Goal: Task Accomplishment & Management: Manage account settings

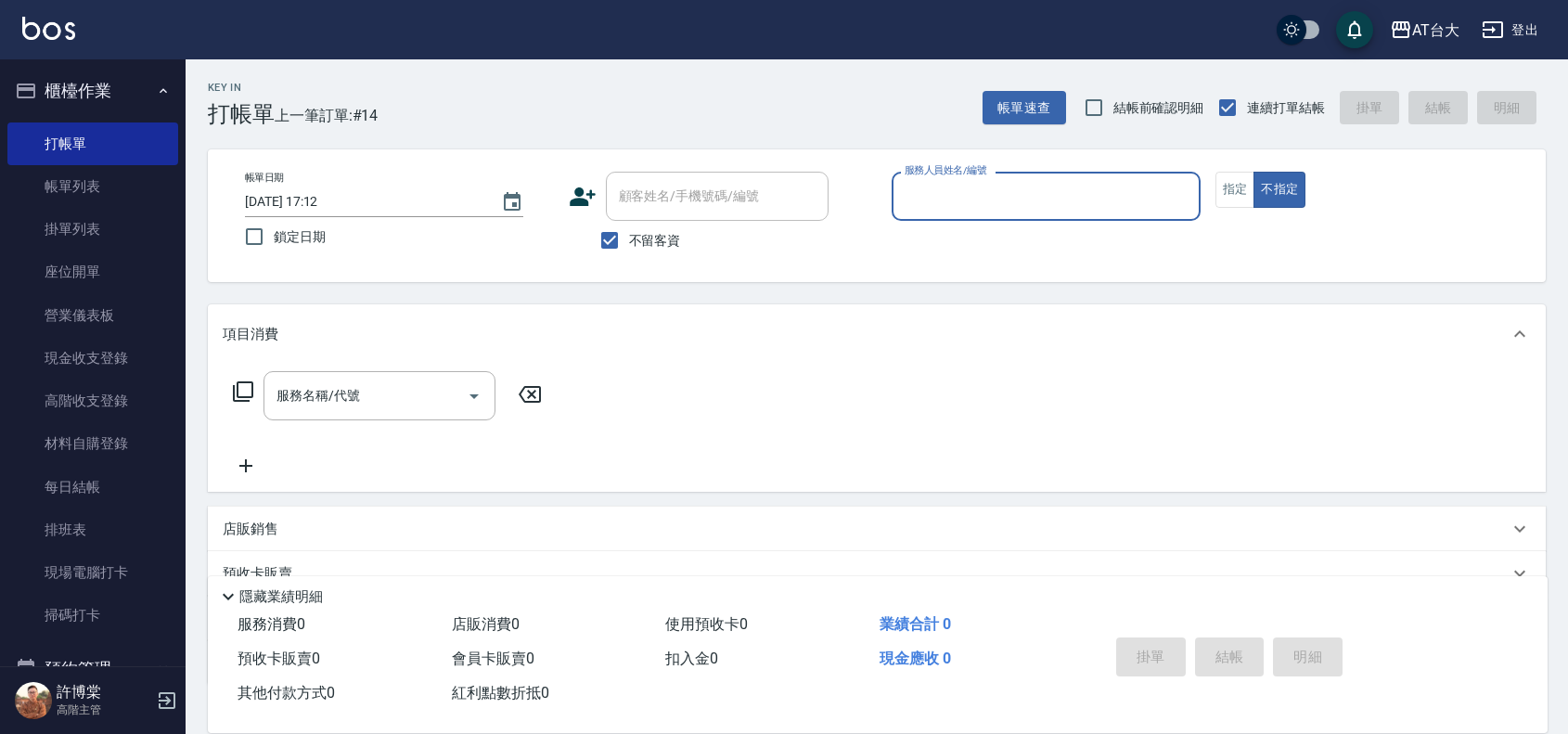
click at [1043, 175] on div "服務人員姓名/編號" at bounding box center [1045, 196] width 308 height 50
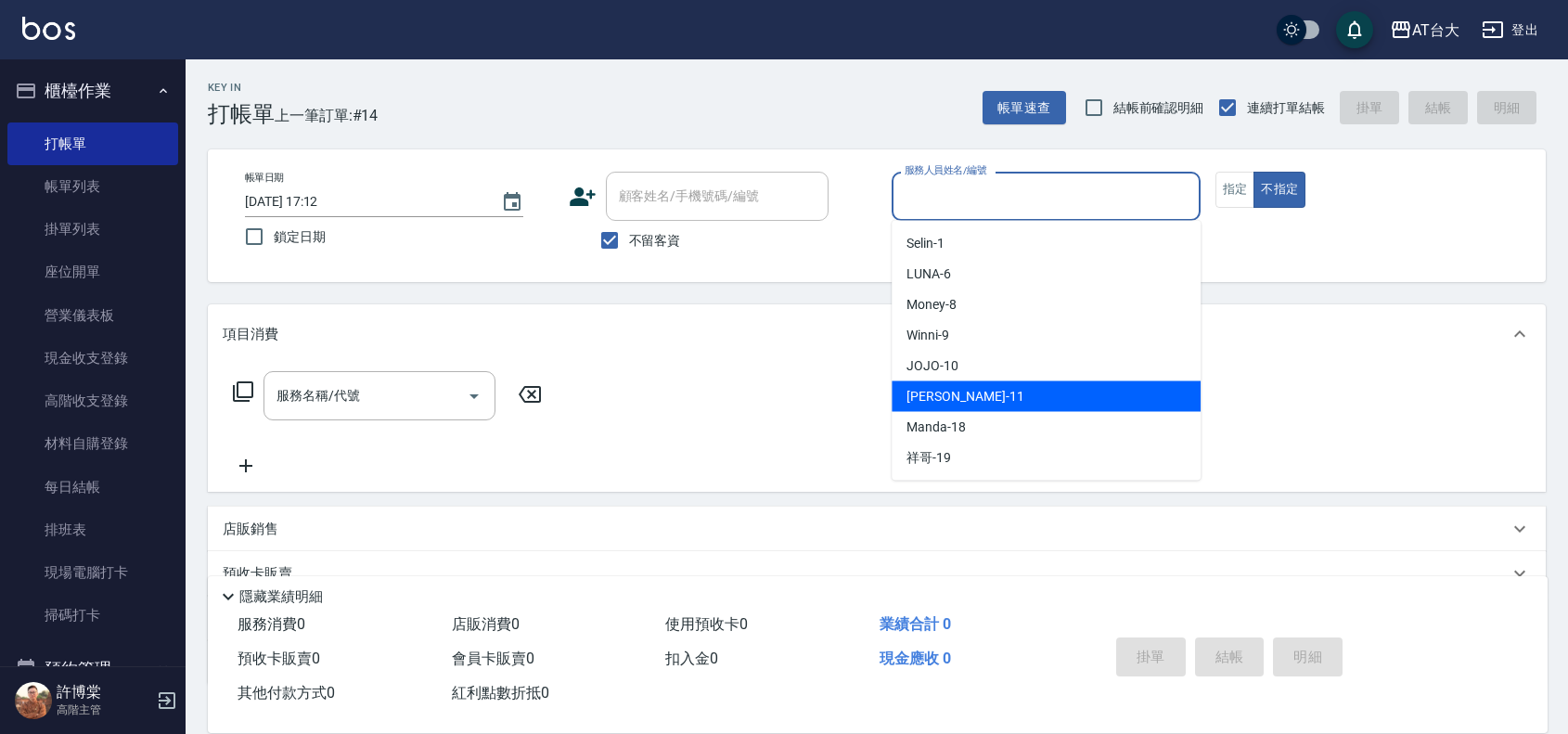
click at [969, 388] on div "Yvonne -11" at bounding box center [1045, 396] width 308 height 31
type input "Yvonne-11"
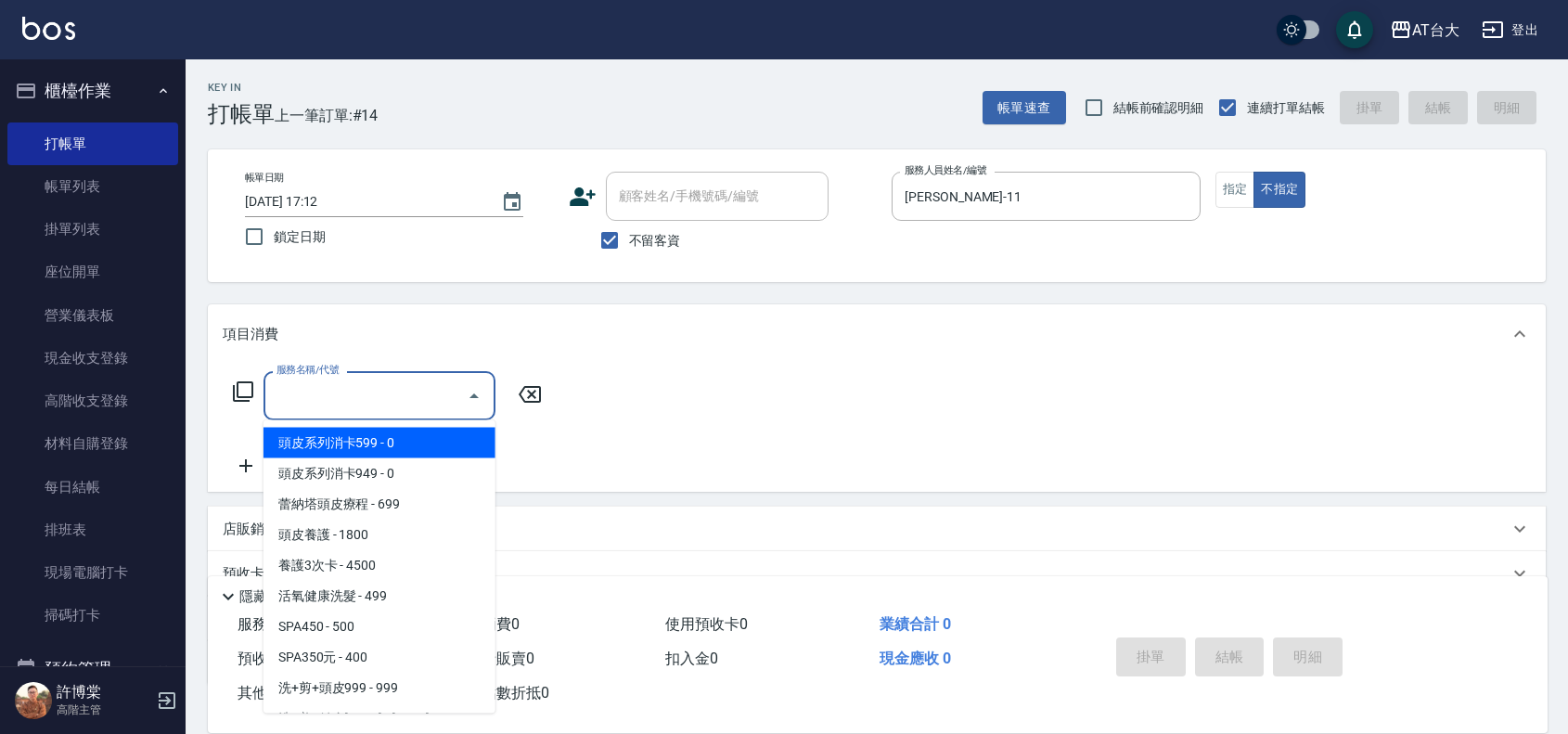
click at [397, 399] on input "服務名稱/代號" at bounding box center [365, 396] width 187 height 33
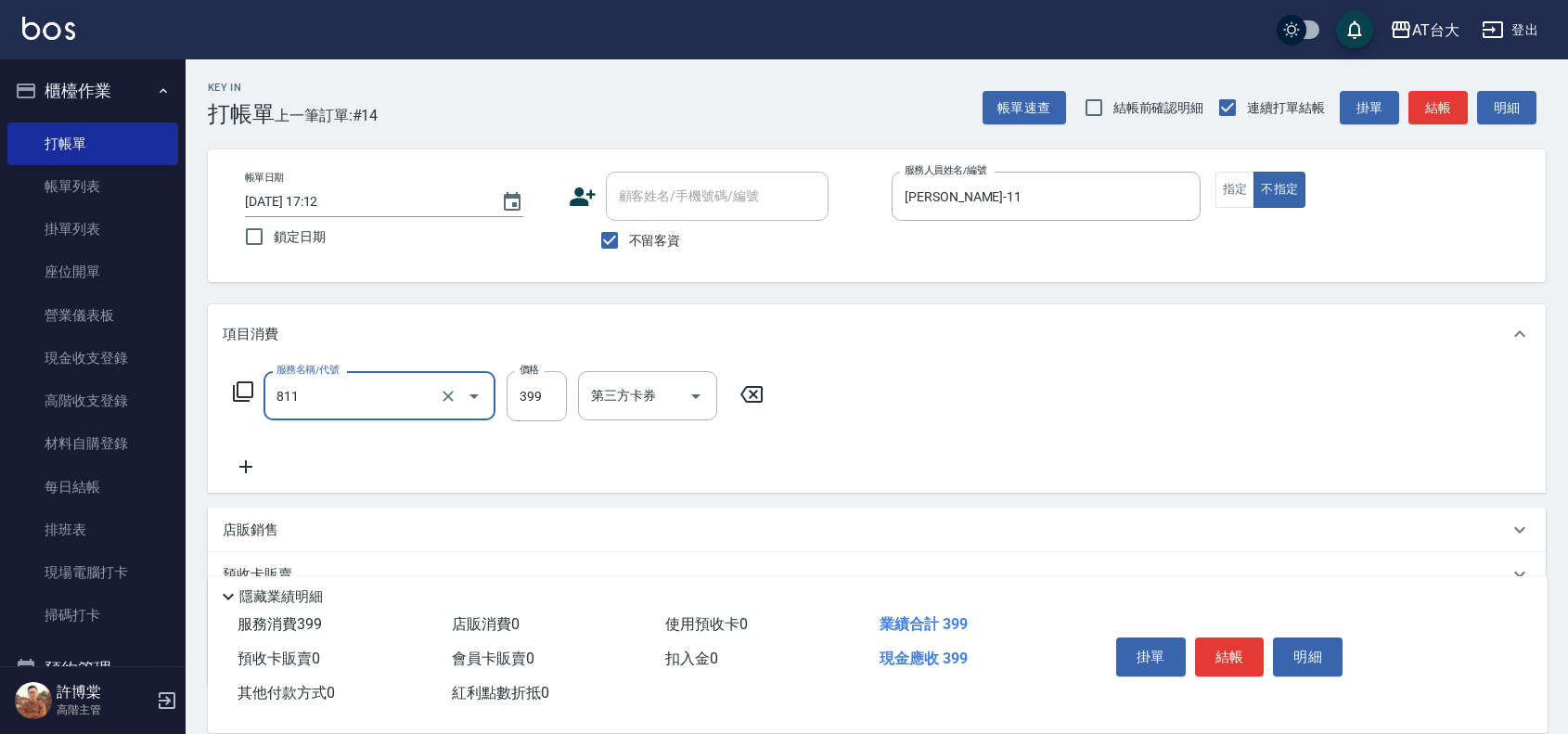
type input "洗+剪(811)"
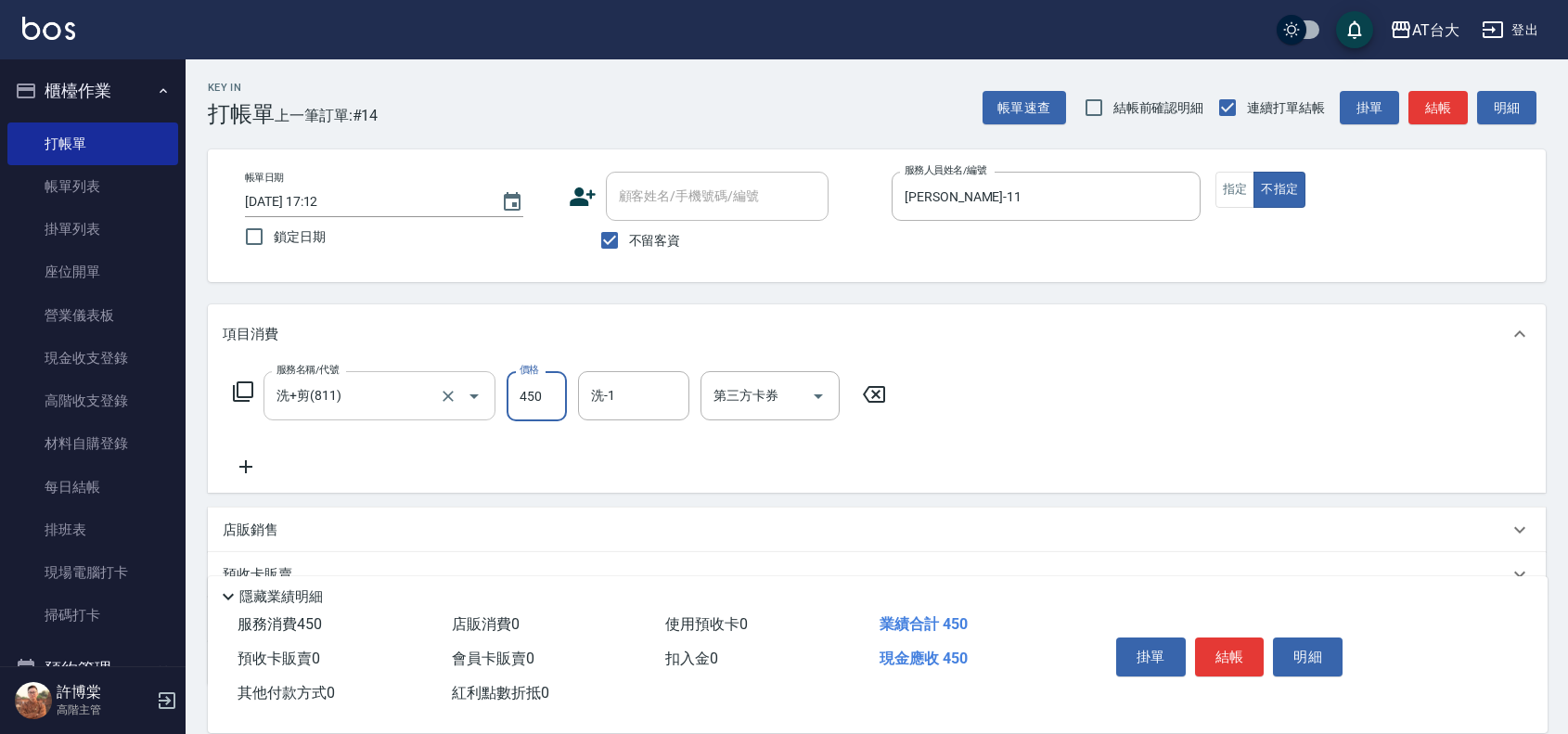
type input "450"
click at [1245, 653] on button "結帳" at bounding box center [1230, 657] width 69 height 39
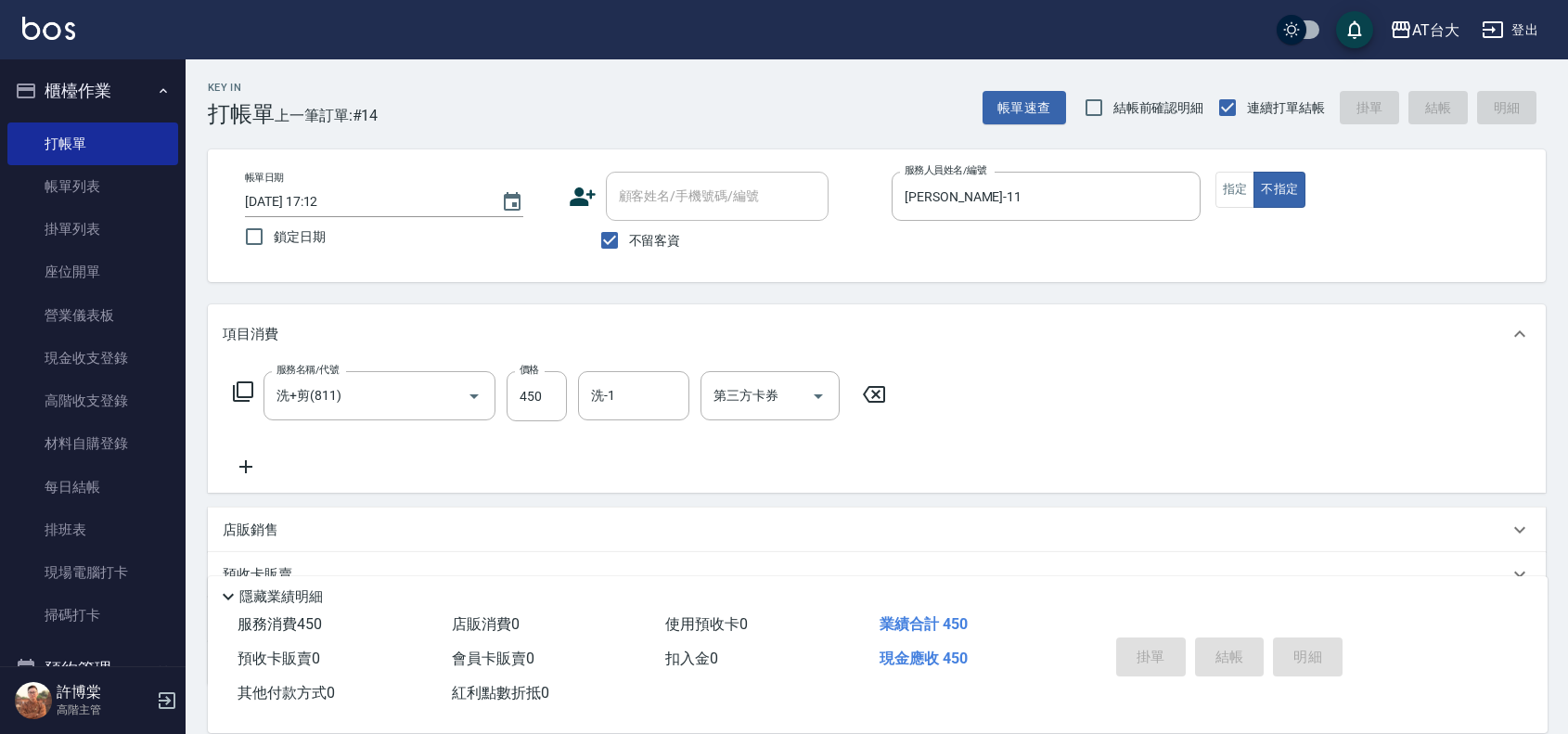
type input "2025/10/12 17:46"
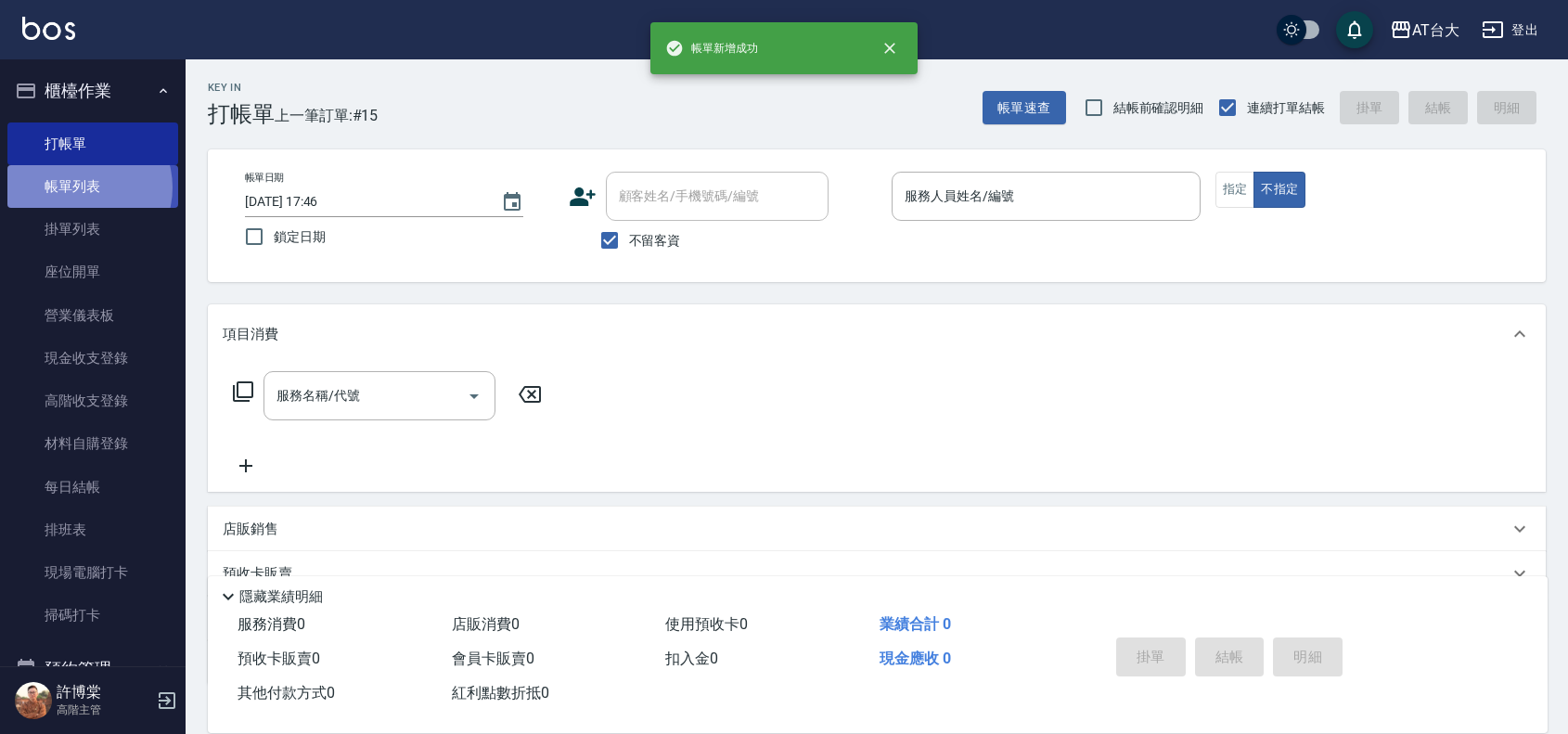
click at [79, 187] on link "帳單列表" at bounding box center [92, 185] width 171 height 43
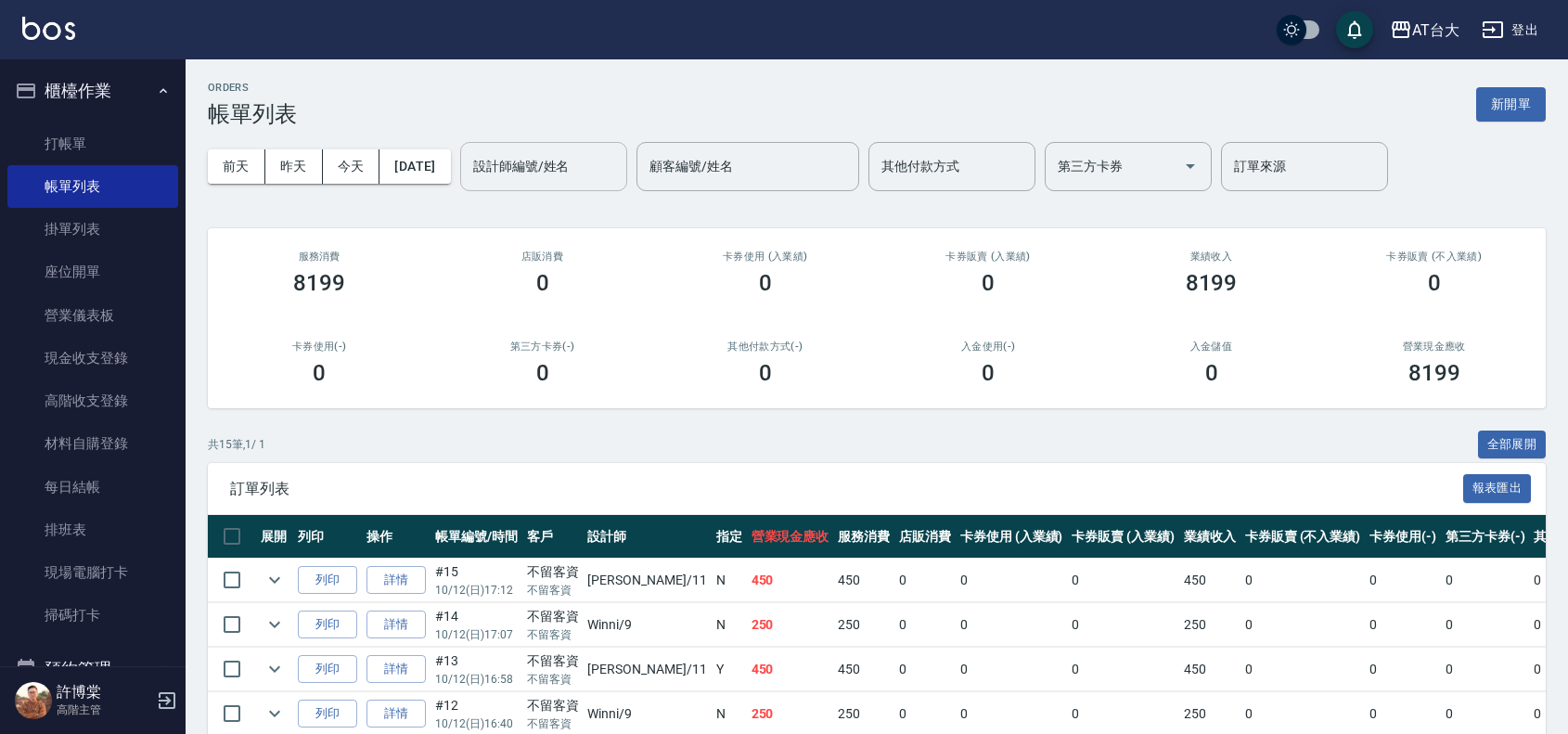
click at [549, 168] on input "設計師編號/姓名" at bounding box center [543, 167] width 151 height 33
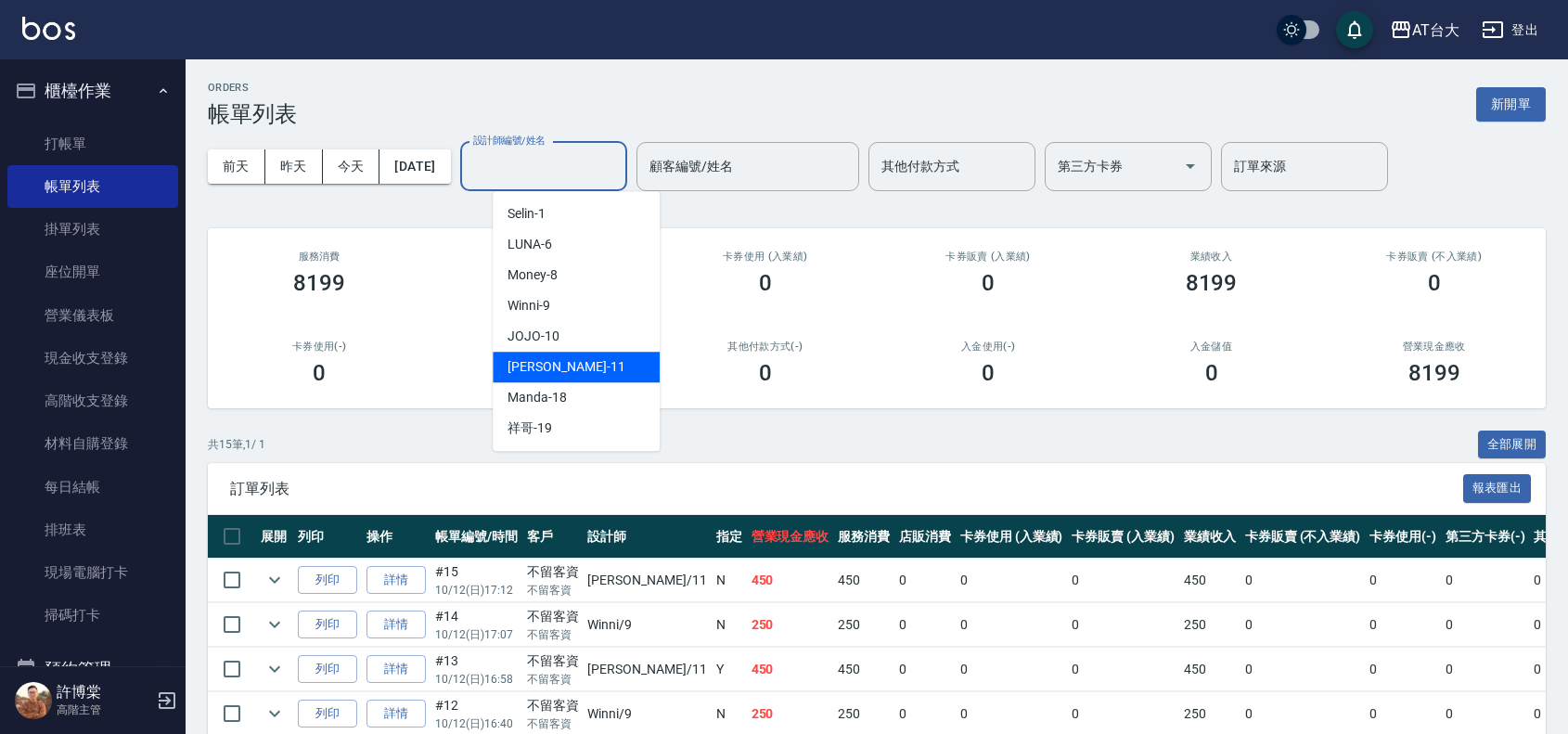
click at [586, 362] on div "Yvonne -11" at bounding box center [576, 366] width 167 height 31
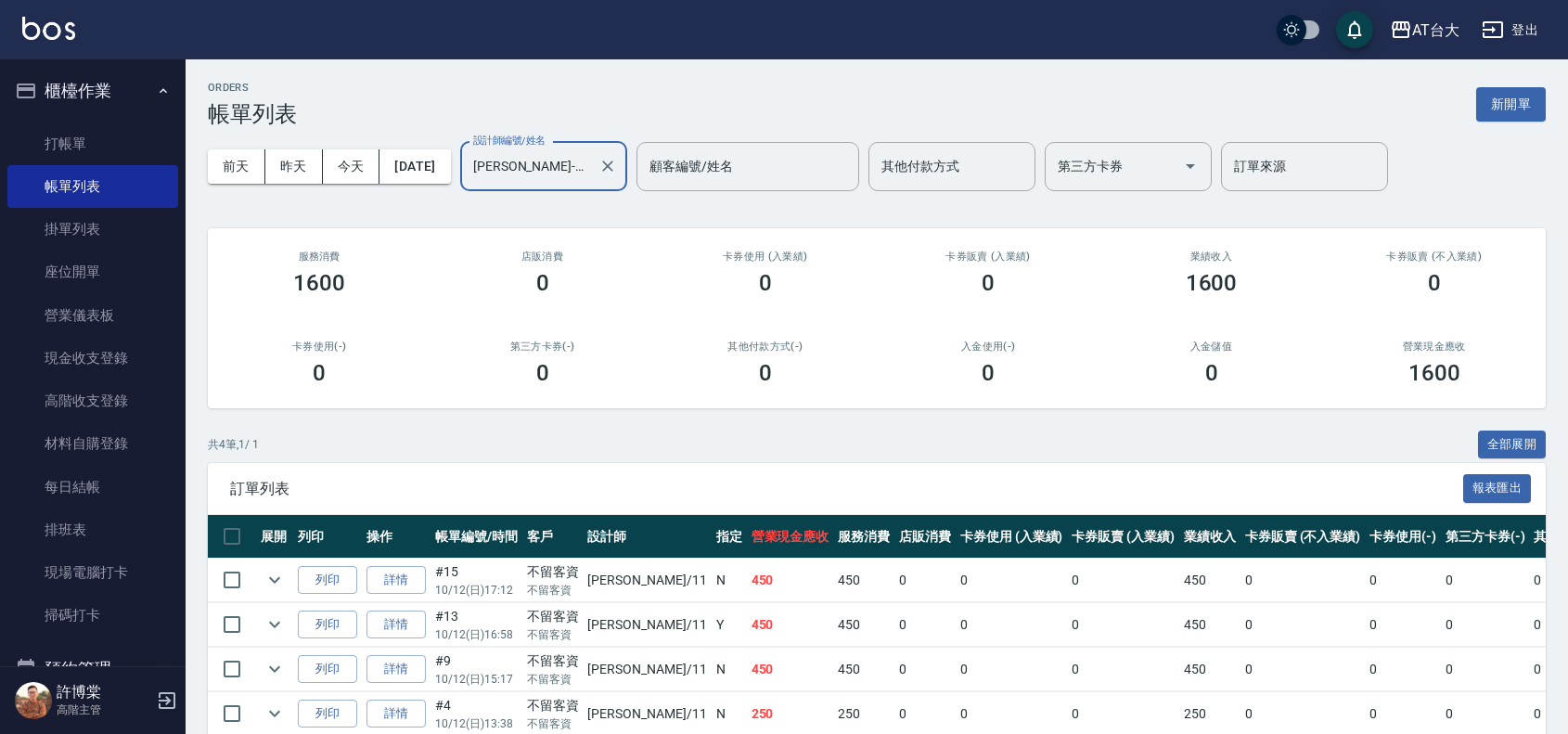
click at [584, 173] on input "Yvonne-11" at bounding box center [529, 167] width 122 height 33
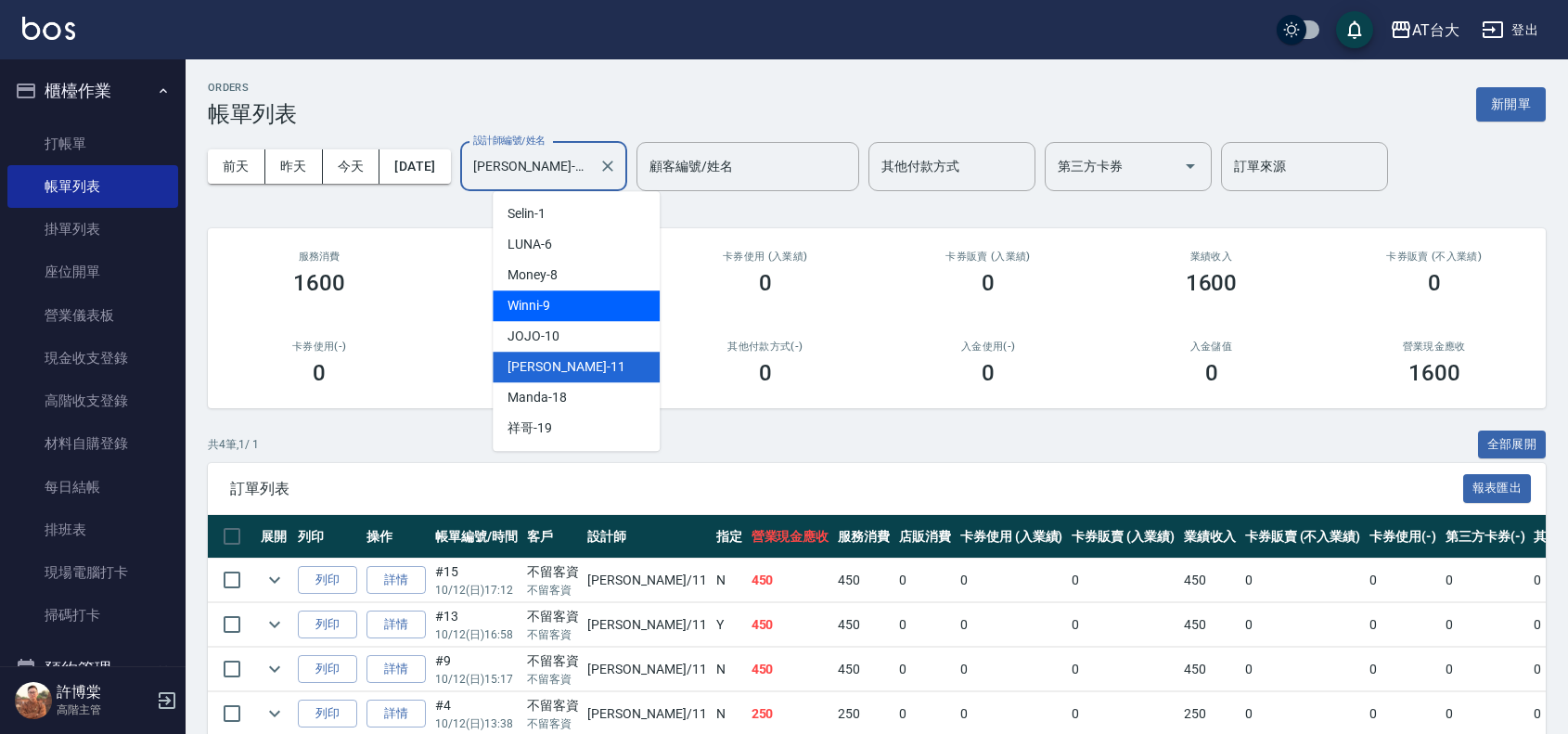
click at [586, 297] on div "Winni -9" at bounding box center [576, 306] width 167 height 31
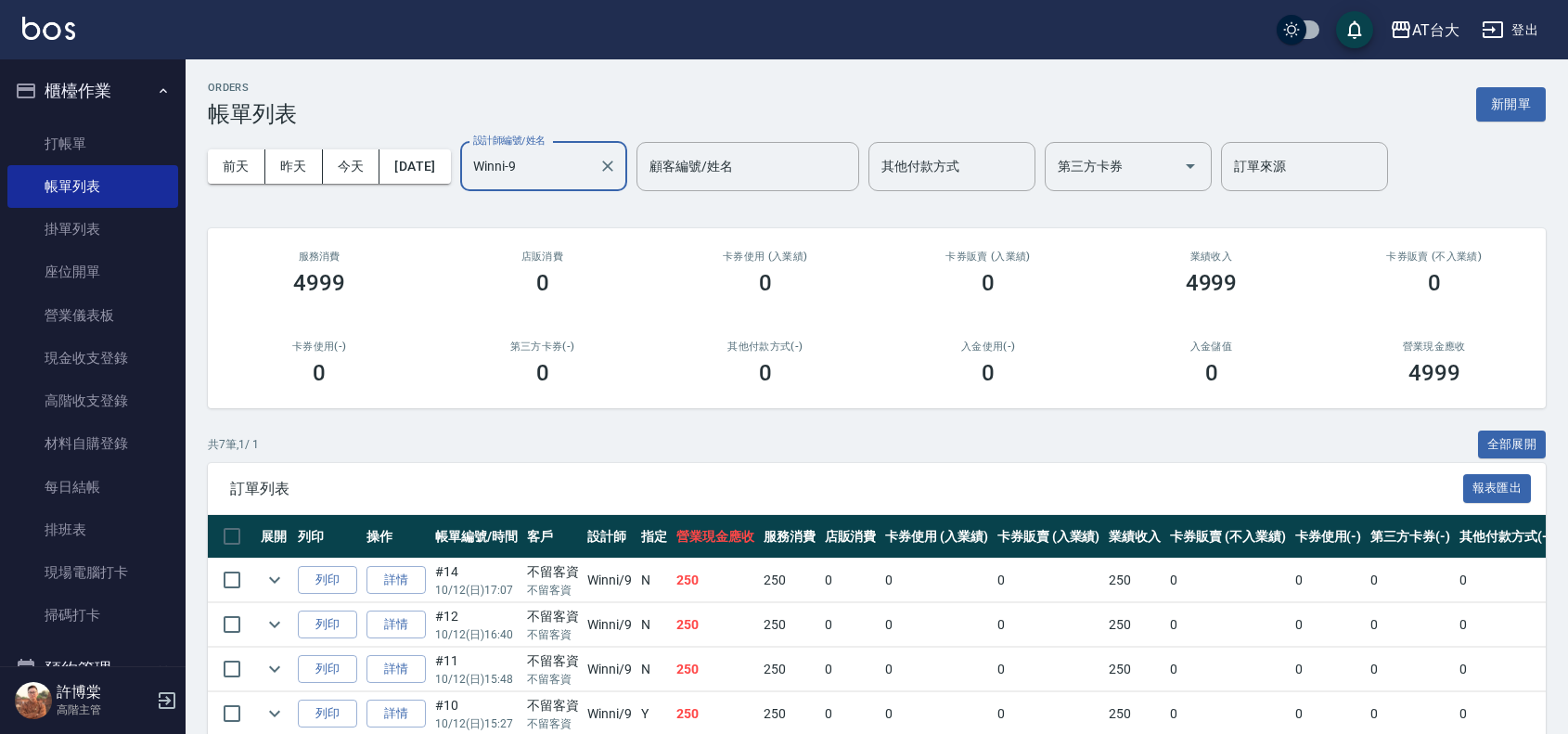
click at [578, 165] on input "Winni-9" at bounding box center [529, 167] width 122 height 33
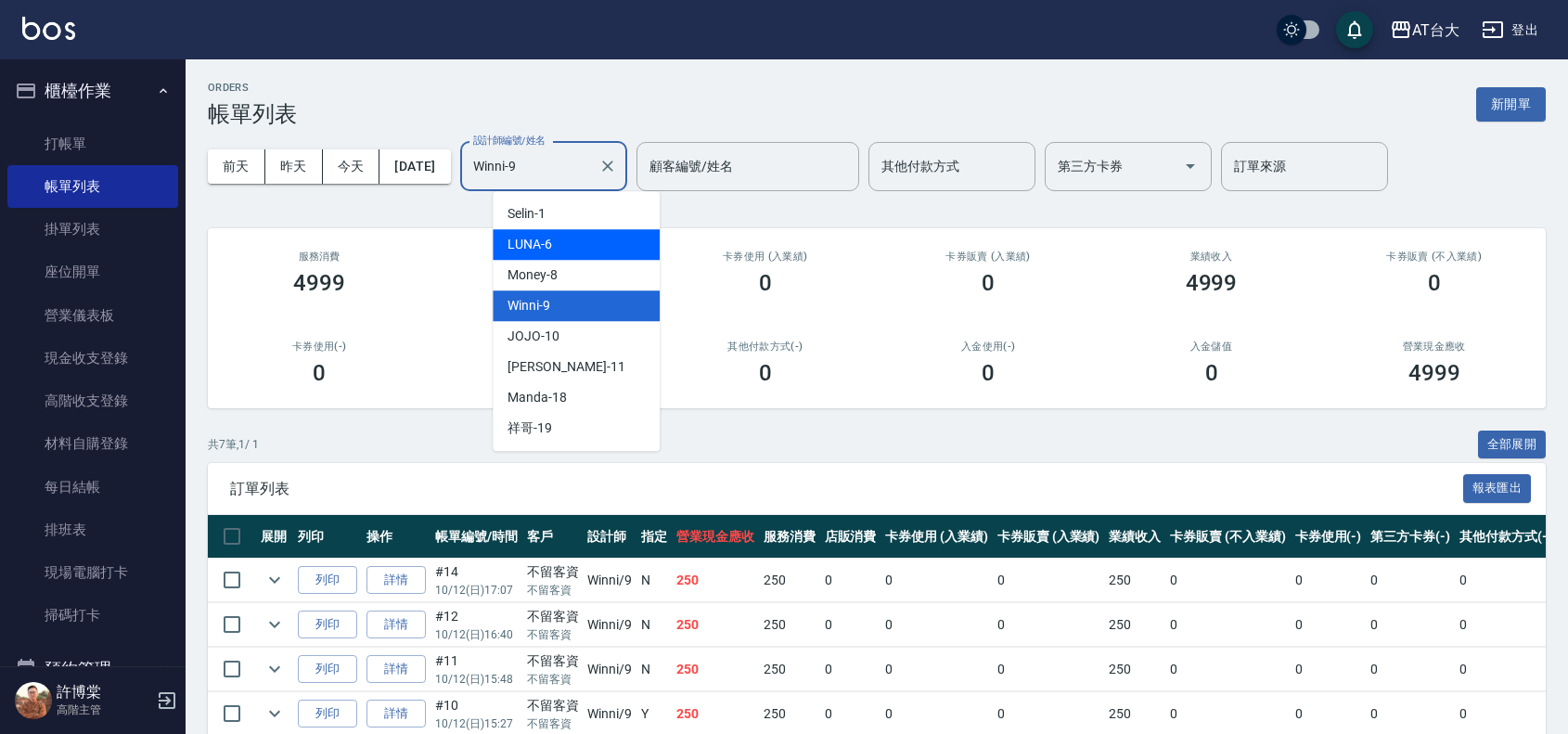
click at [584, 255] on div "LUNA -6" at bounding box center [576, 244] width 167 height 31
type input "LUNA-6"
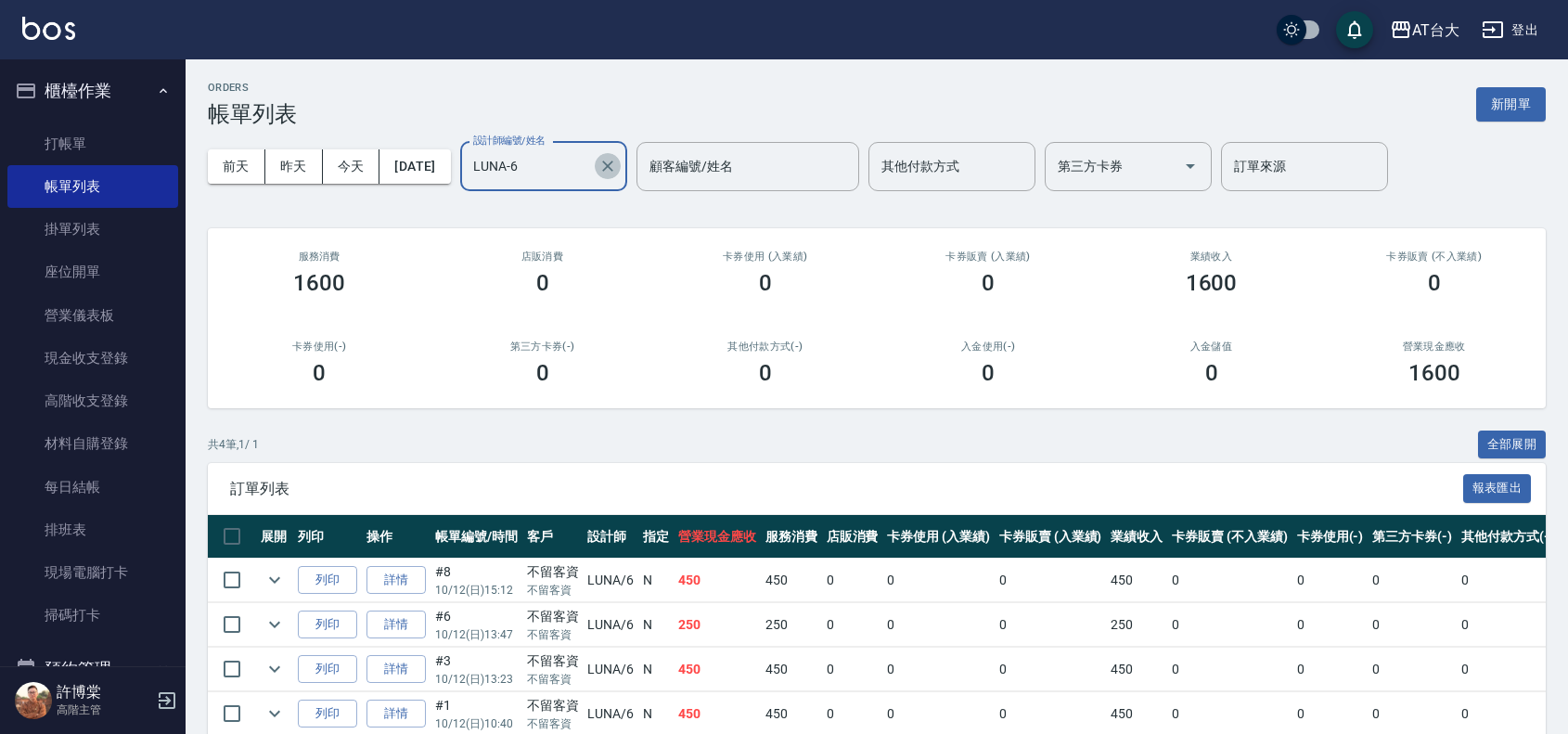
click at [613, 168] on icon "Clear" at bounding box center [607, 166] width 11 height 11
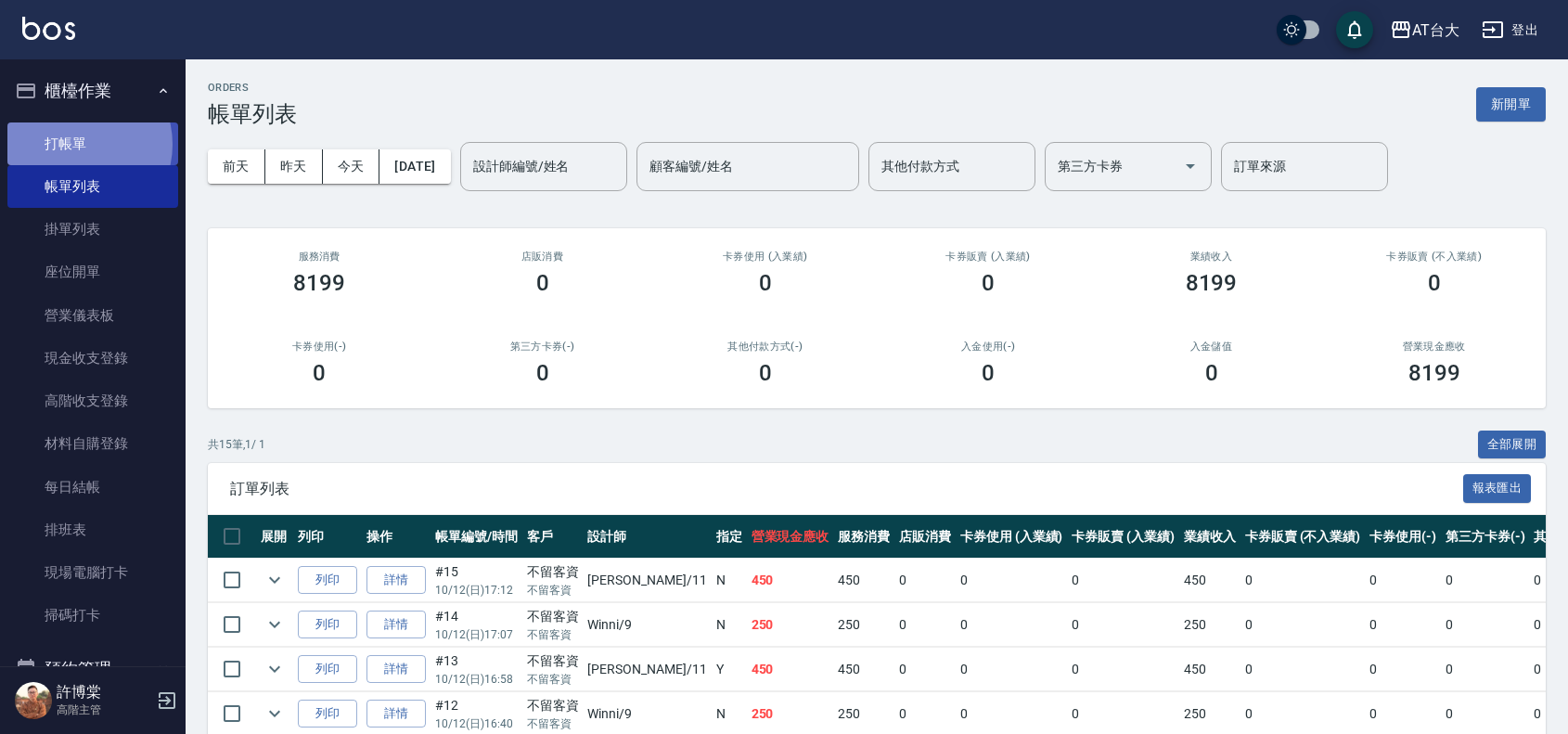
click at [74, 144] on link "打帳單" at bounding box center [92, 143] width 171 height 43
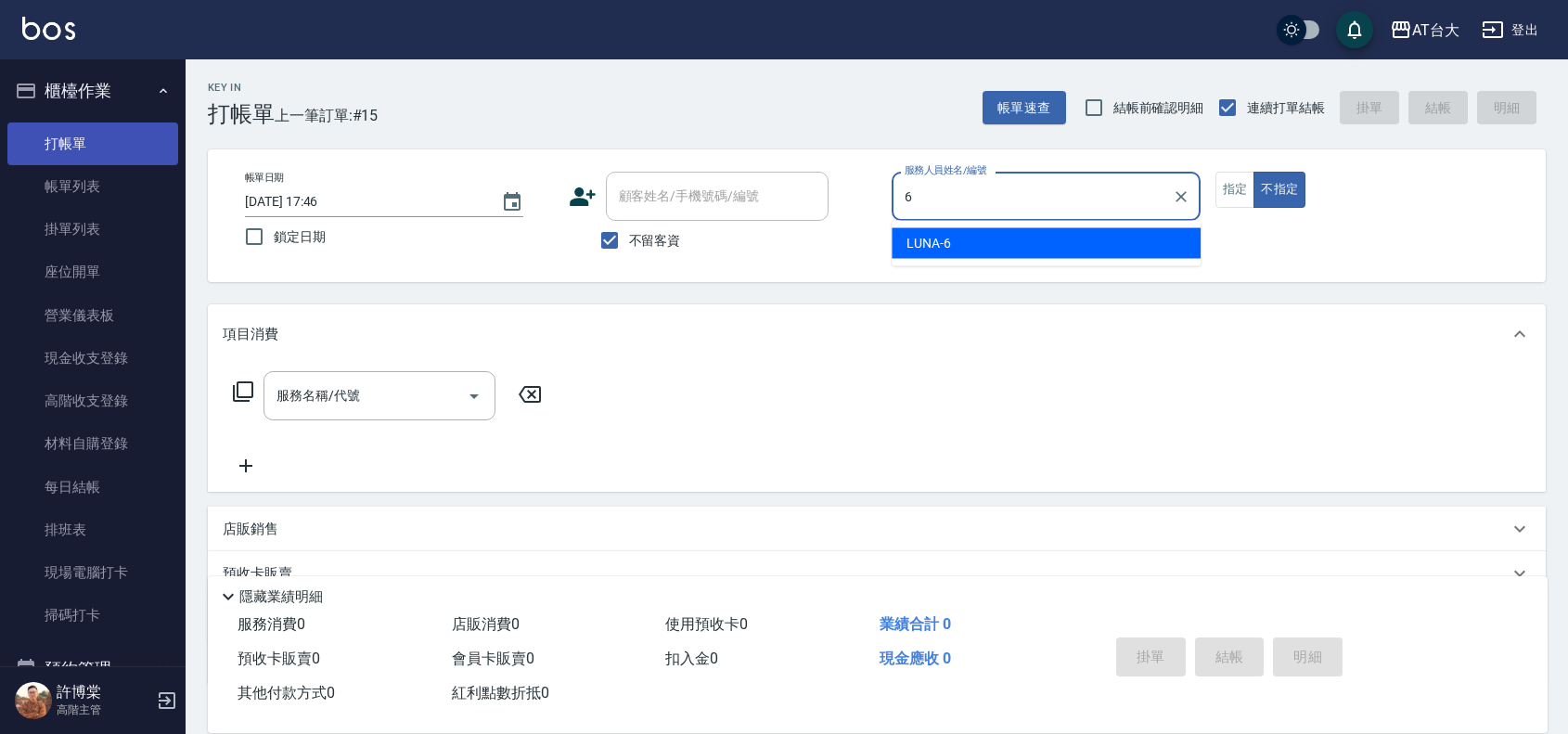
type input "LUNA-6"
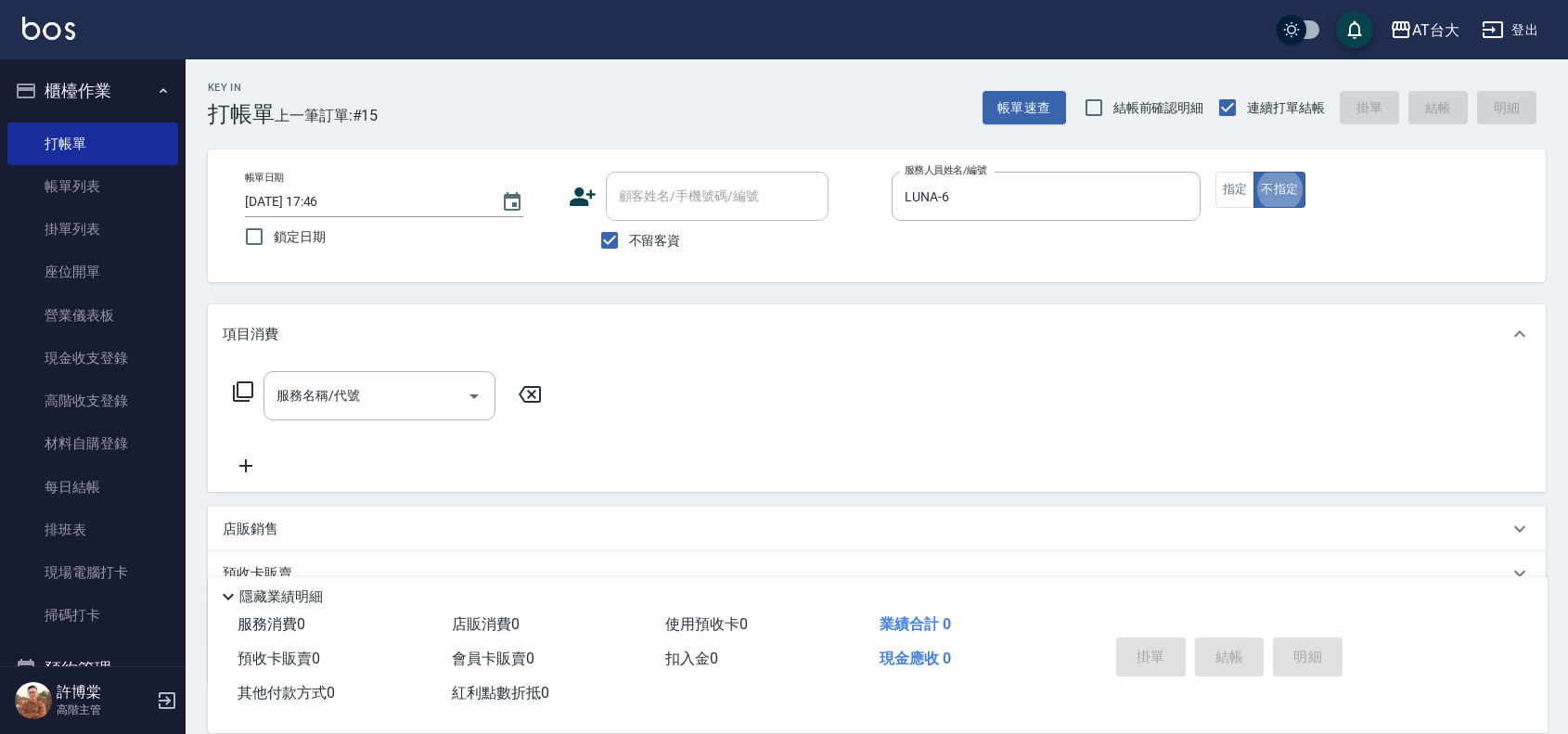
type button "false"
click at [1231, 194] on button "指定" at bounding box center [1235, 189] width 40 height 36
type button "true"
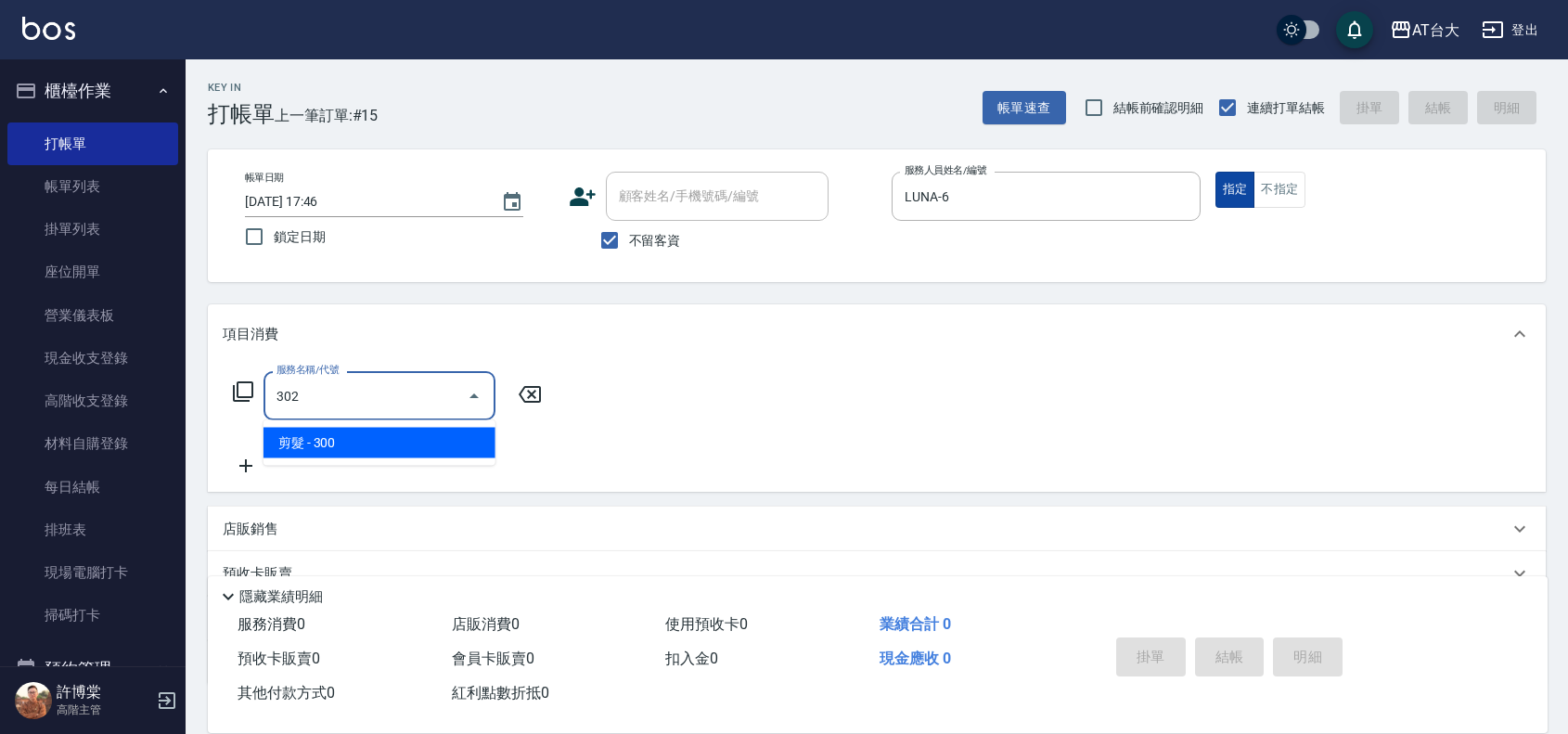
type input "剪髮(302)"
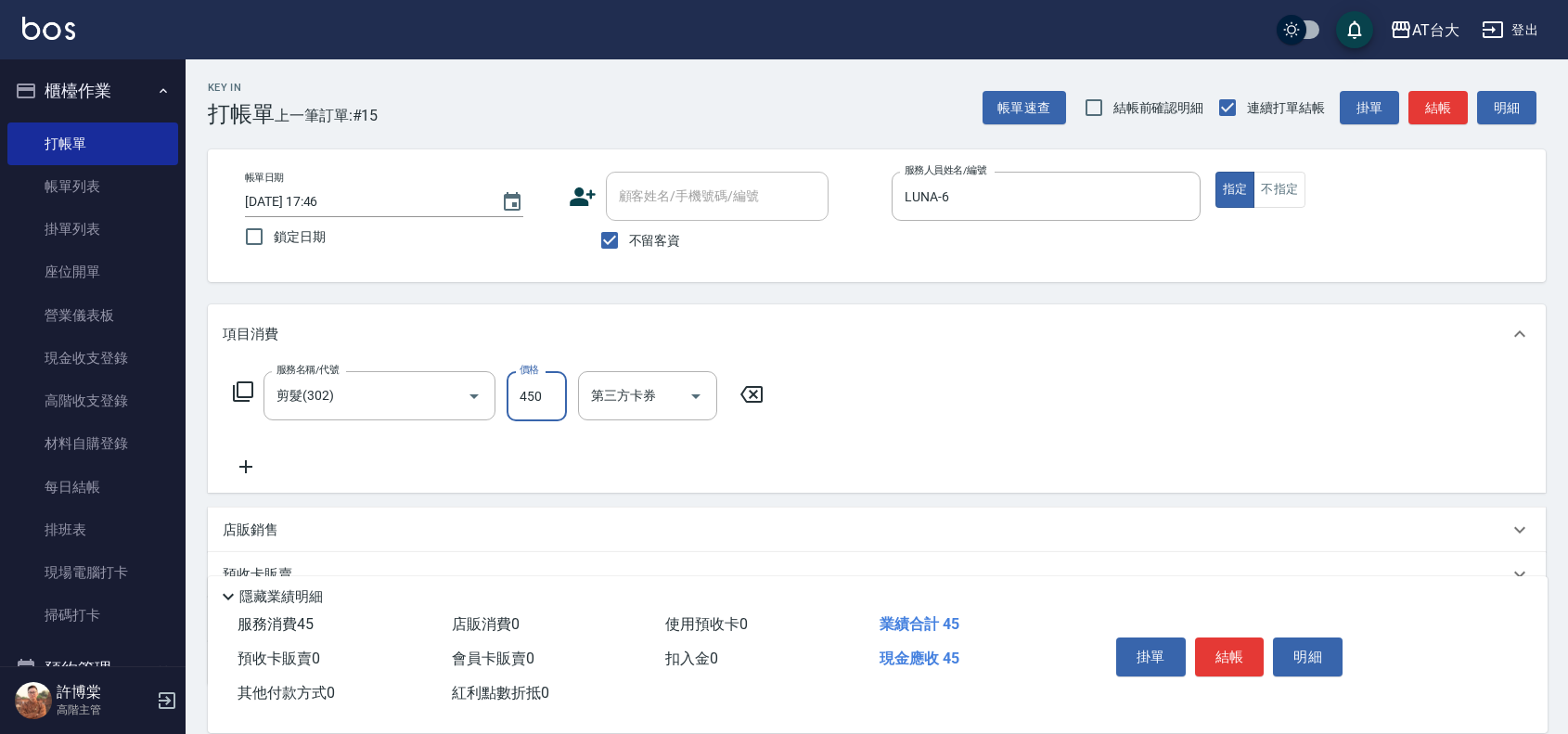
type input "450"
click at [1257, 659] on button "結帳" at bounding box center [1230, 657] width 69 height 39
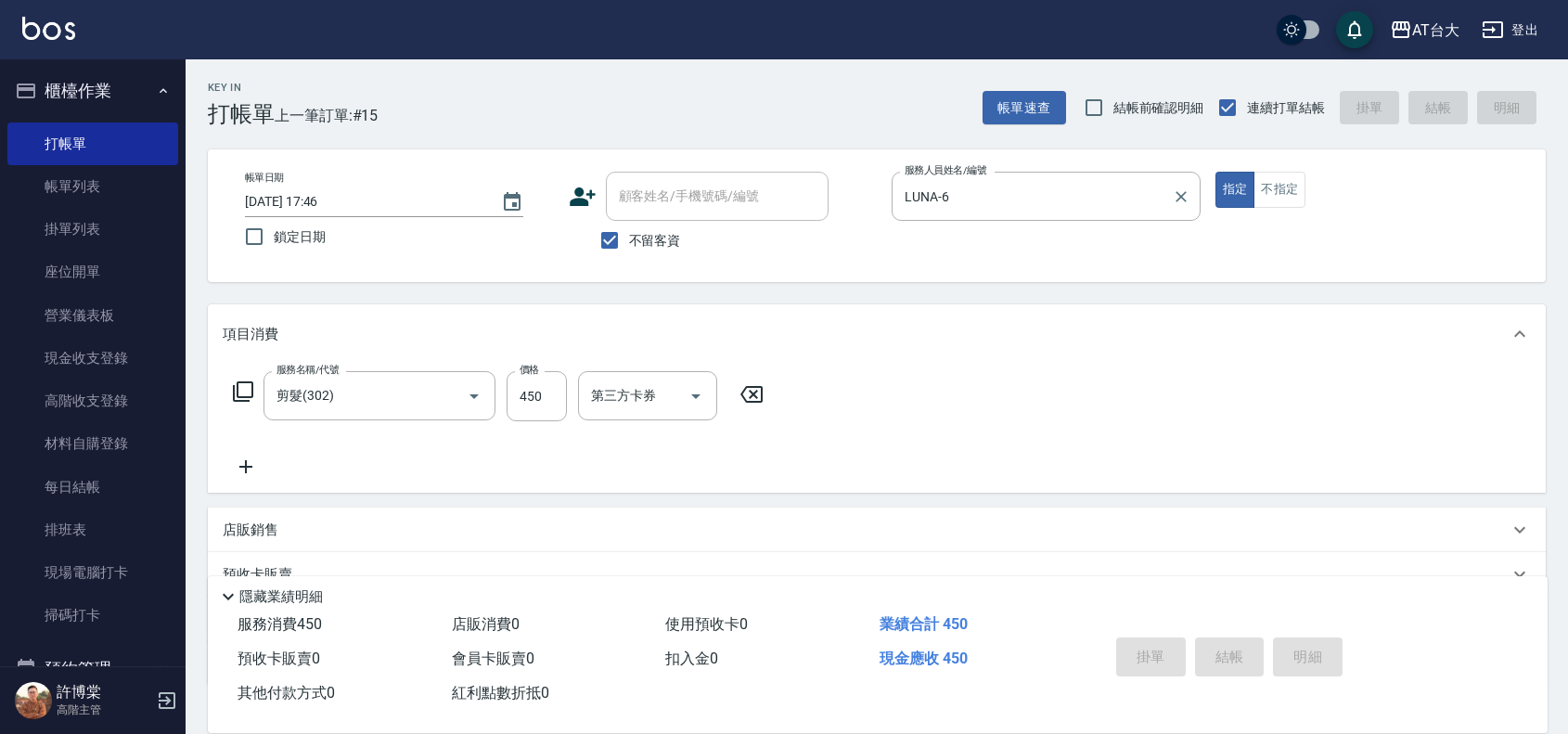
type input "2025/10/12 17:55"
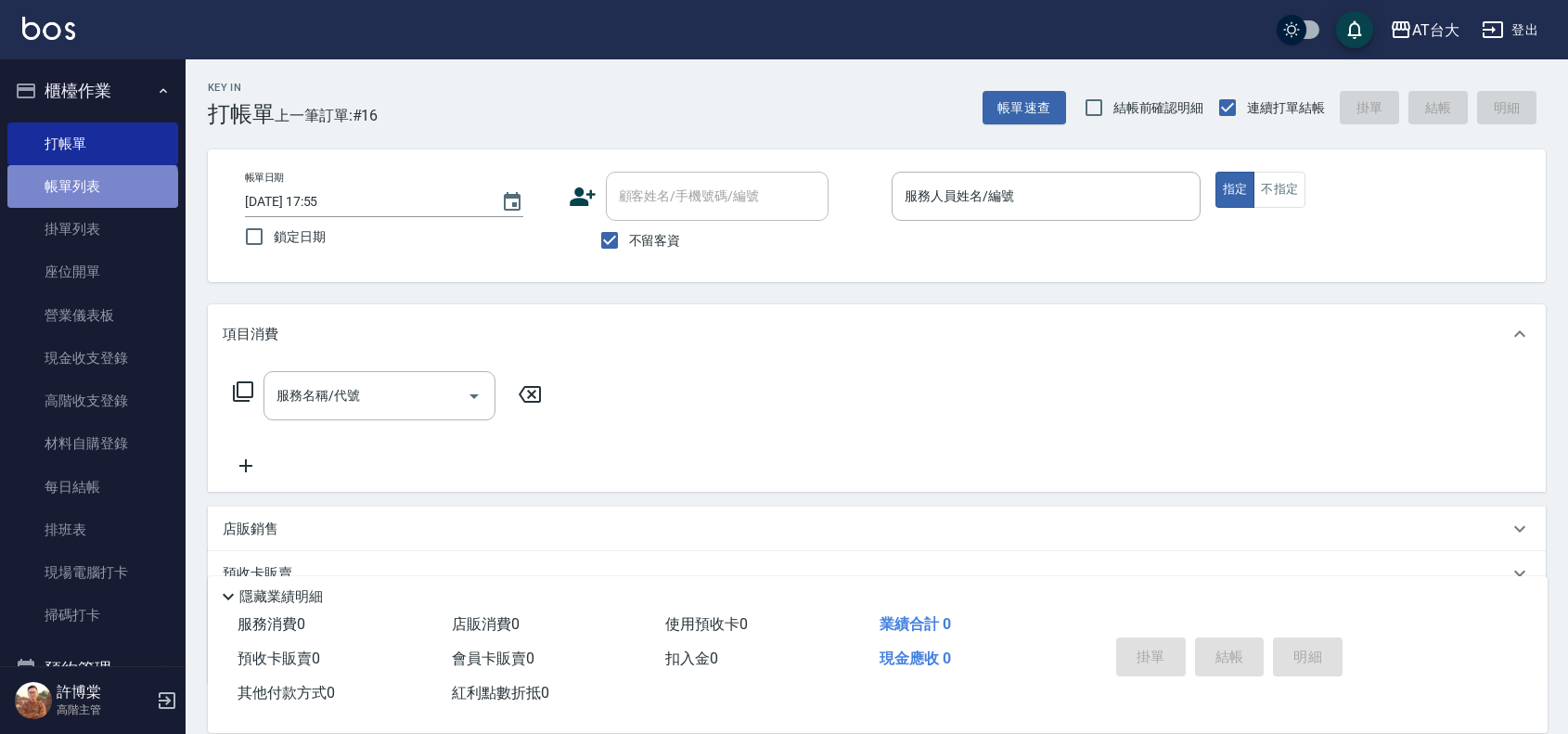
click at [91, 197] on link "帳單列表" at bounding box center [92, 185] width 171 height 43
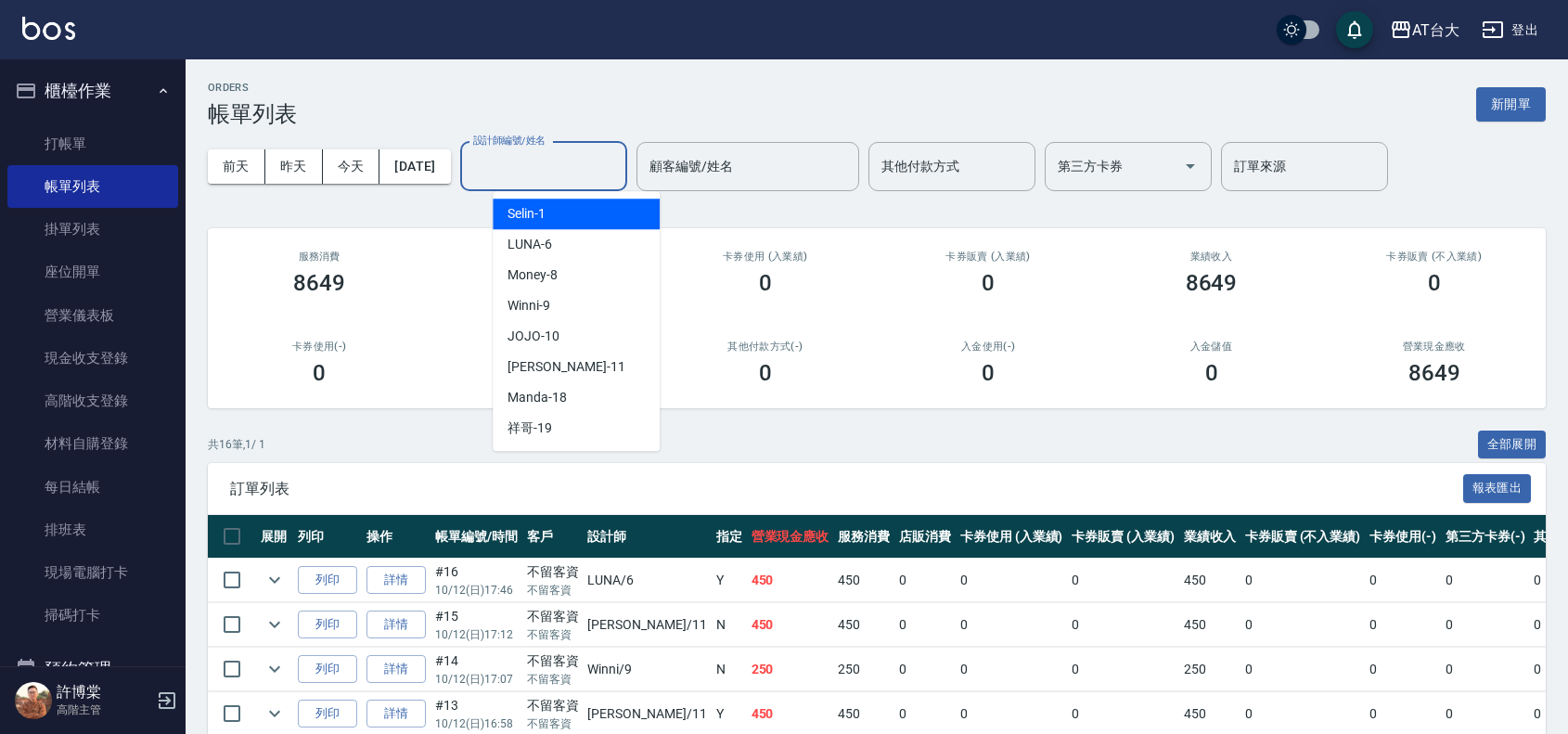
click at [508, 165] on input "設計師編號/姓名" at bounding box center [543, 167] width 151 height 33
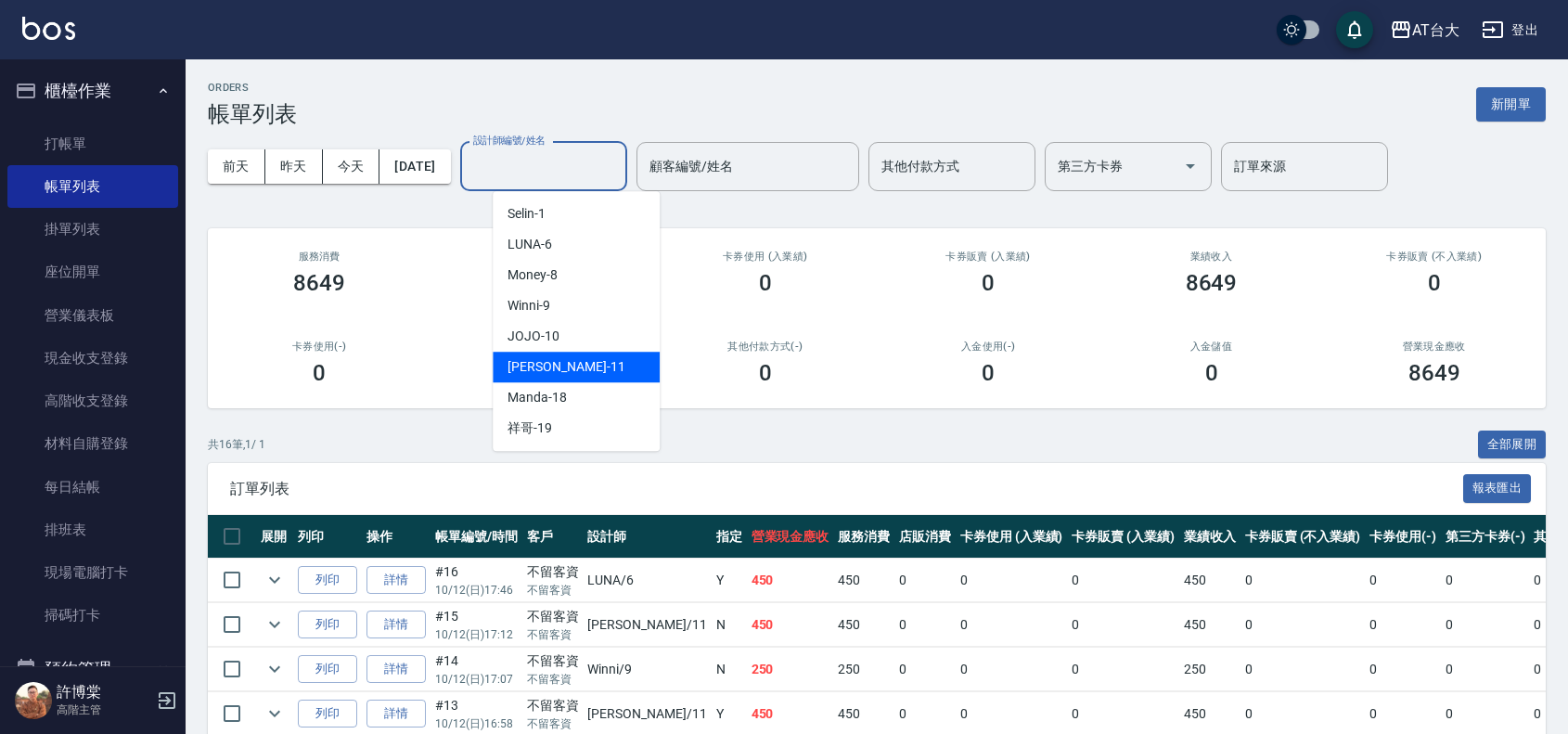
click at [605, 369] on div "Yvonne -11" at bounding box center [576, 366] width 167 height 31
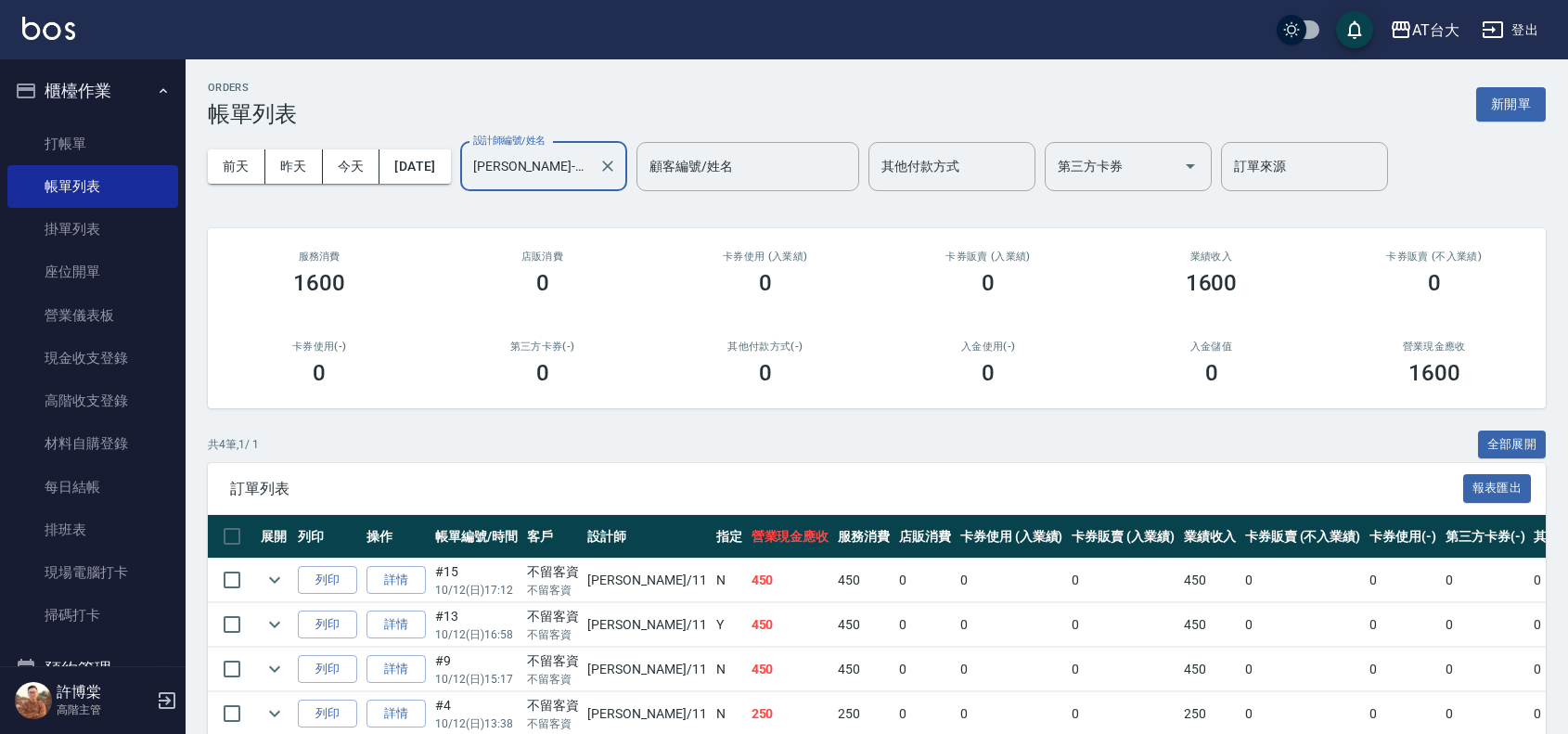
click at [581, 168] on input "Yvonne-11" at bounding box center [529, 167] width 122 height 33
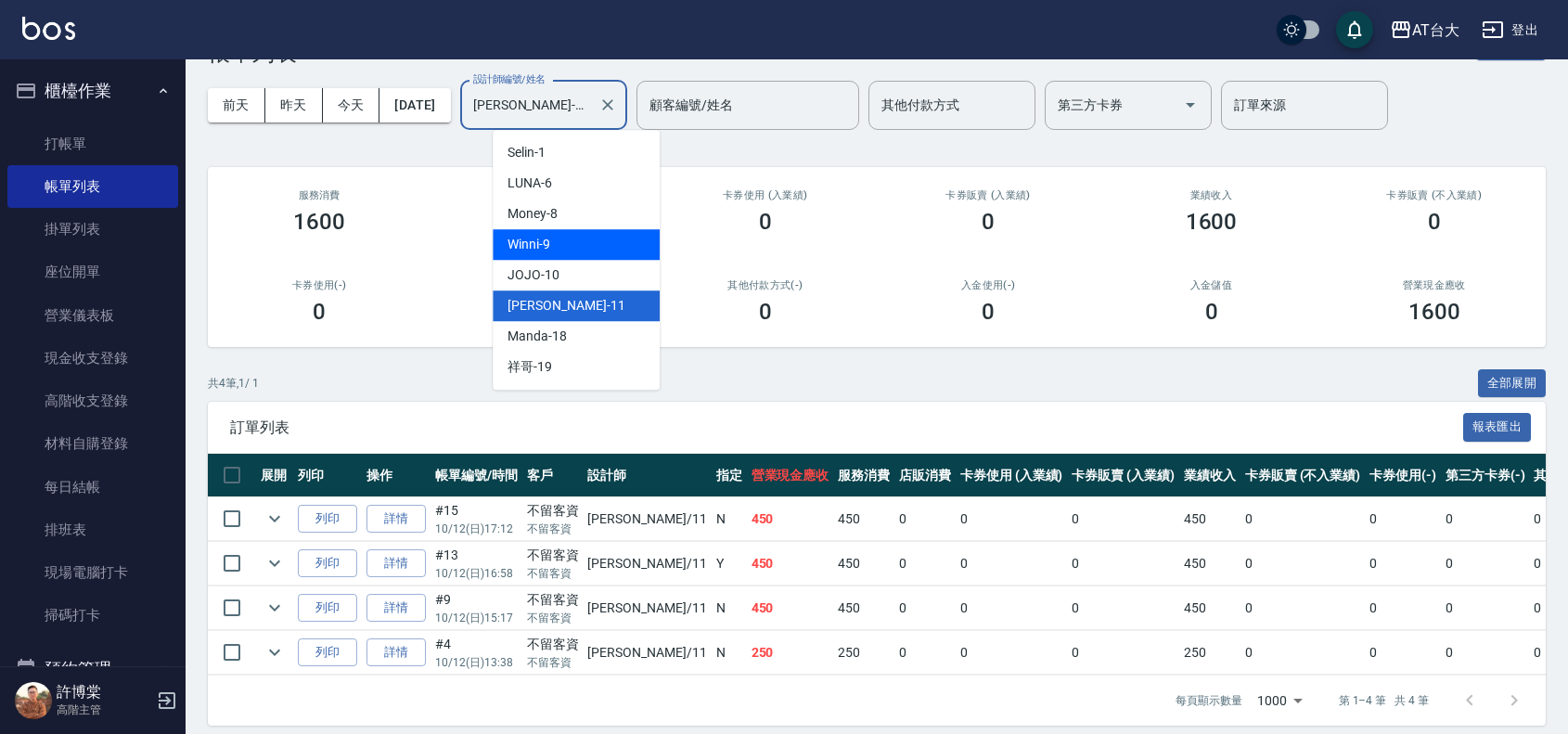
scroll to position [93, 0]
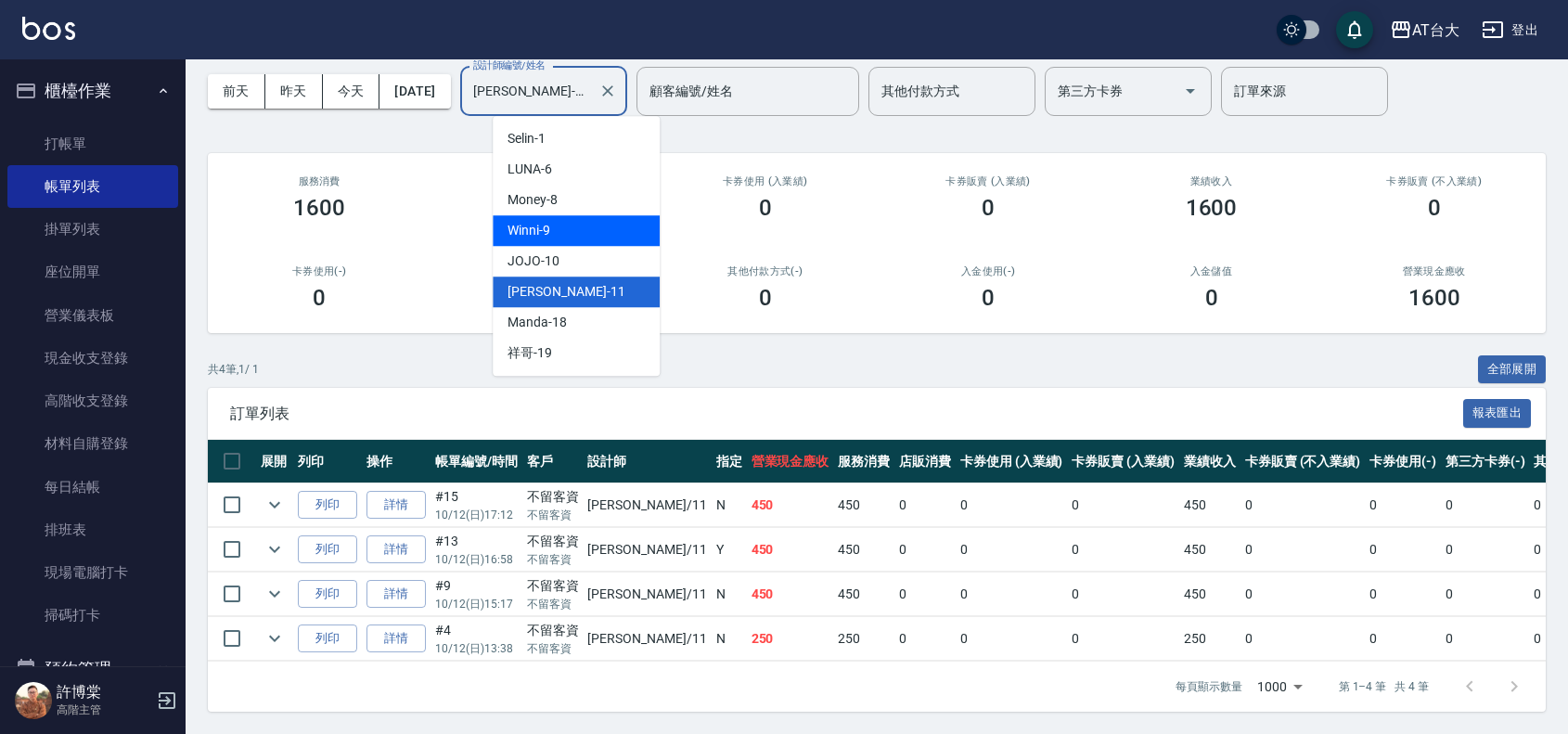
click at [747, 595] on td "450" at bounding box center [790, 594] width 87 height 44
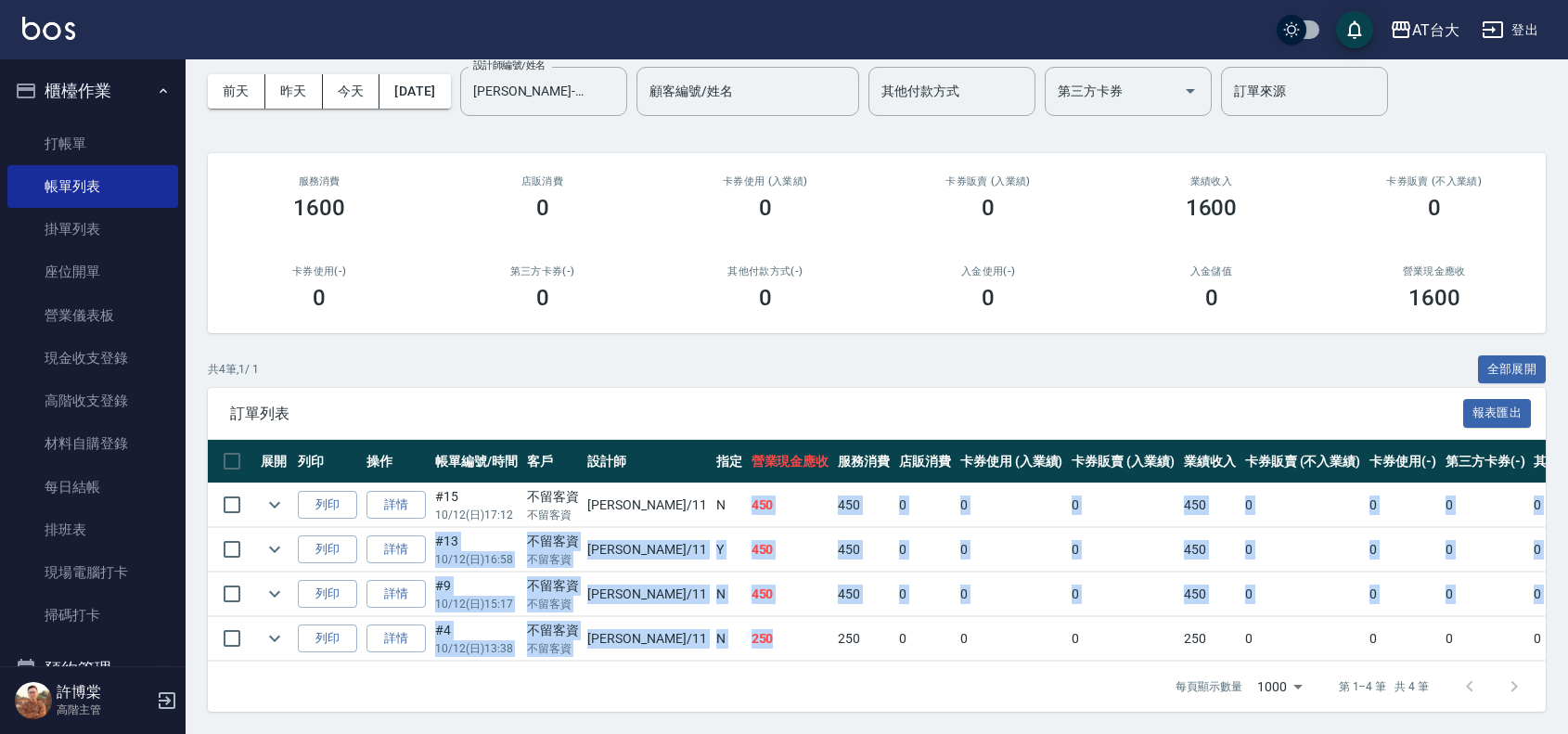
drag, startPoint x: 679, startPoint y: 473, endPoint x: 750, endPoint y: 628, distance: 170.5
click at [750, 628] on tbody "列印 詳情 #15 10/12 (日) 17:12 不留客資 不留客資 Yvonne /11 N 450 450 0 0 0 450 0 0 0 0 0 列印…" at bounding box center [1006, 572] width 1595 height 179
click at [833, 584] on td "450" at bounding box center [864, 594] width 61 height 44
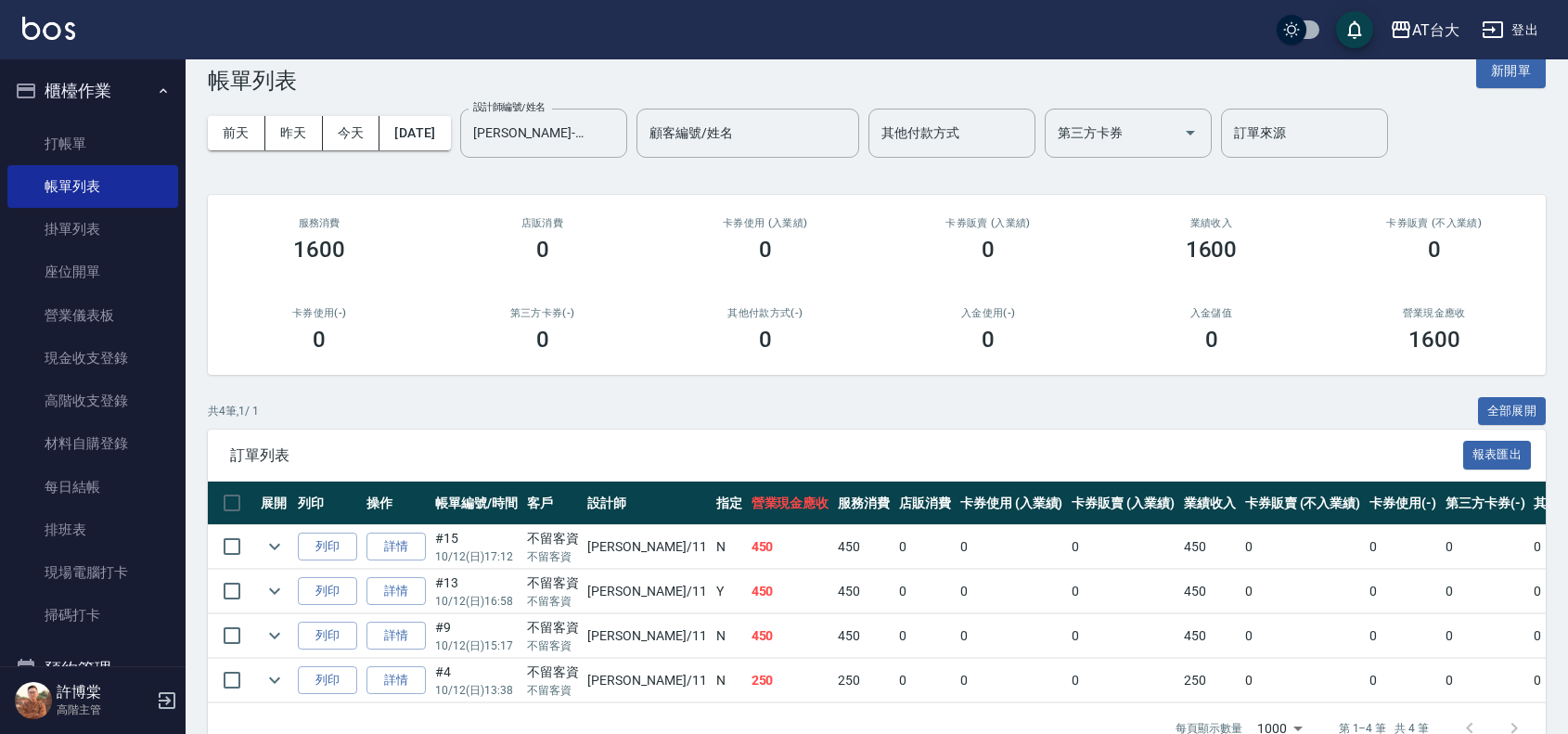
scroll to position [0, 0]
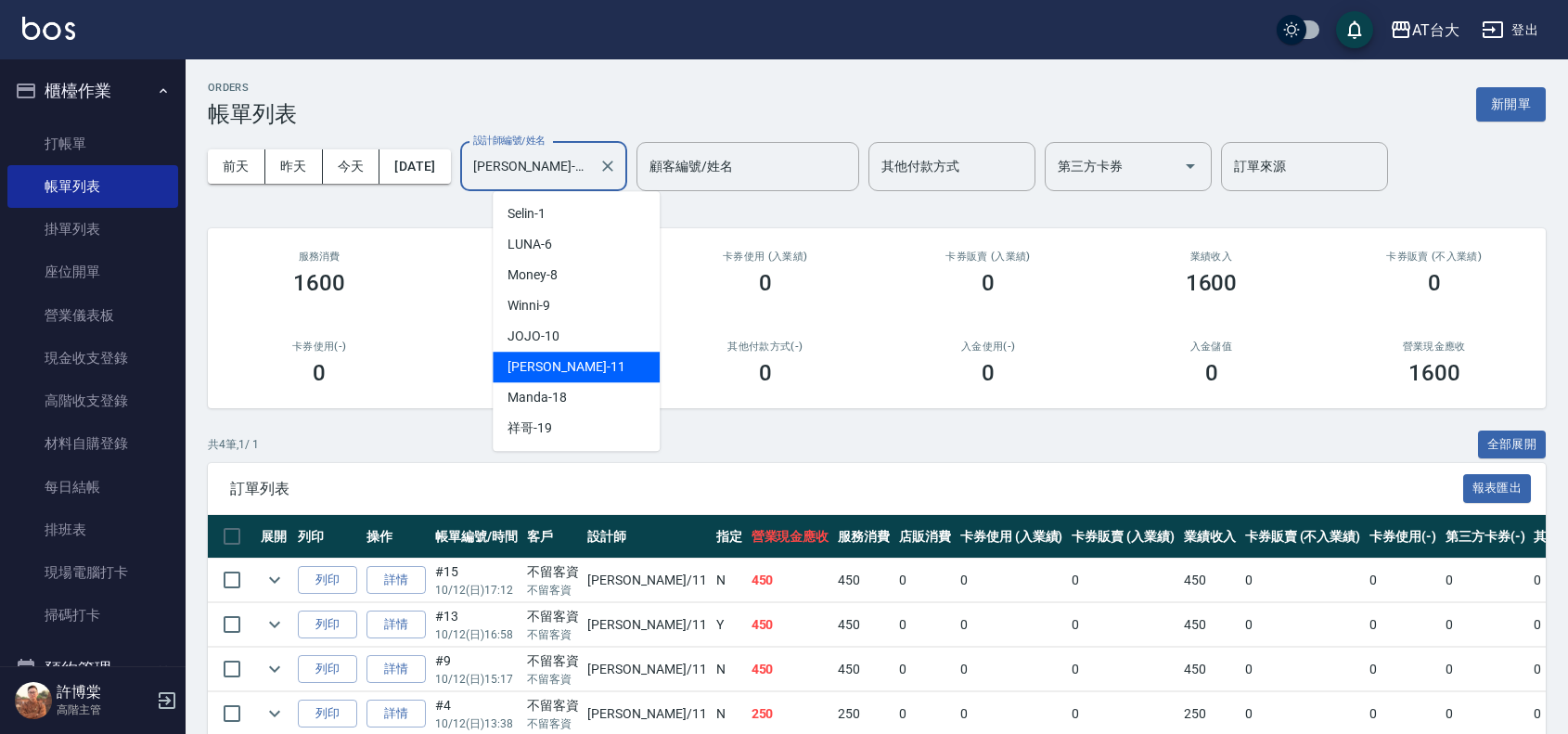
click at [552, 169] on input "Yvonne-11" at bounding box center [529, 167] width 122 height 33
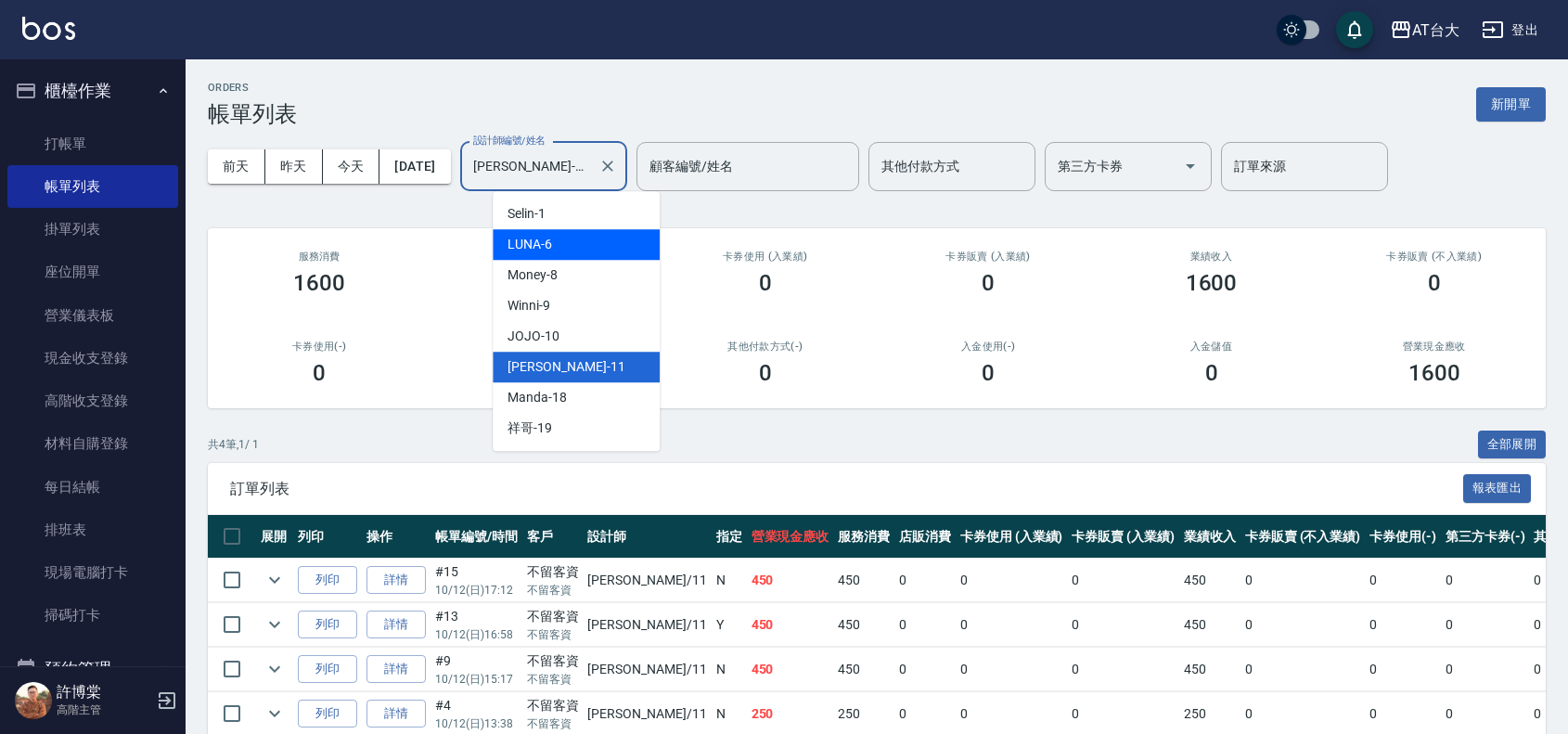
click at [592, 243] on div "LUNA -6" at bounding box center [576, 244] width 167 height 31
type input "LUNA-6"
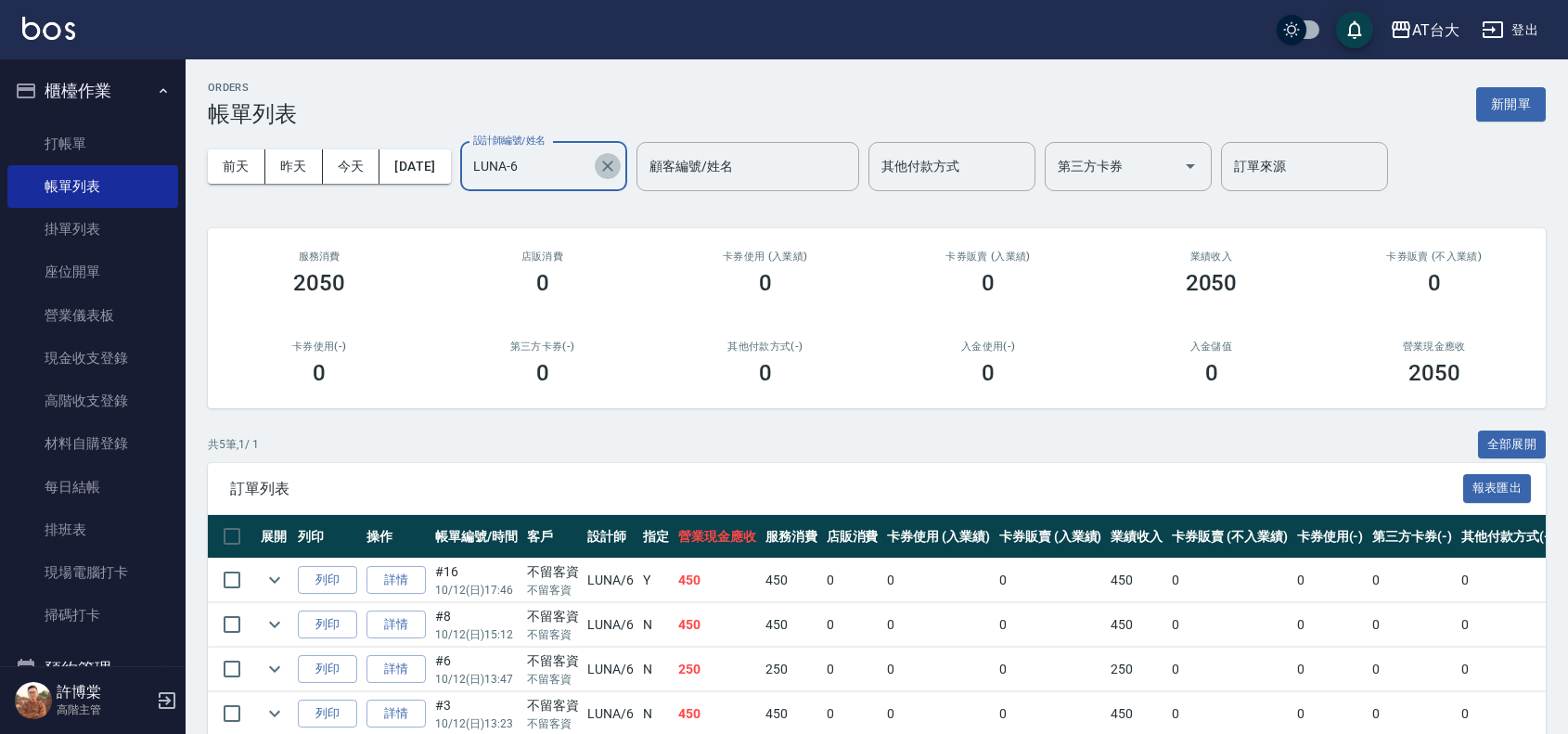
click at [613, 164] on icon "Clear" at bounding box center [607, 166] width 11 height 11
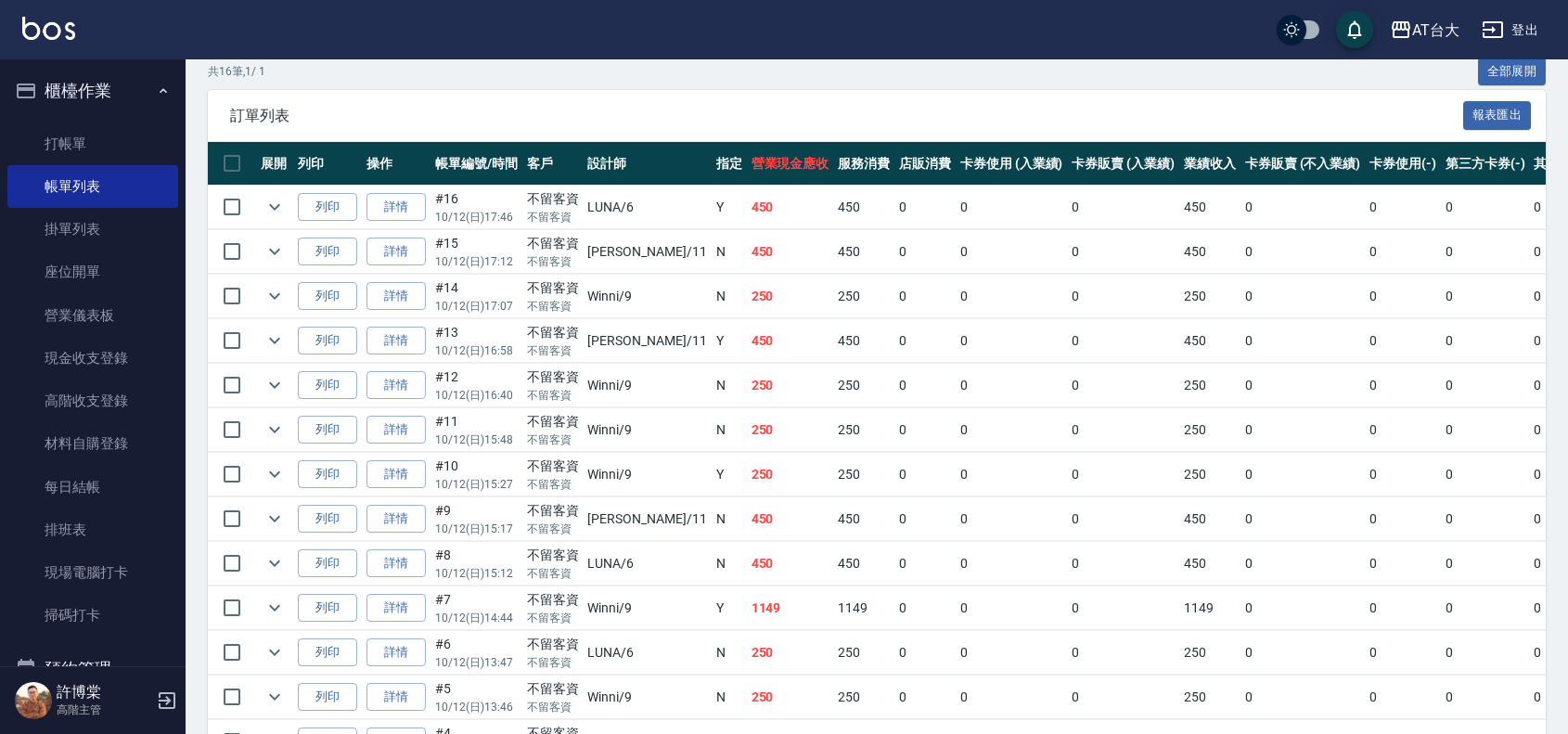
scroll to position [53, 0]
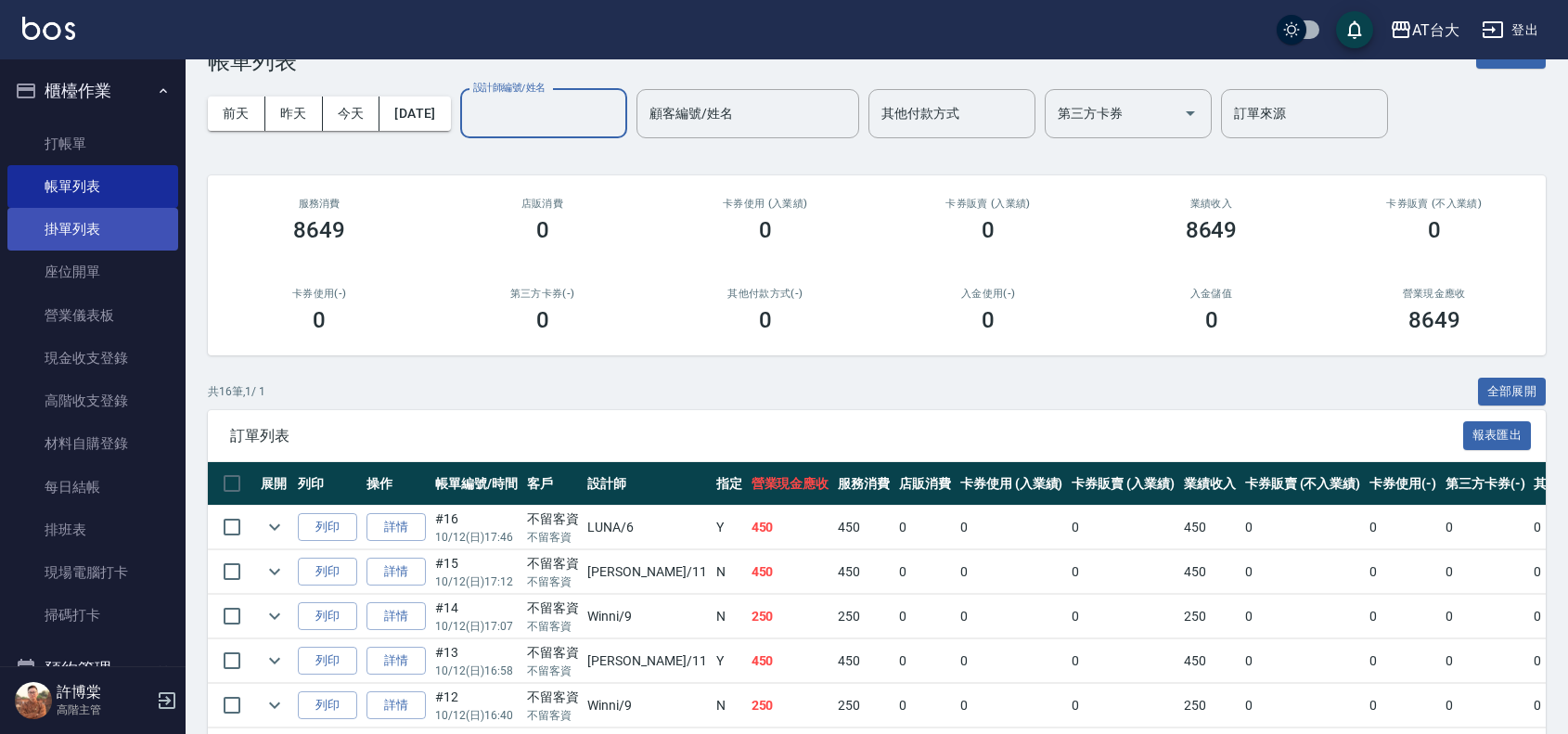
click at [111, 221] on link "掛單列表" at bounding box center [92, 229] width 171 height 43
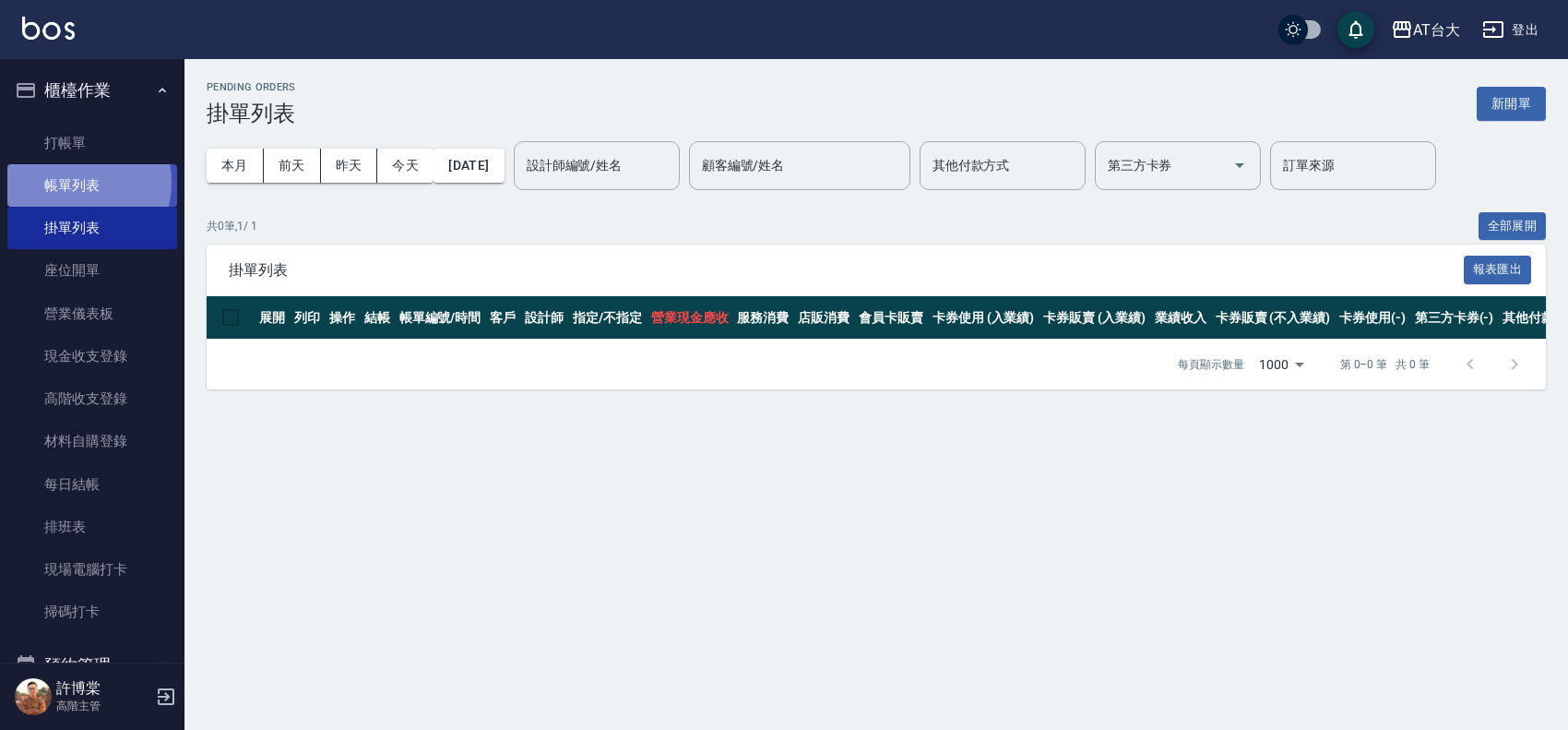
click at [74, 182] on link "帳單列表" at bounding box center [92, 184] width 170 height 42
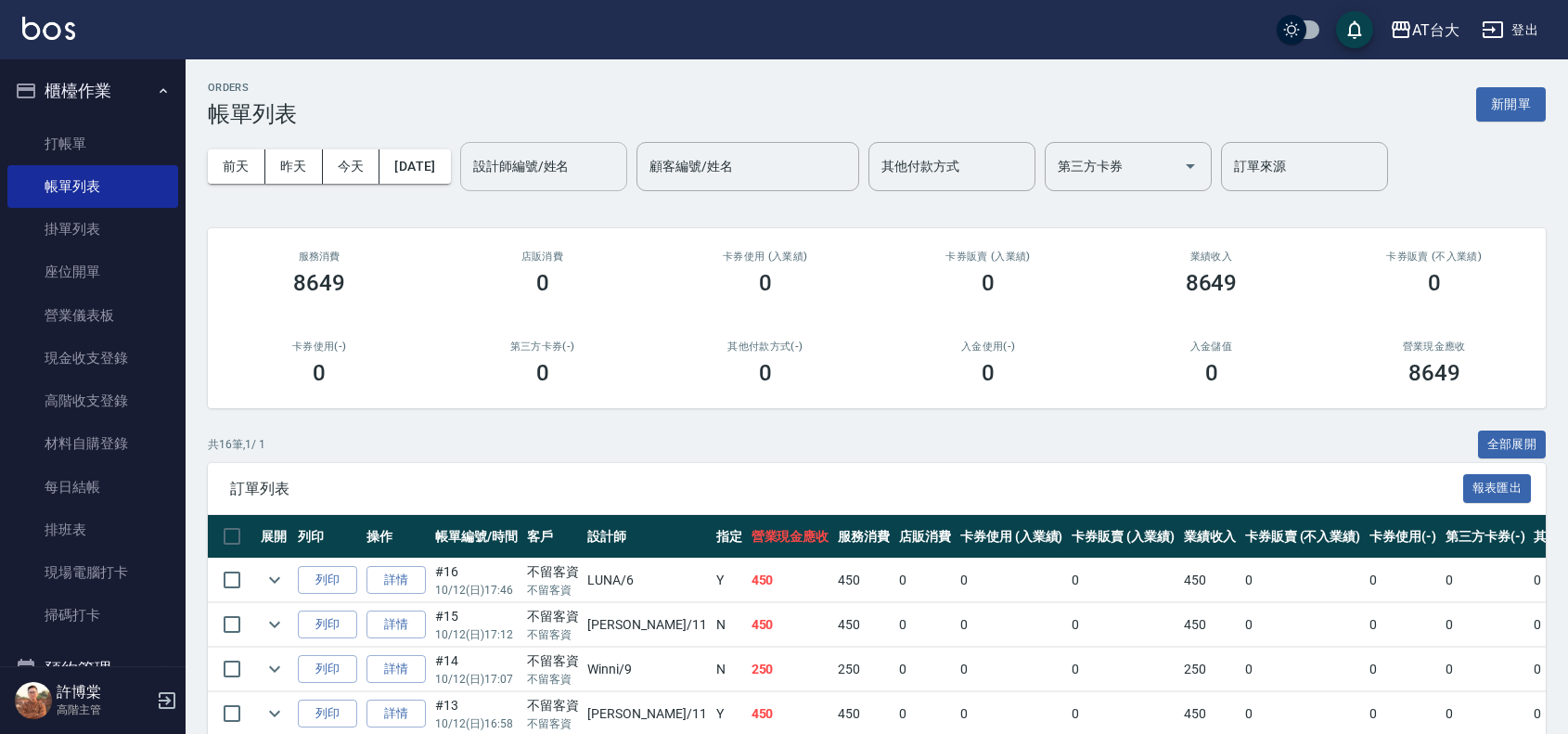
click at [582, 183] on div "設計師編號/姓名" at bounding box center [543, 167] width 167 height 50
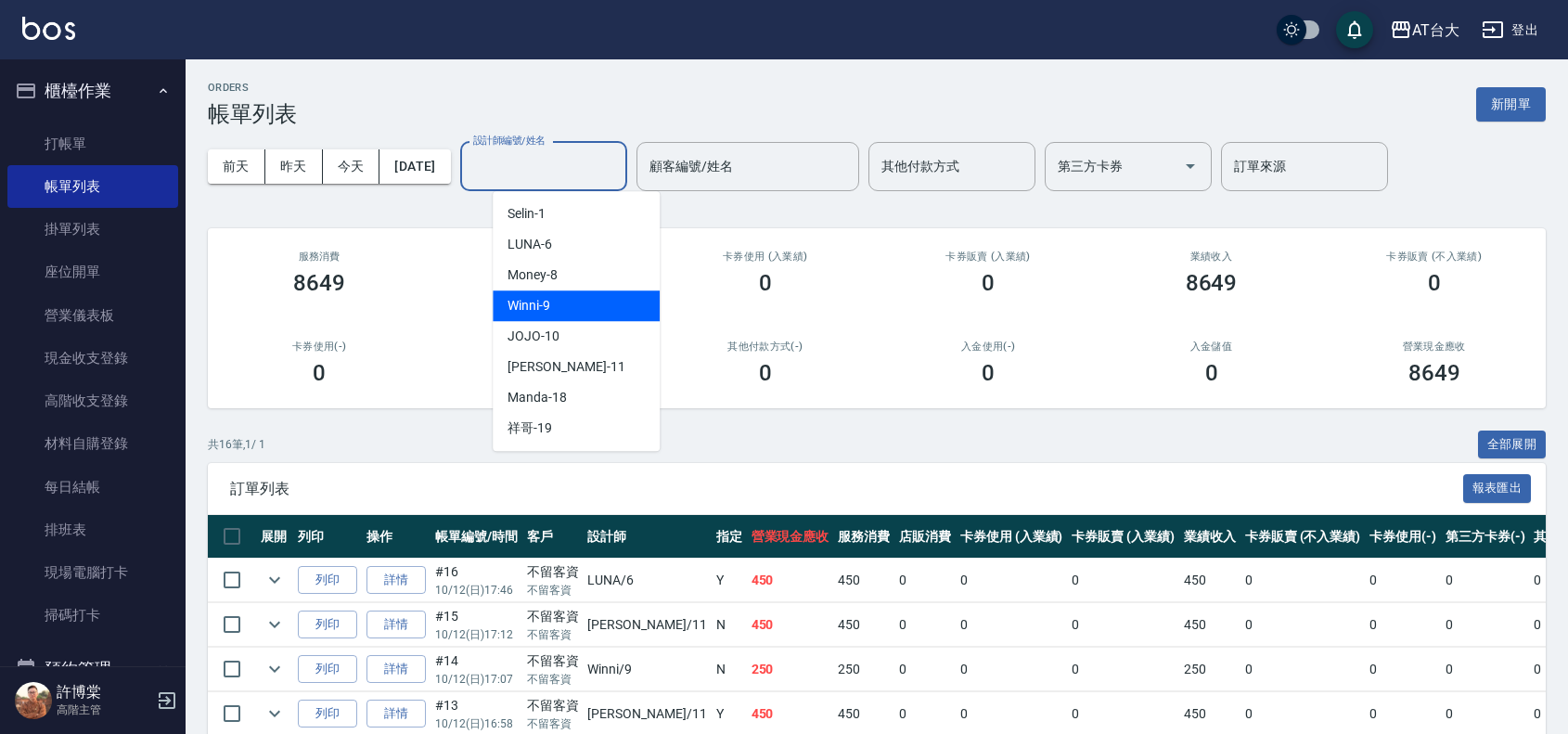
click at [577, 308] on div "Winni -9" at bounding box center [576, 306] width 167 height 31
type input "Winni-9"
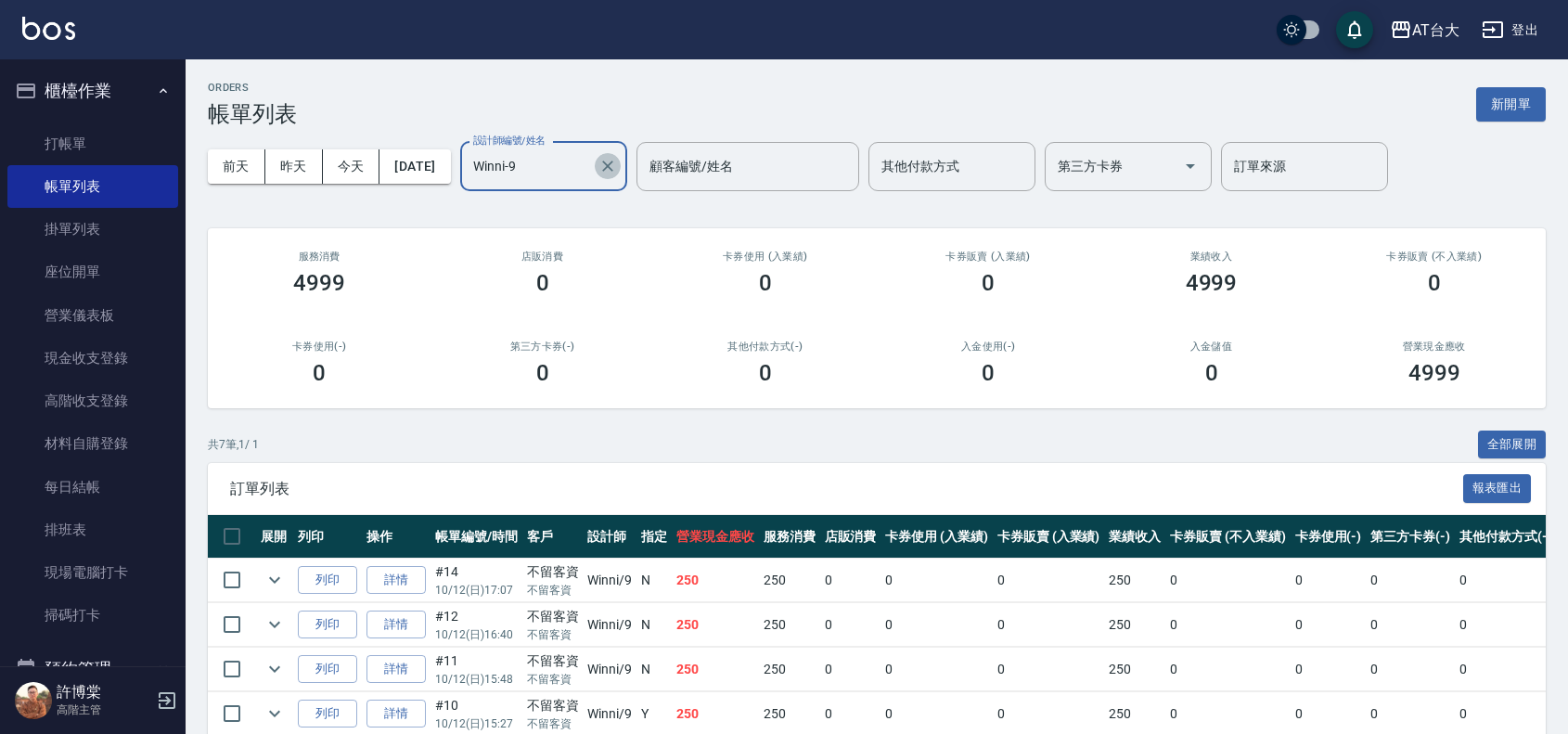
click at [617, 167] on icon "Clear" at bounding box center [607, 166] width 19 height 19
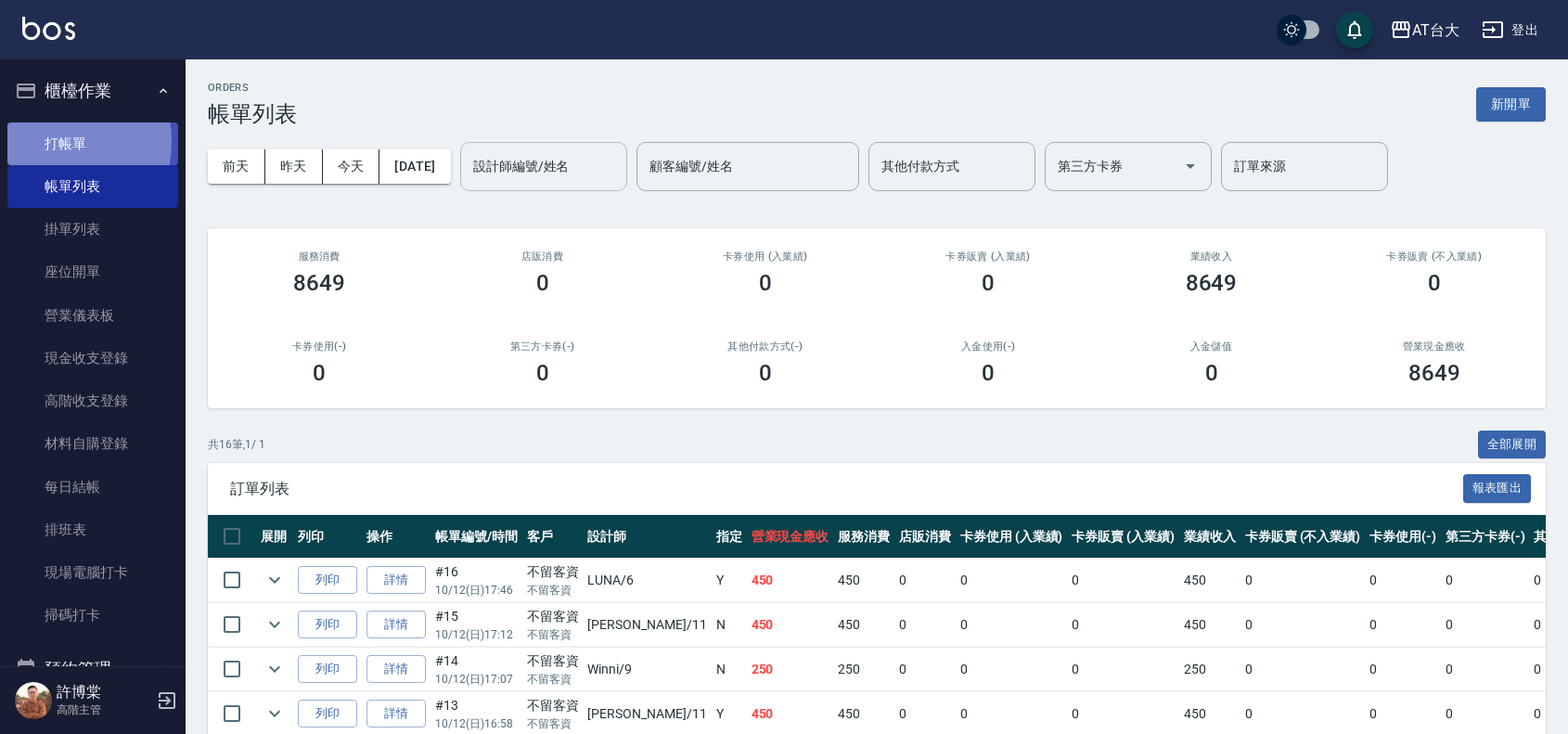
click at [43, 141] on link "打帳單" at bounding box center [92, 143] width 171 height 43
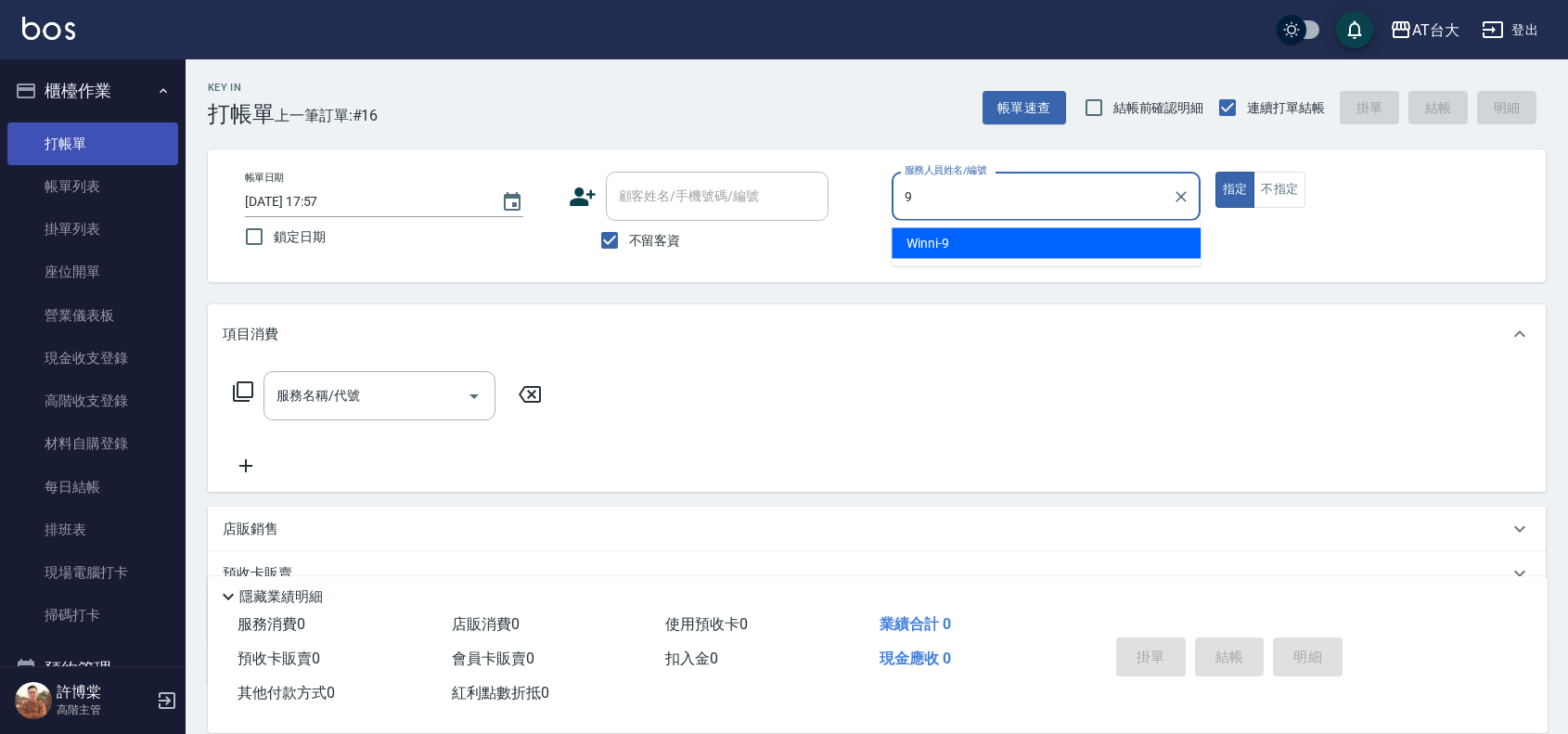
type input "Winni-9"
type button "true"
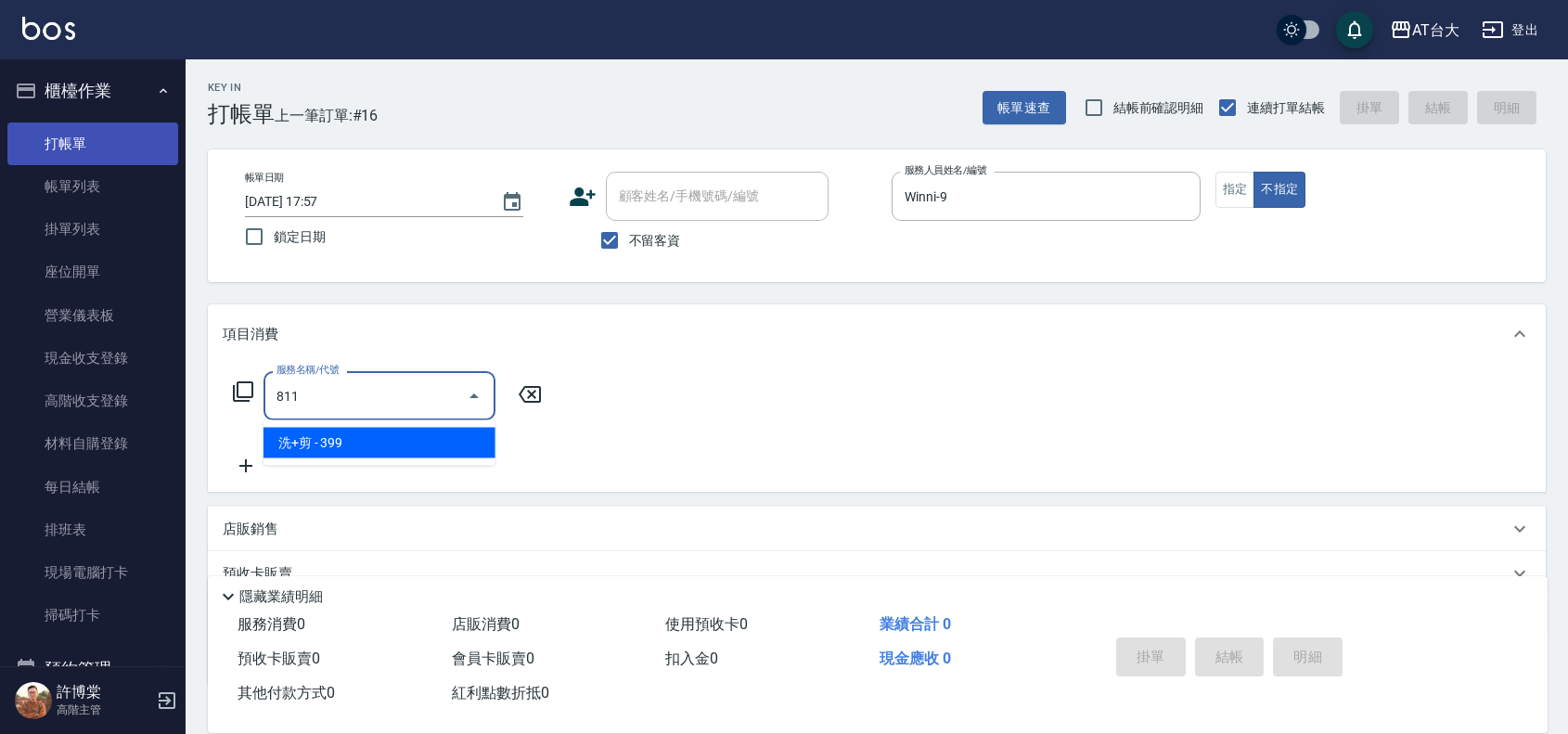
type input "洗+剪(811)"
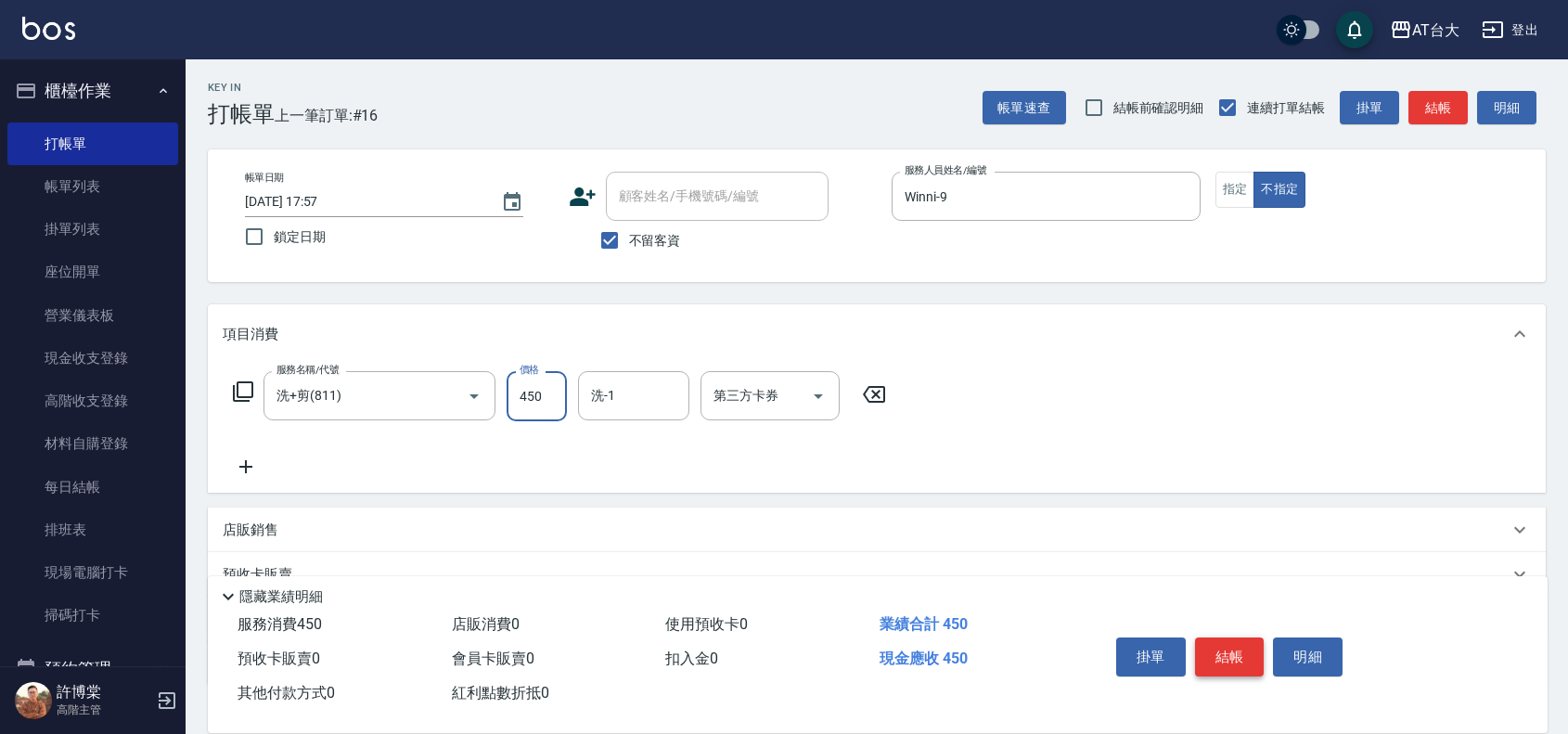
type input "450"
click at [1259, 648] on button "結帳" at bounding box center [1230, 657] width 69 height 39
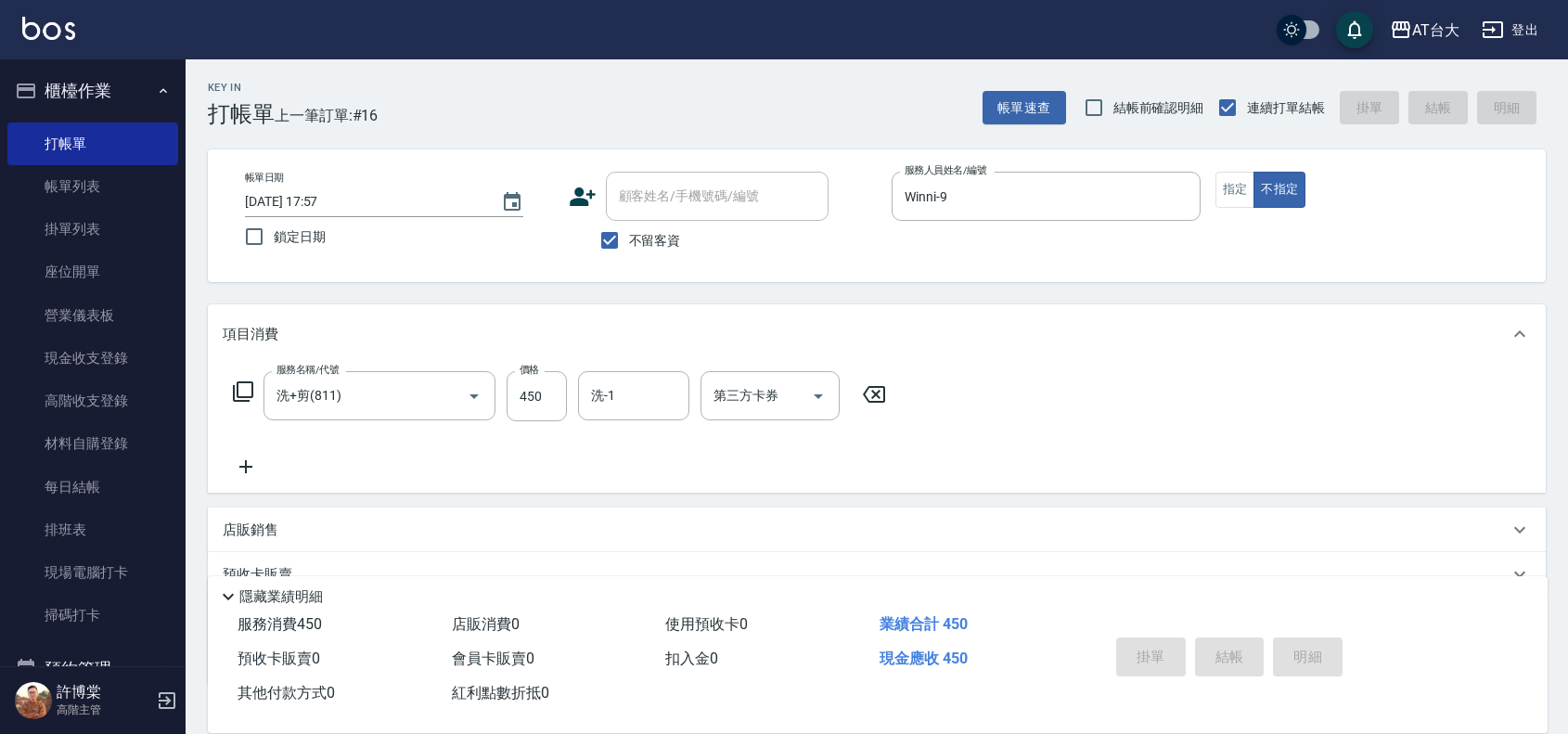
type input "2025/10/12 18:17"
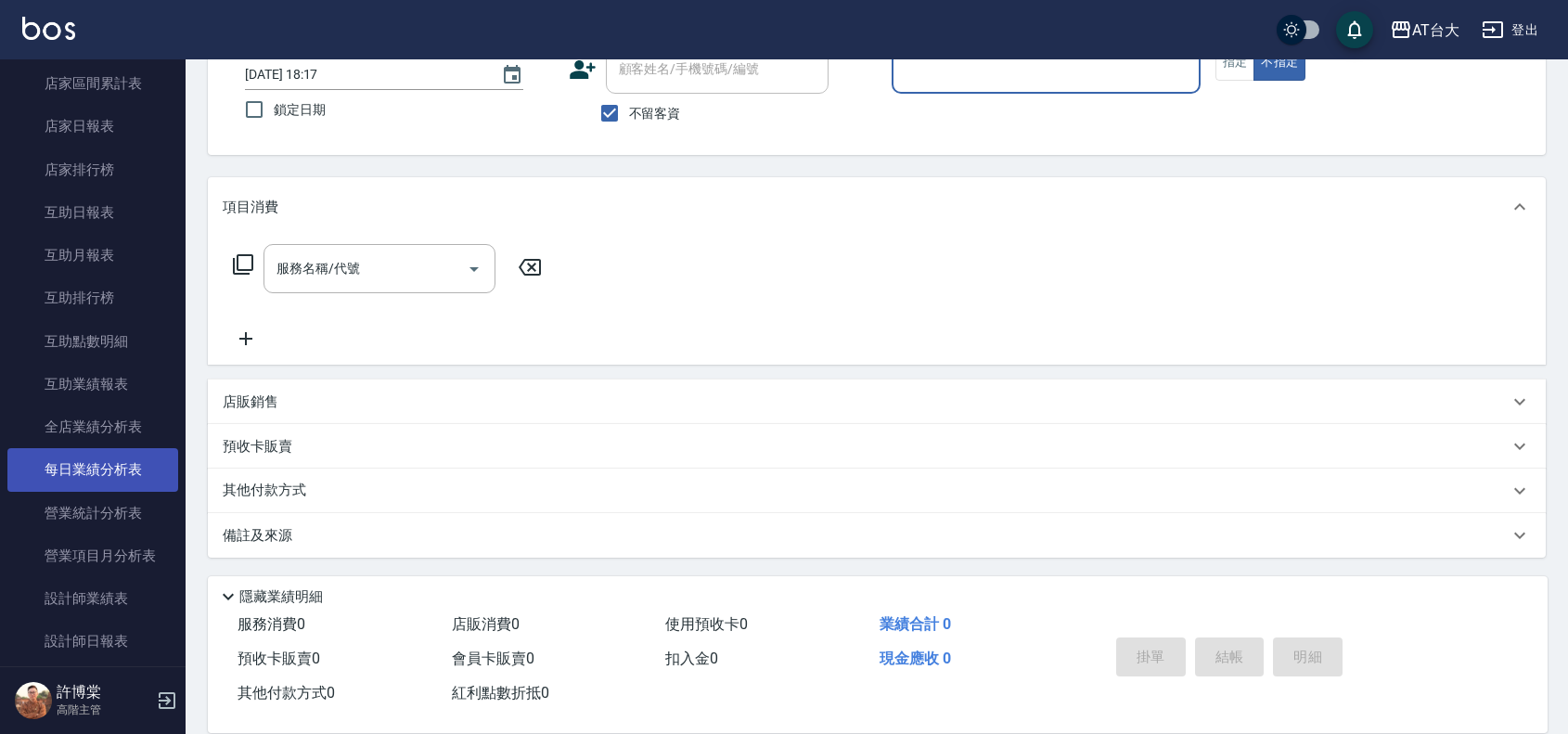
scroll to position [811, 0]
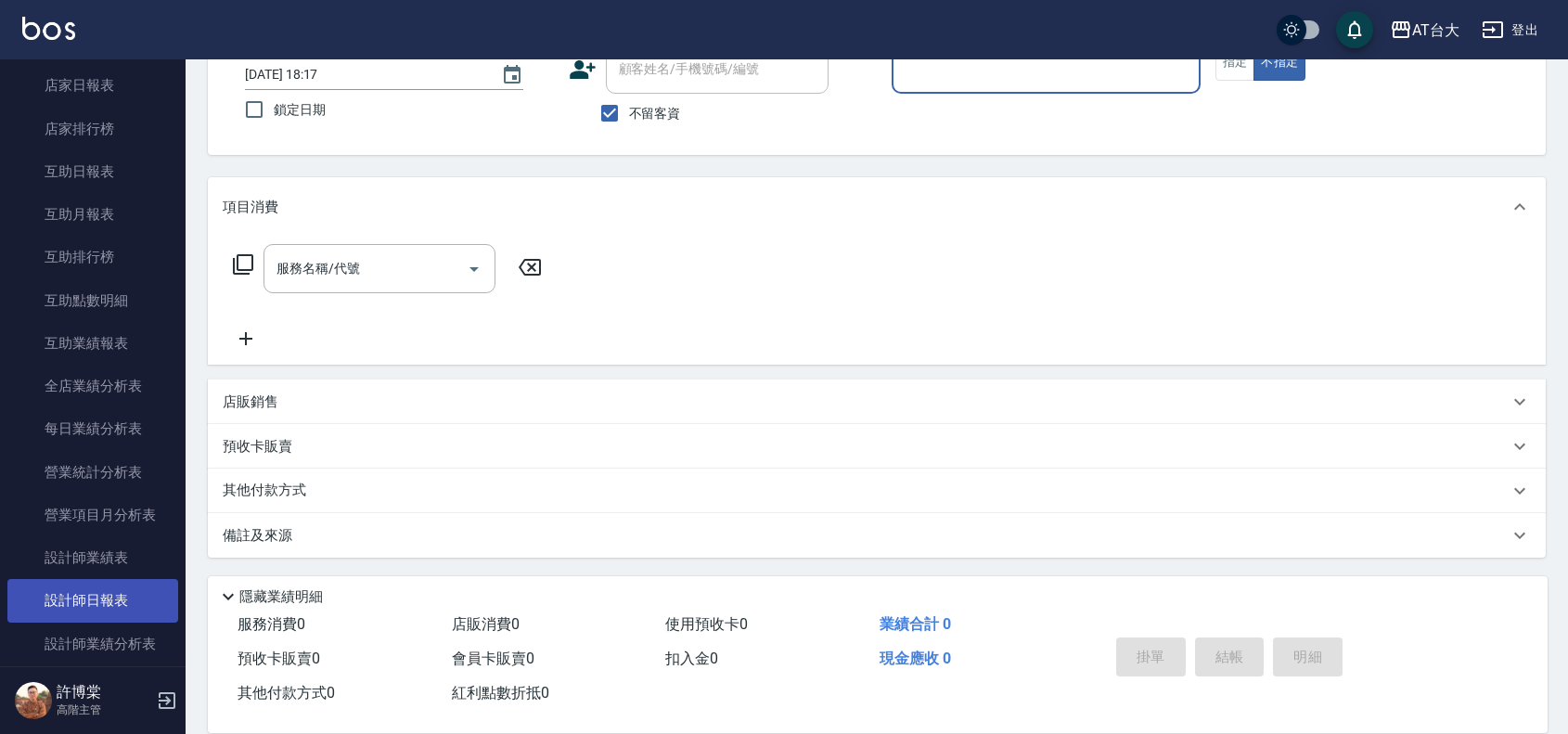
click at [117, 595] on link "設計師日報表" at bounding box center [92, 600] width 171 height 43
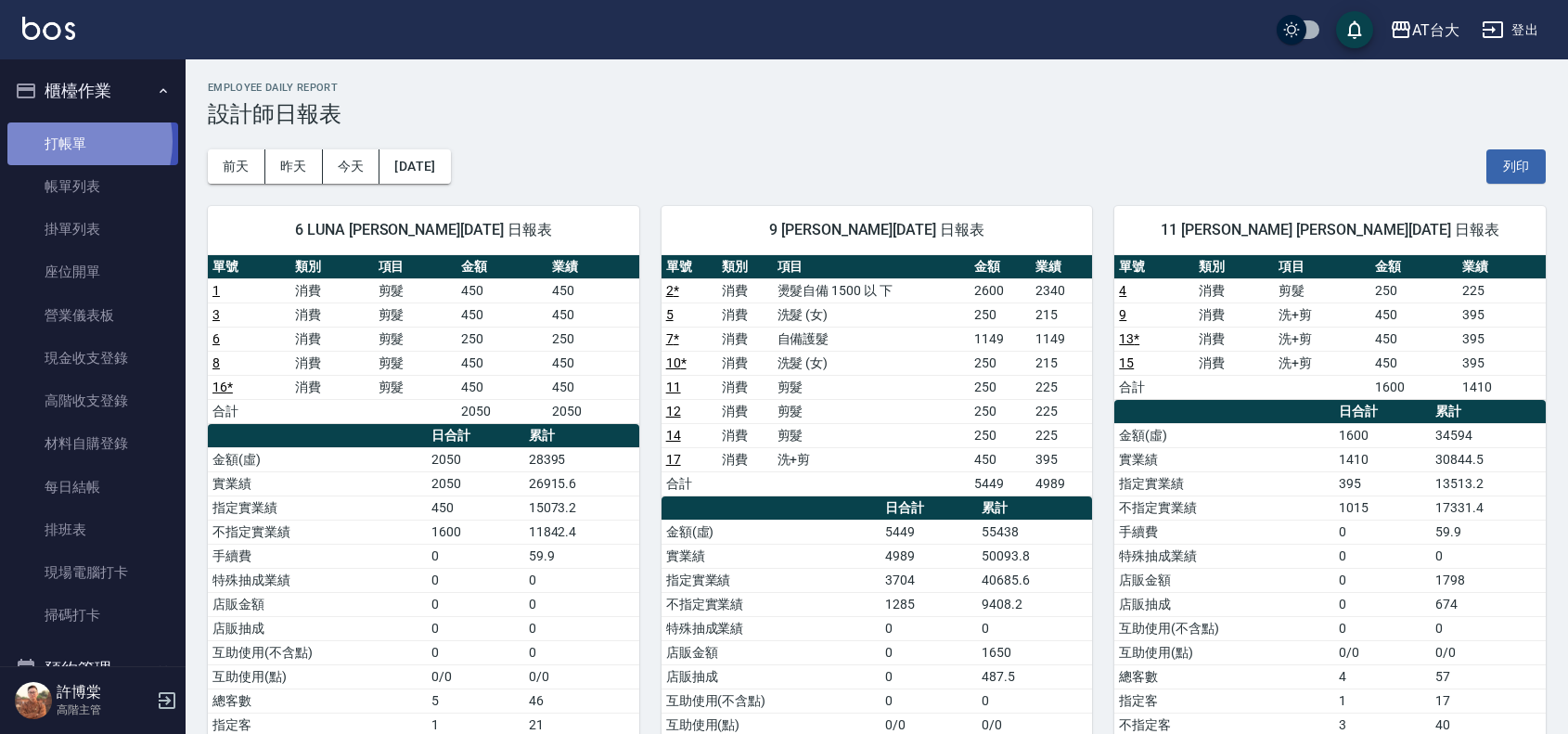
click at [61, 141] on link "打帳單" at bounding box center [92, 143] width 171 height 43
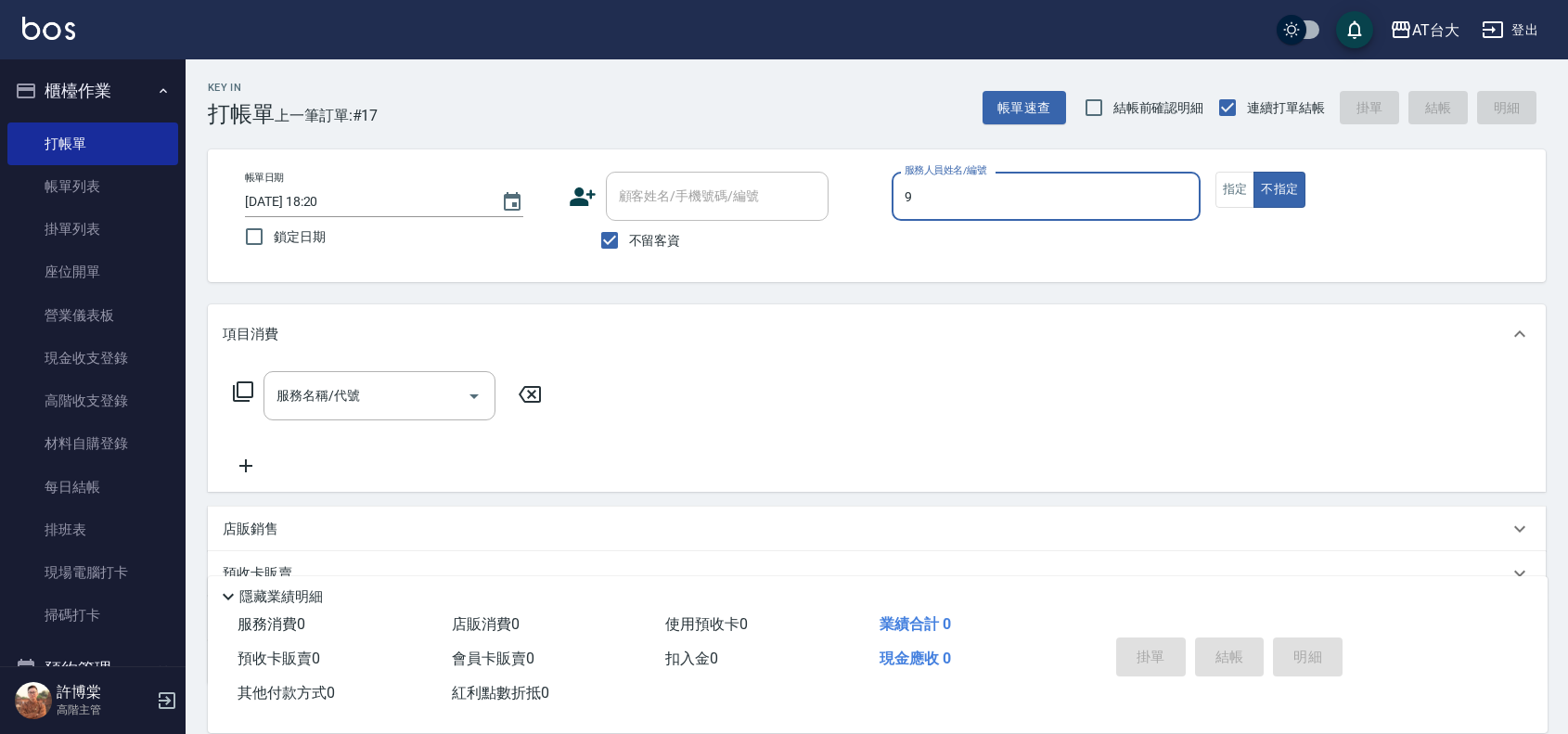
type input "9"
type button "false"
type input "Winni-9"
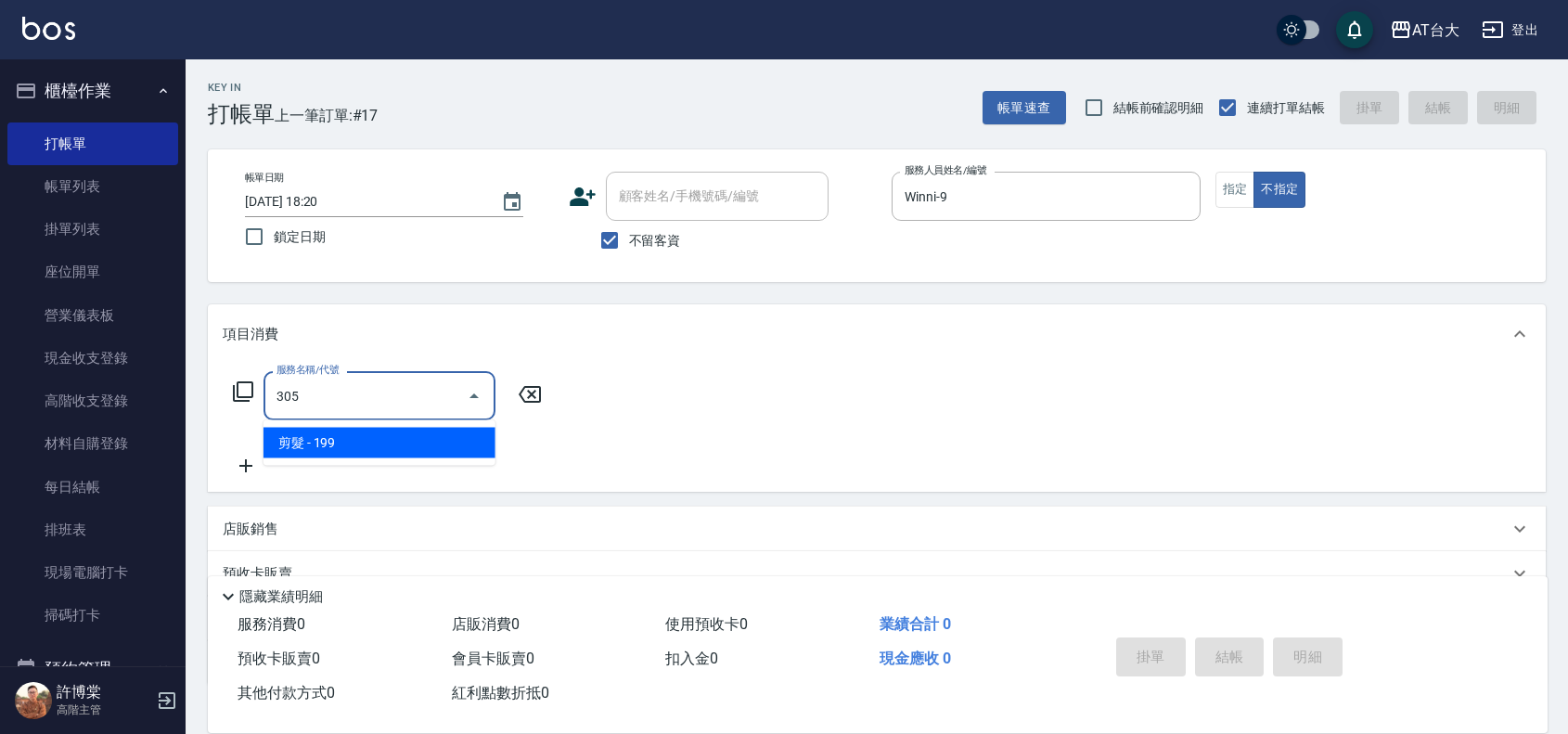
type input "剪髮(305)"
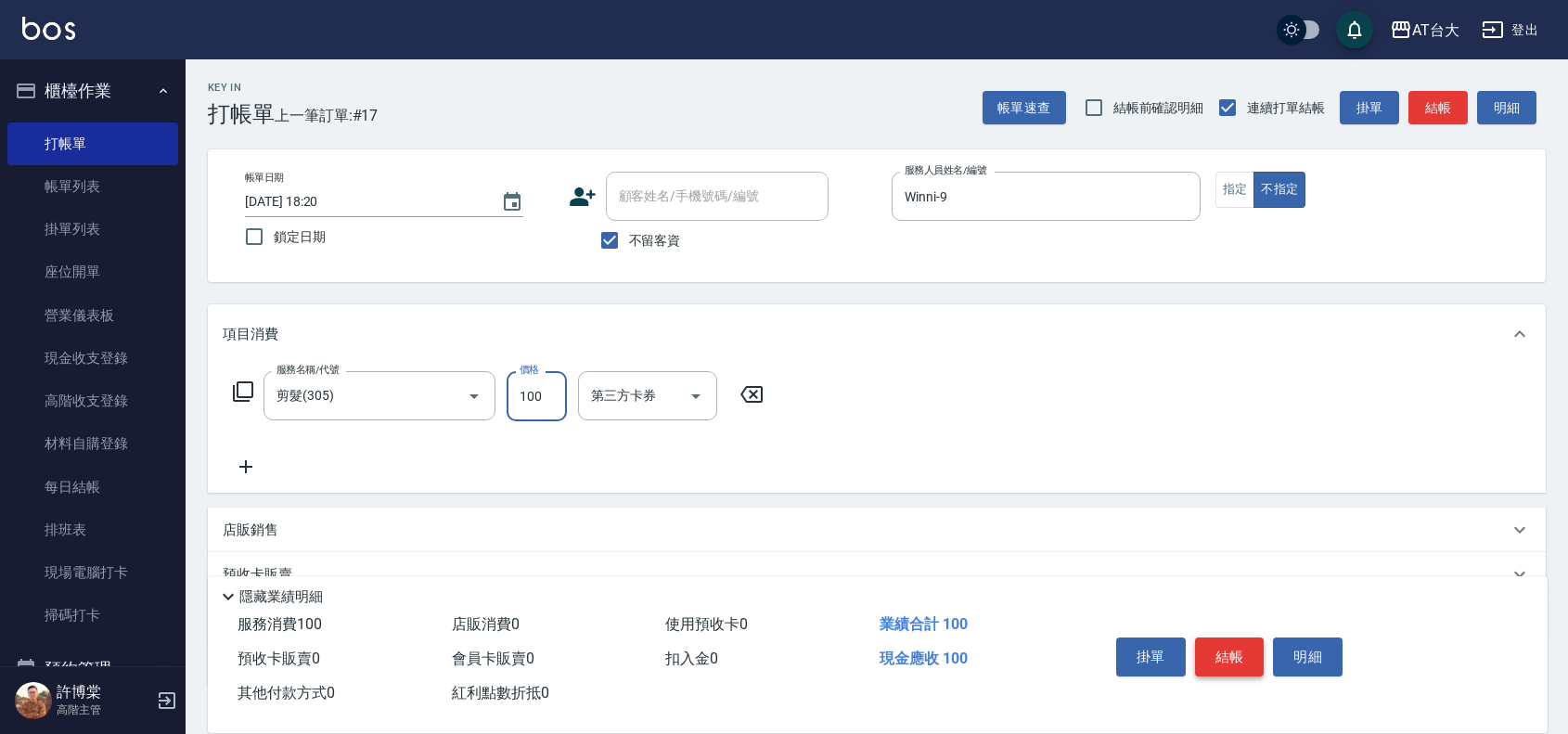
type input "100"
click at [1227, 638] on button "結帳" at bounding box center [1230, 657] width 69 height 39
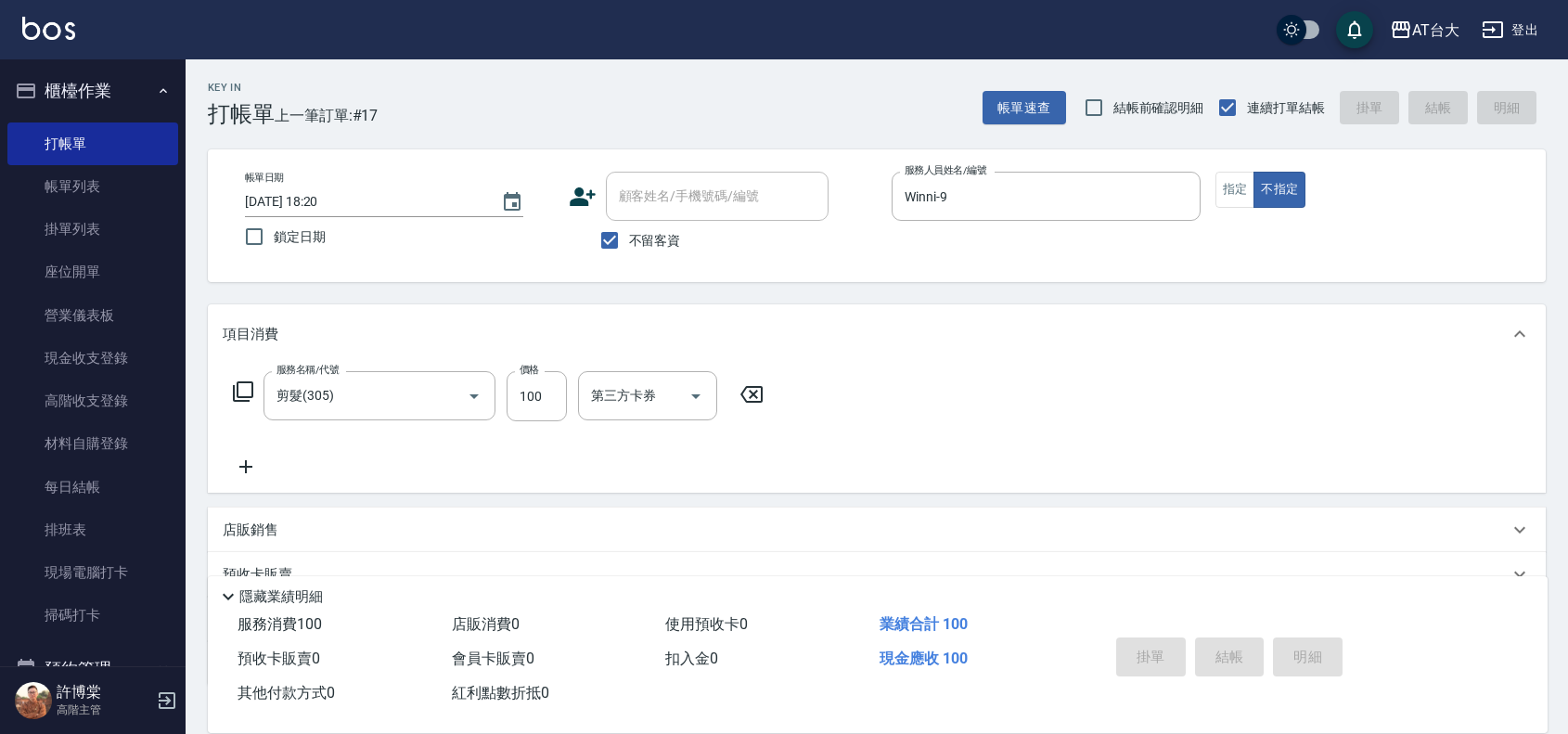
type input "2025/10/12 18:31"
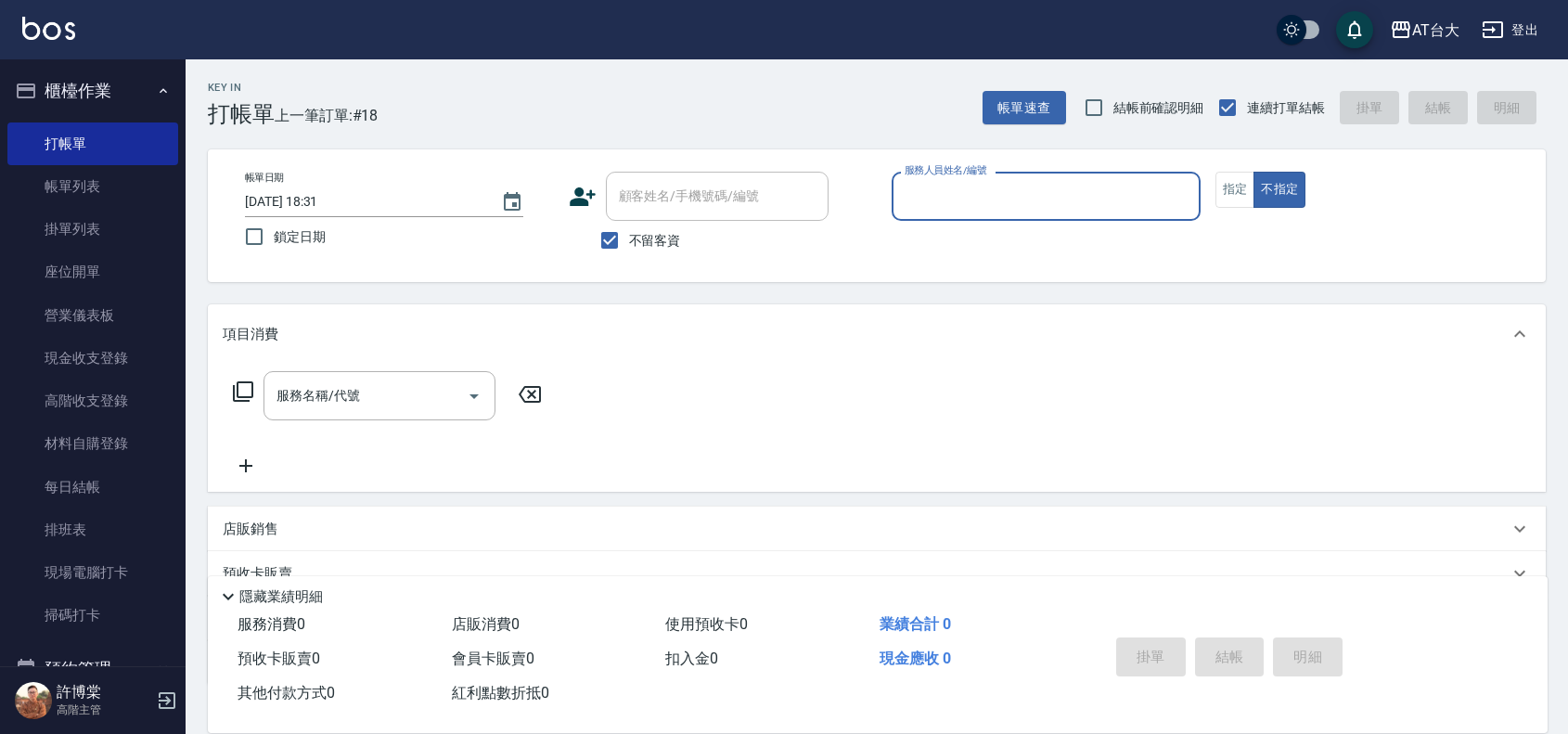
drag, startPoint x: 1237, startPoint y: 177, endPoint x: 1146, endPoint y: 220, distance: 100.6
click at [1236, 177] on button "指定" at bounding box center [1235, 189] width 40 height 36
click at [1079, 208] on input "服務人員姓名/編號" at bounding box center [1045, 195] width 293 height 33
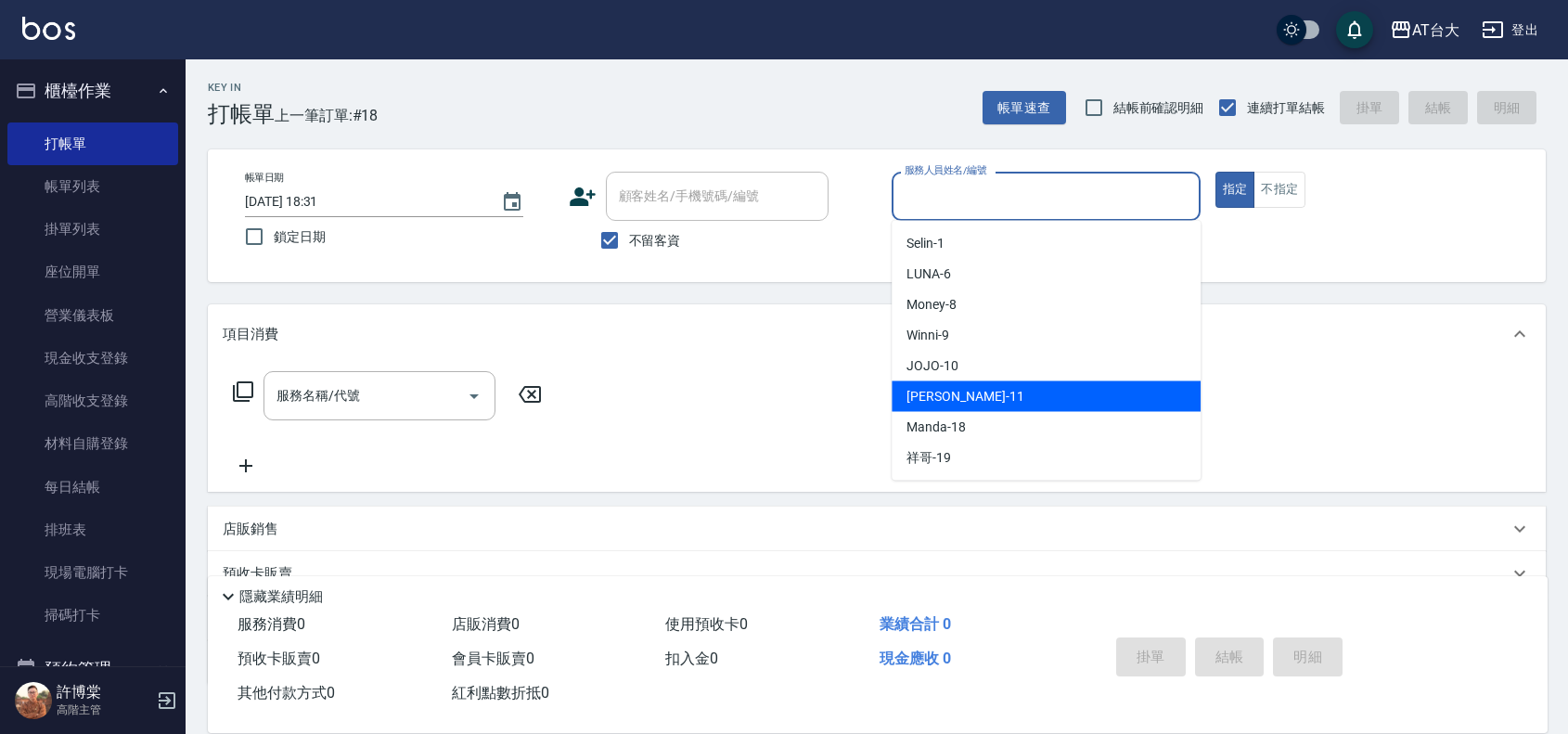
click at [989, 392] on div "Yvonne -11" at bounding box center [1045, 396] width 308 height 31
type input "Yvonne-11"
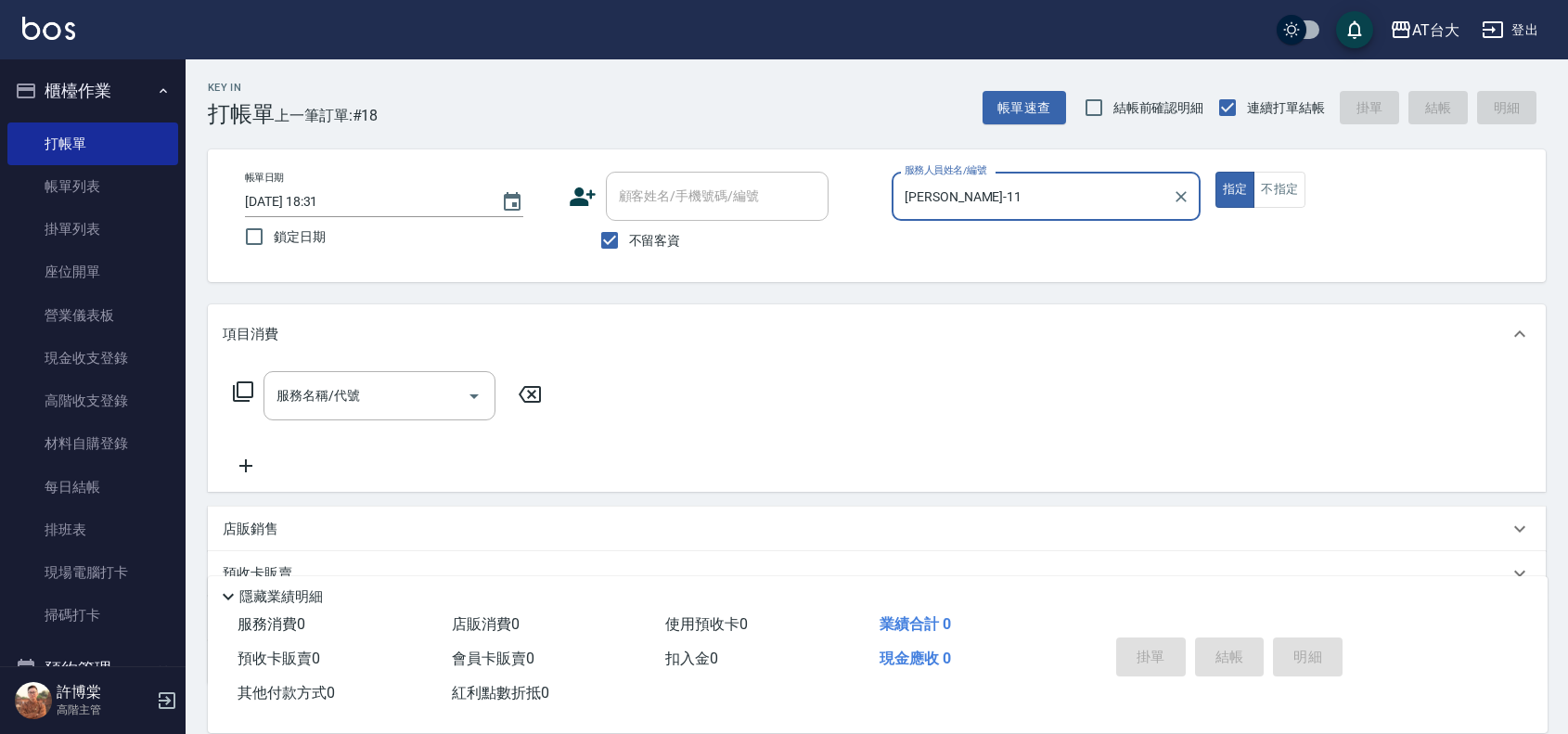
click at [302, 388] on div "服務名稱/代號 服務名稱/代號" at bounding box center [380, 396] width 232 height 50
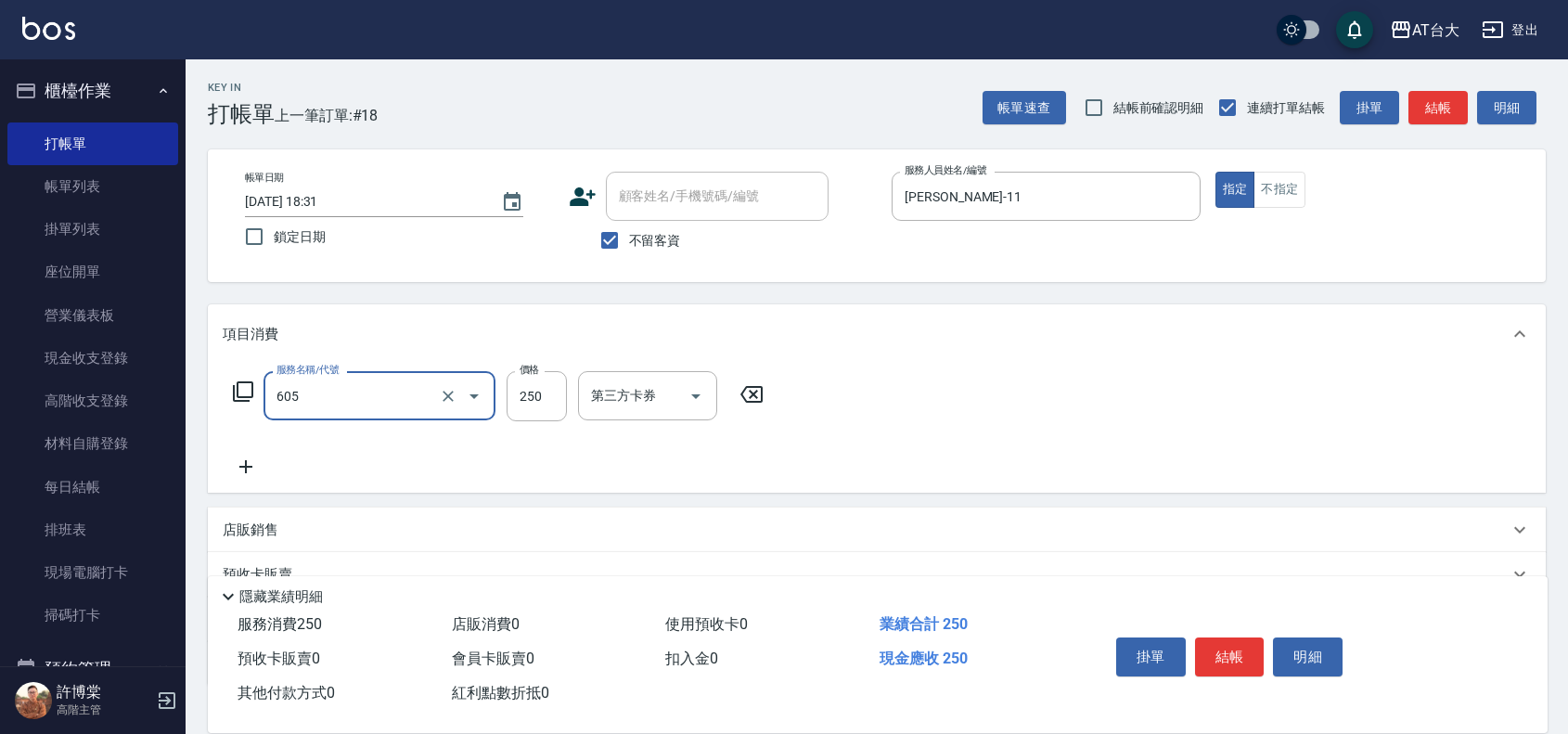
type input "洗髮 (女)(605)"
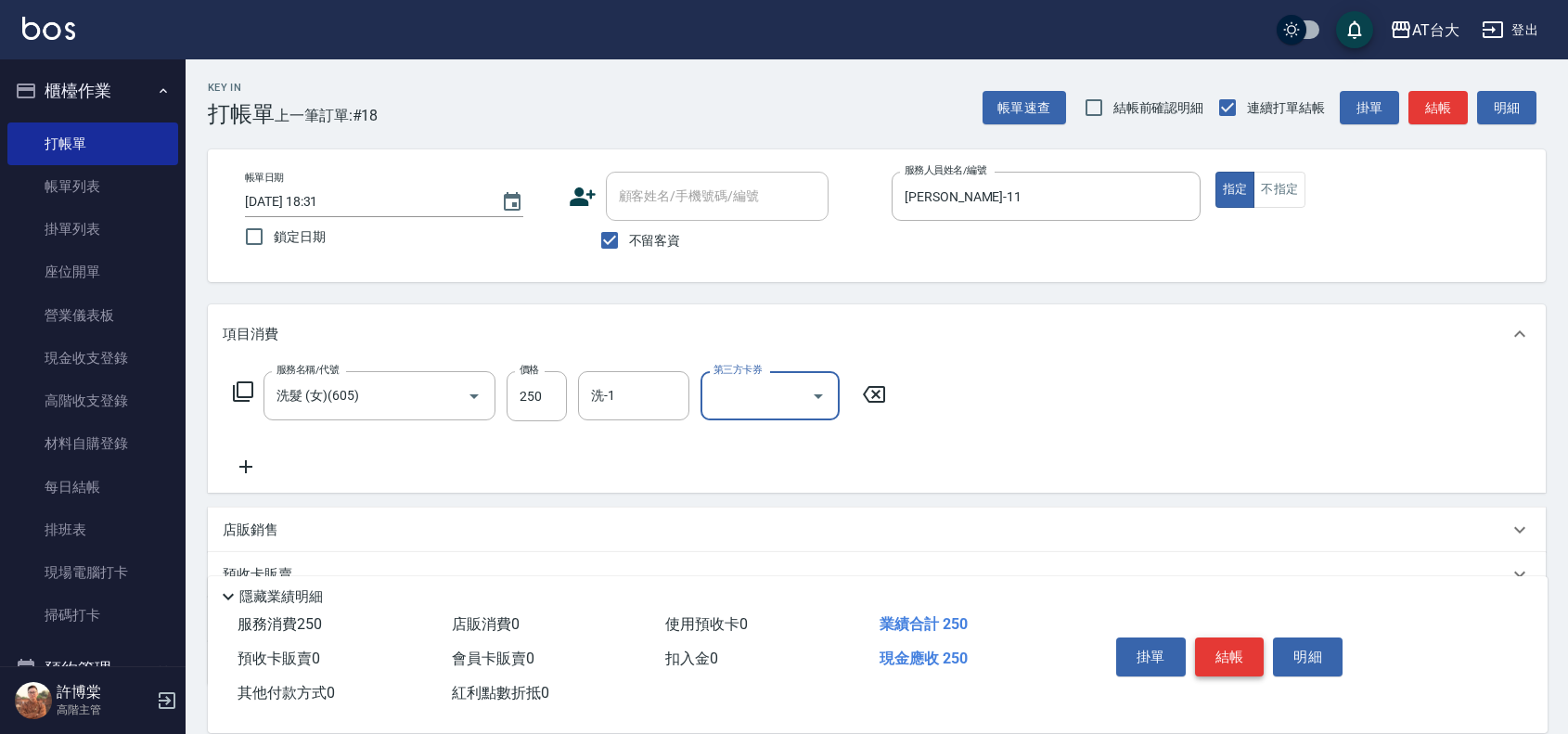
click at [1229, 652] on button "結帳" at bounding box center [1230, 657] width 69 height 39
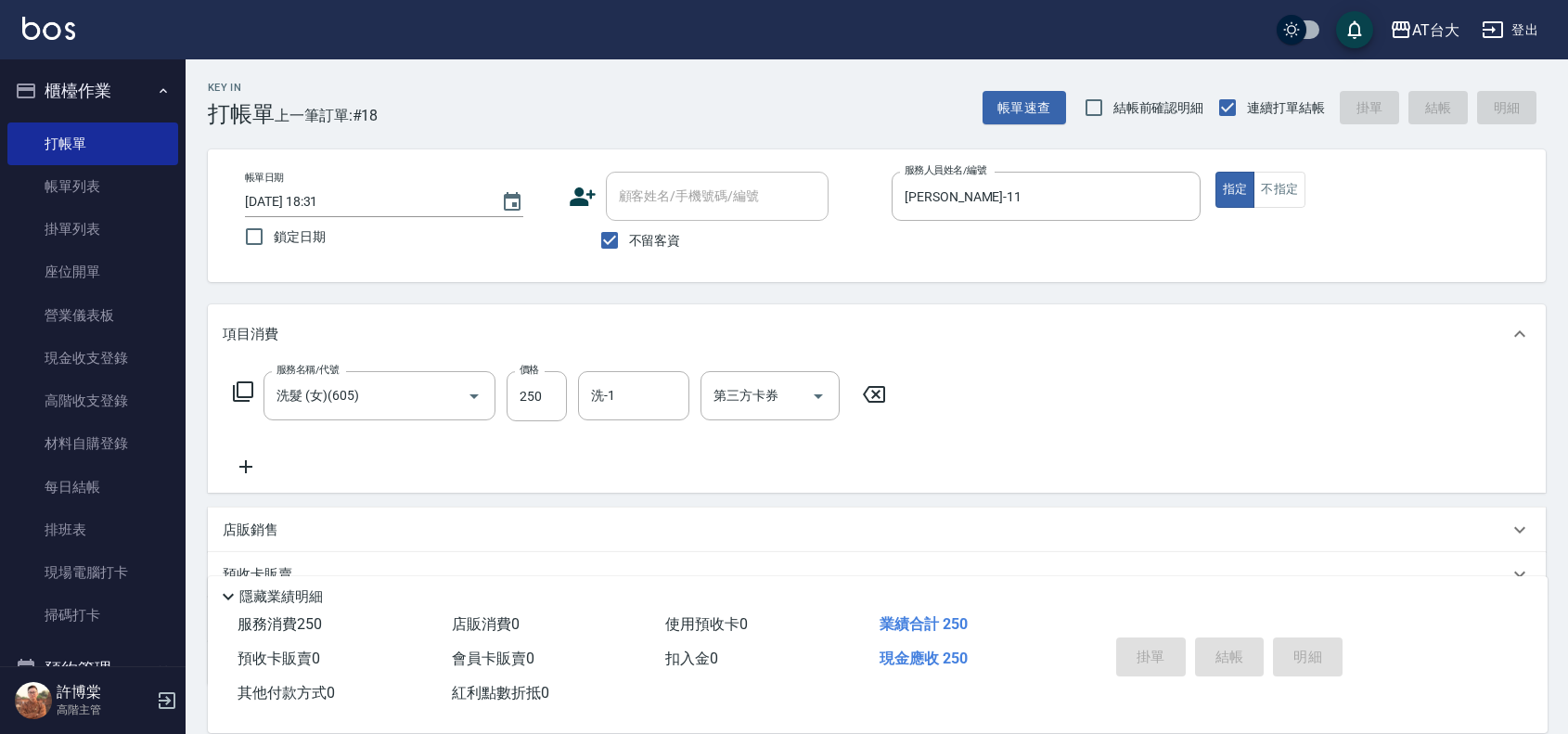
type input "2025/10/12 18:42"
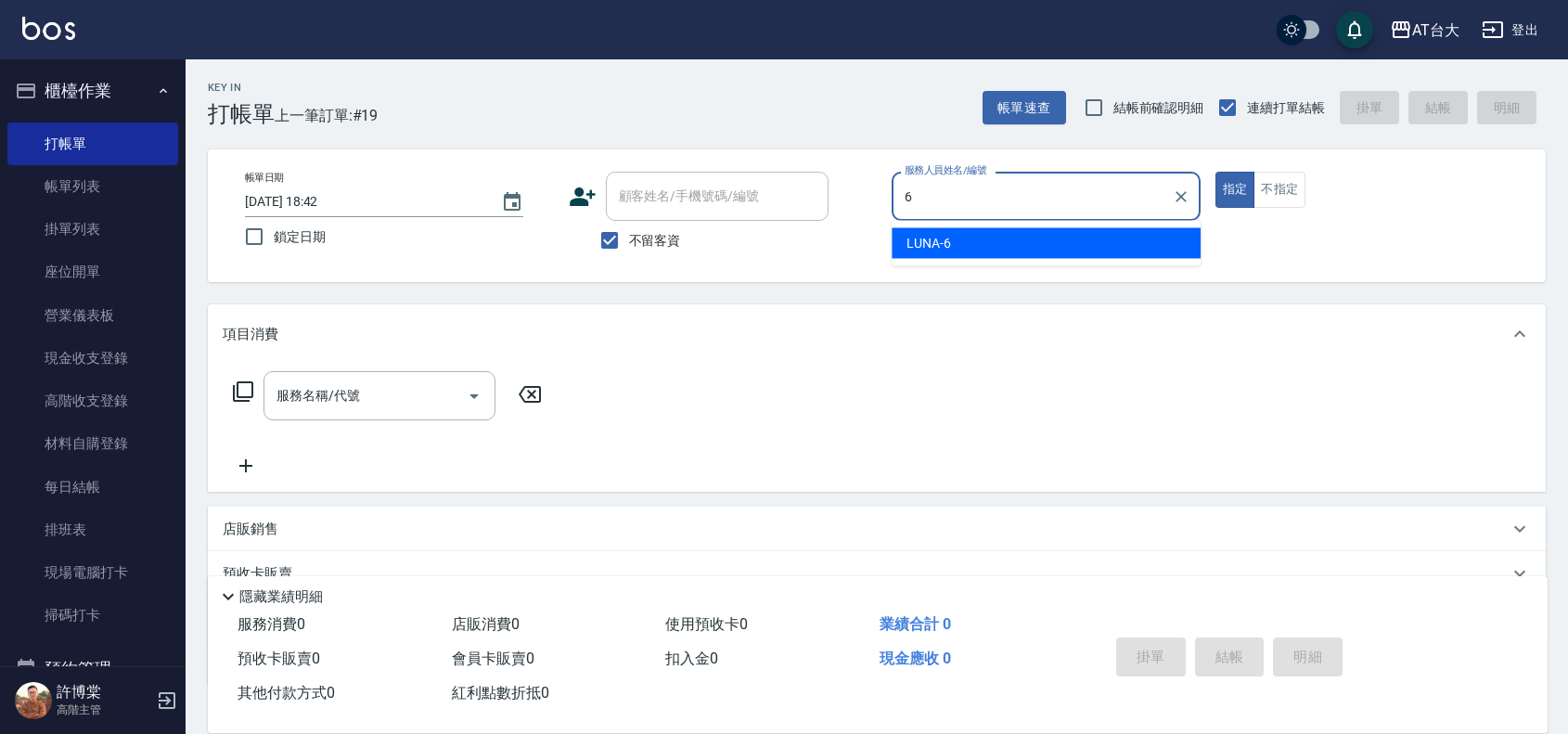
type input "LUNA-6"
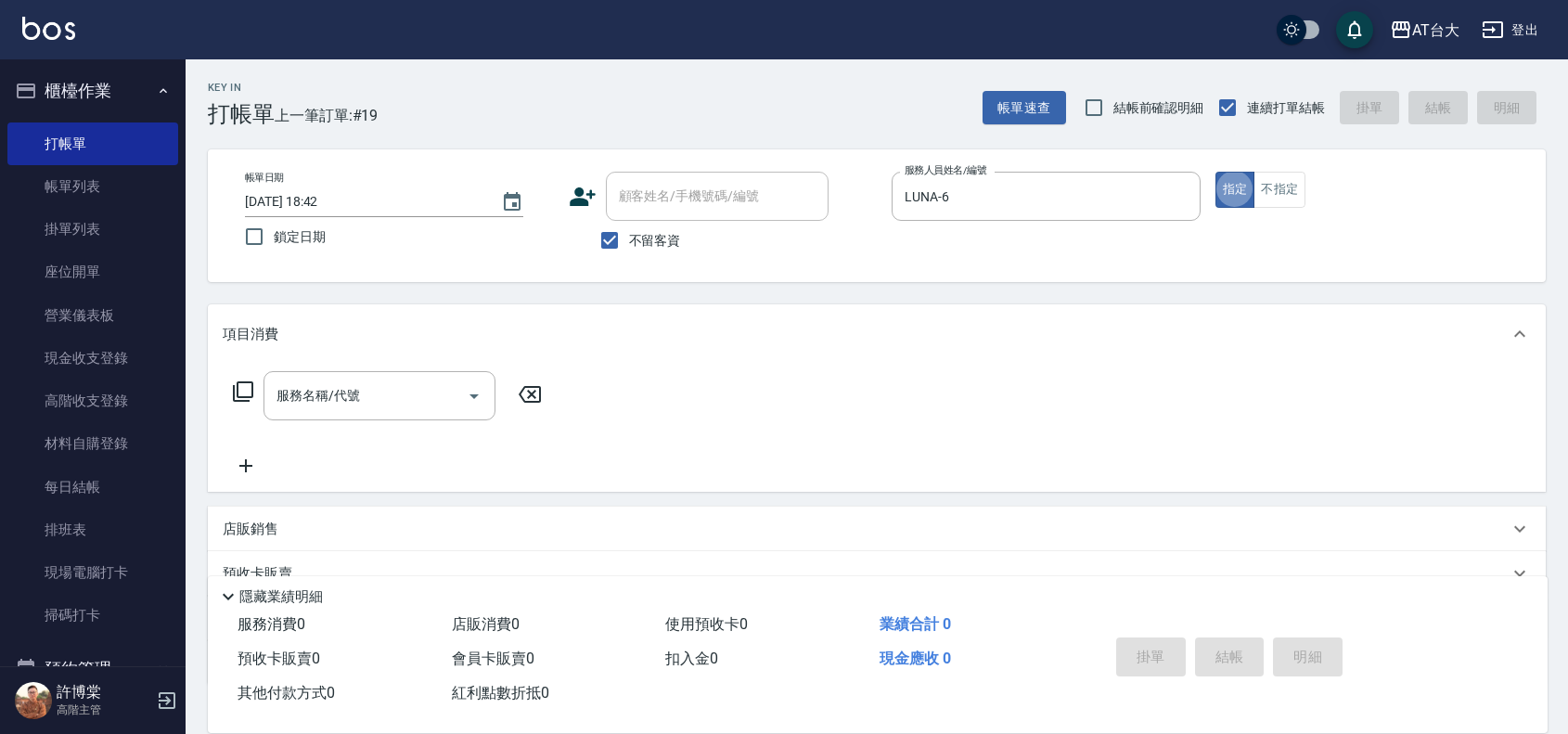
type button "true"
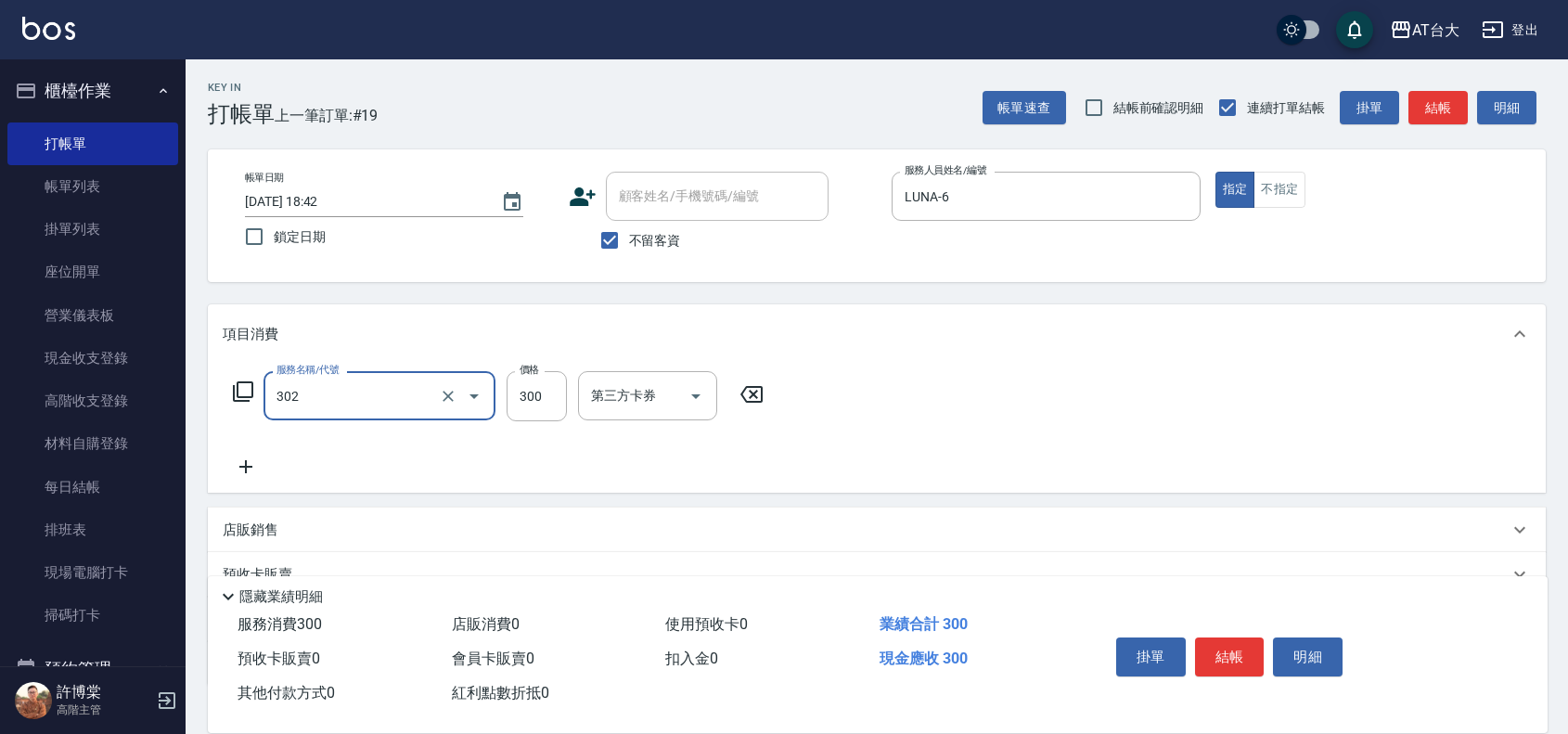
type input "剪髮(302)"
type input "450"
click at [1226, 666] on button "結帳" at bounding box center [1230, 657] width 69 height 39
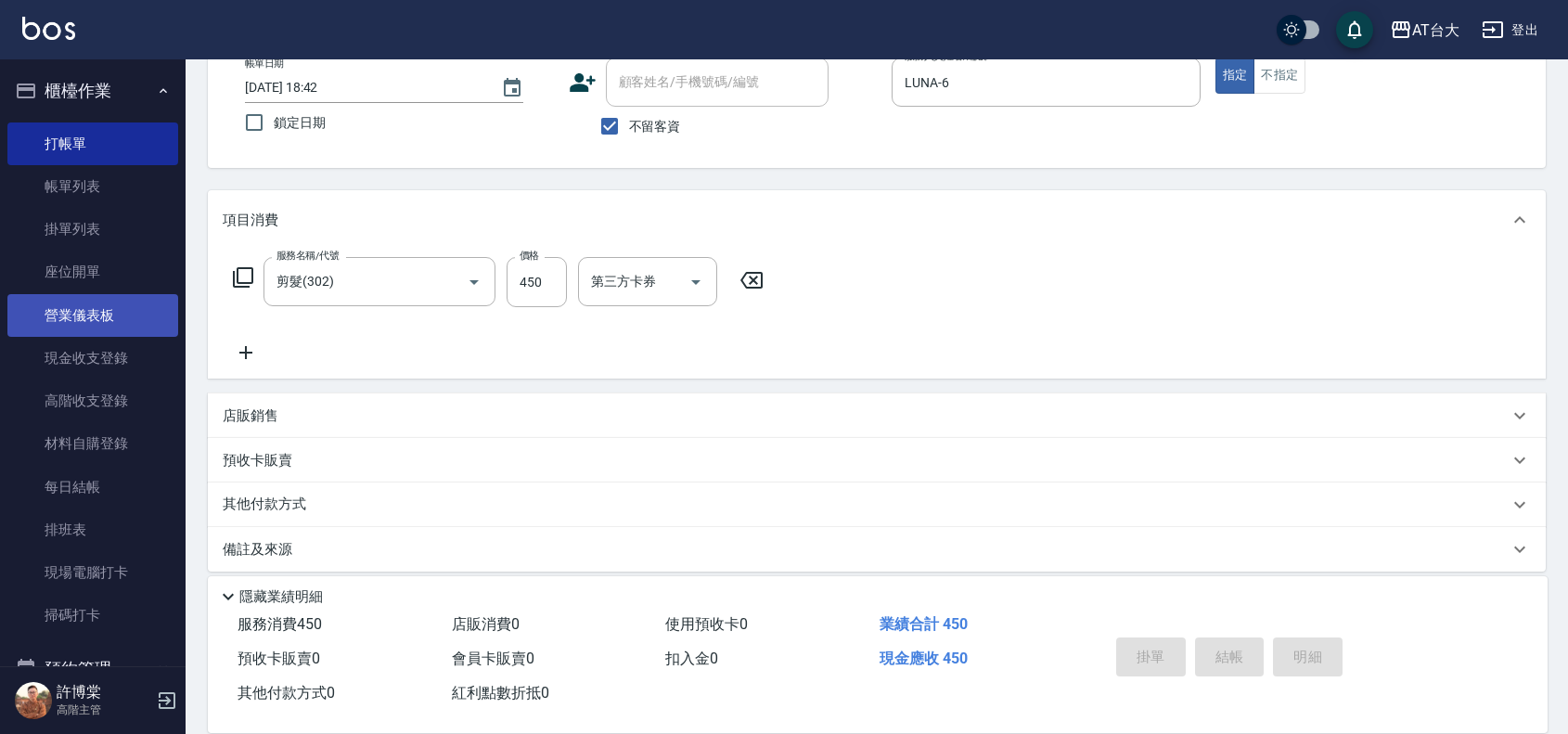
type input "2025/10/12 19:08"
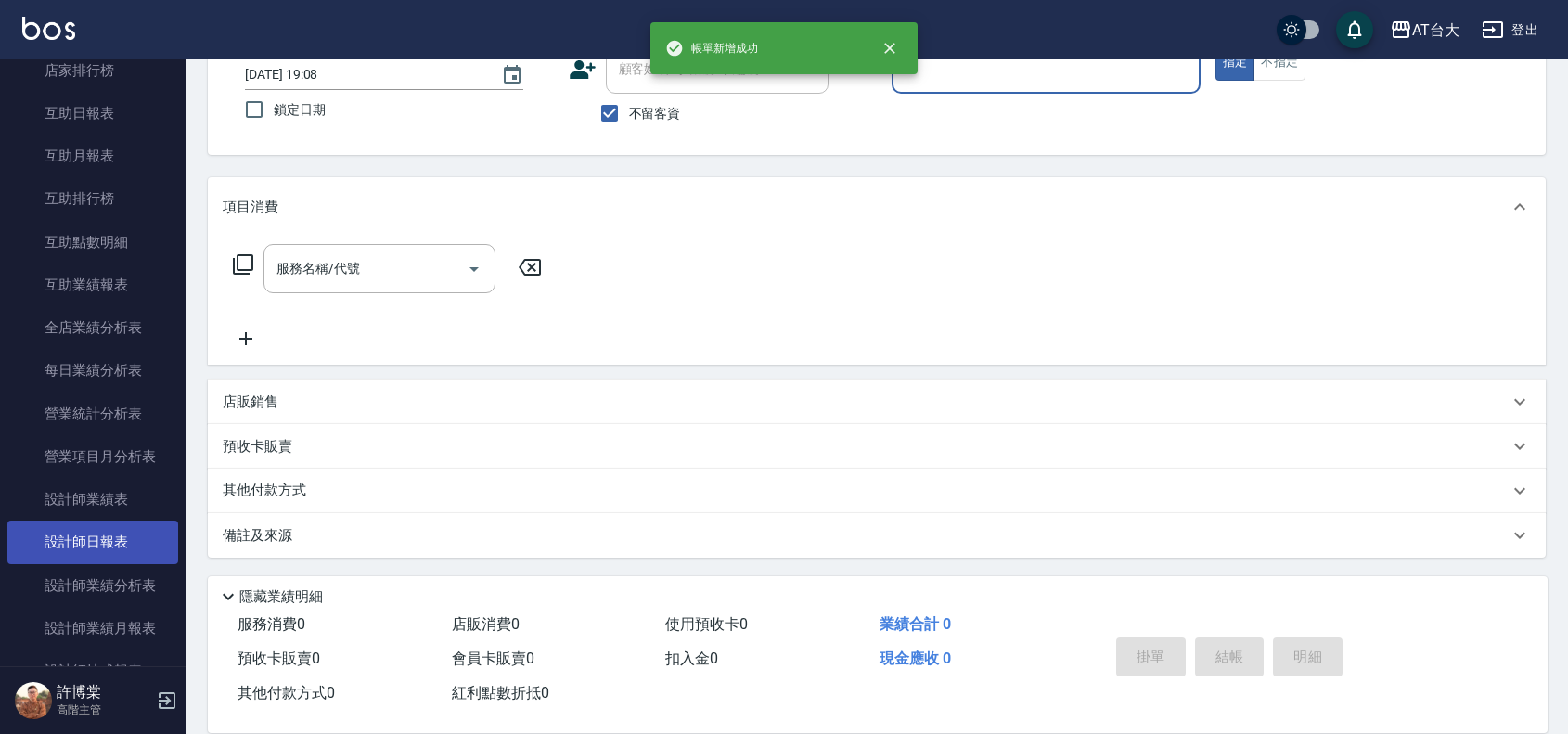
scroll to position [927, 0]
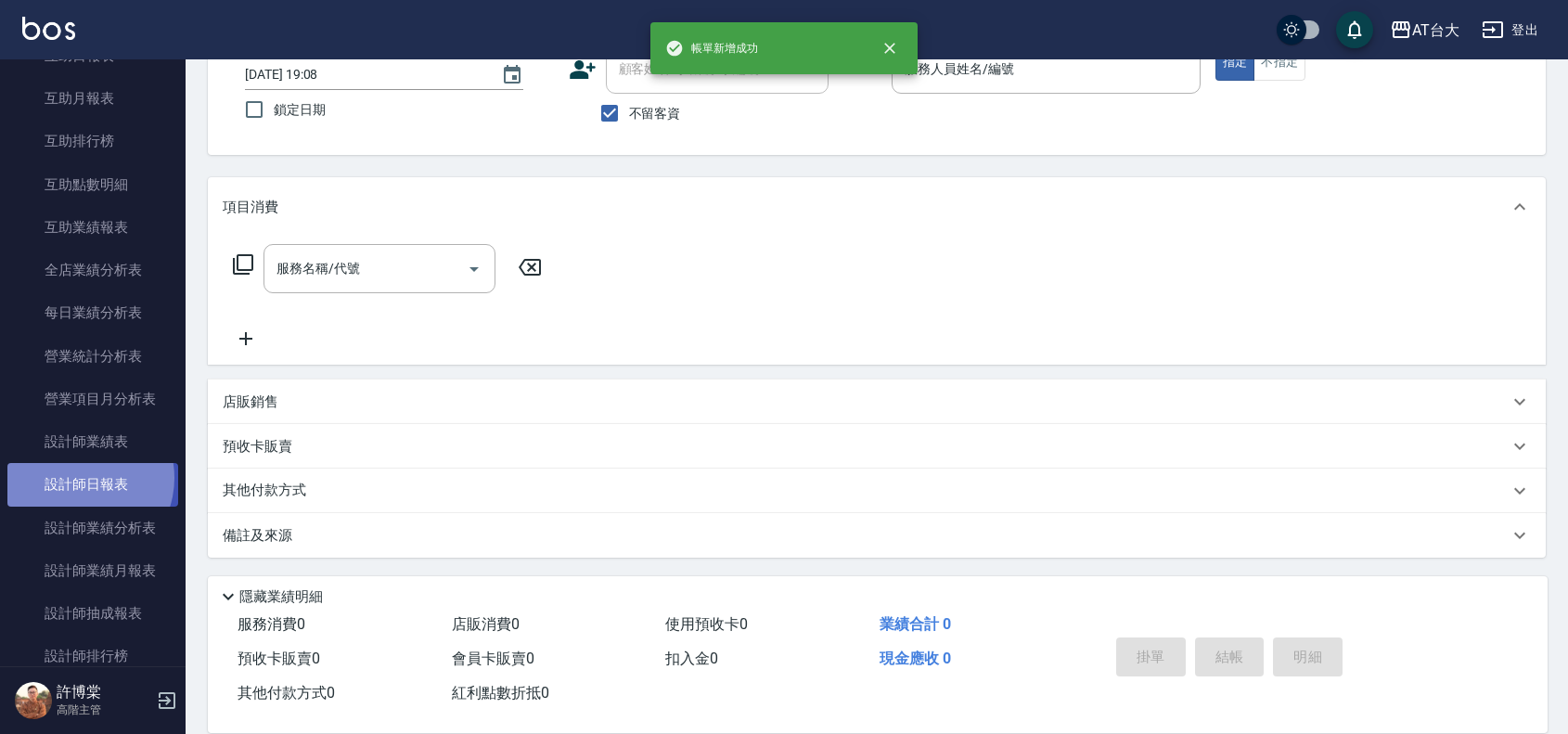
click at [79, 478] on link "設計師日報表" at bounding box center [92, 484] width 171 height 43
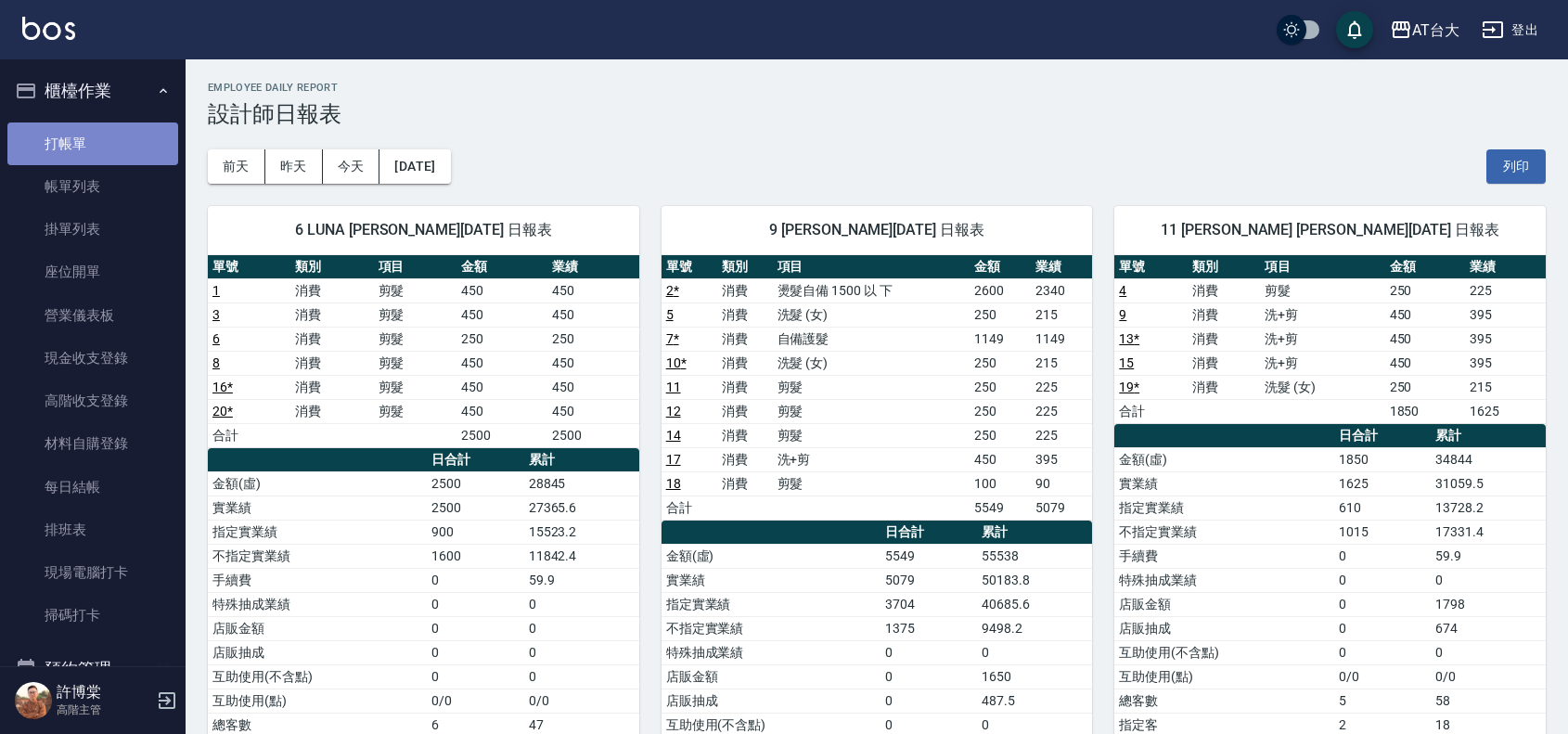
click at [97, 154] on link "打帳單" at bounding box center [92, 143] width 171 height 43
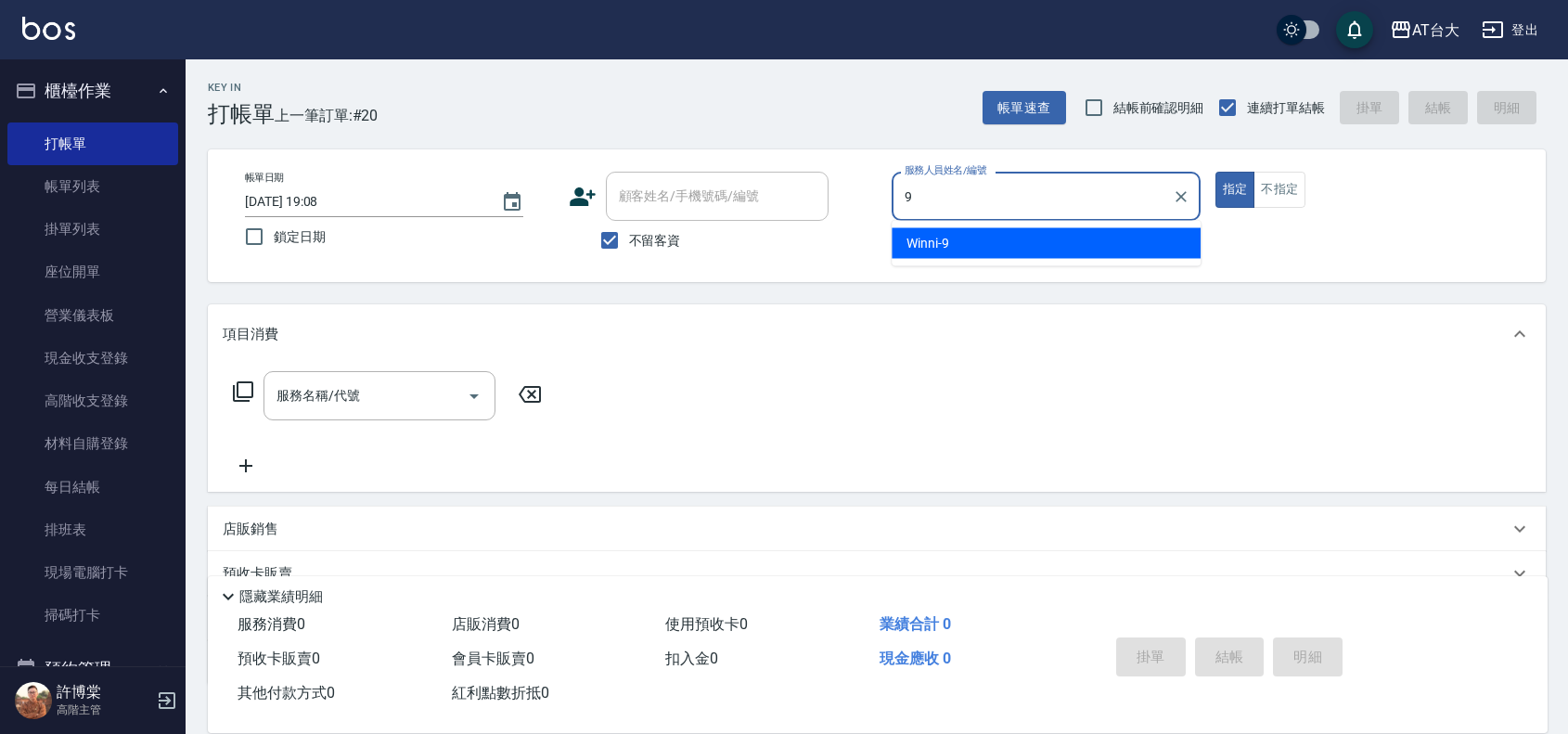
type input "Winni-9"
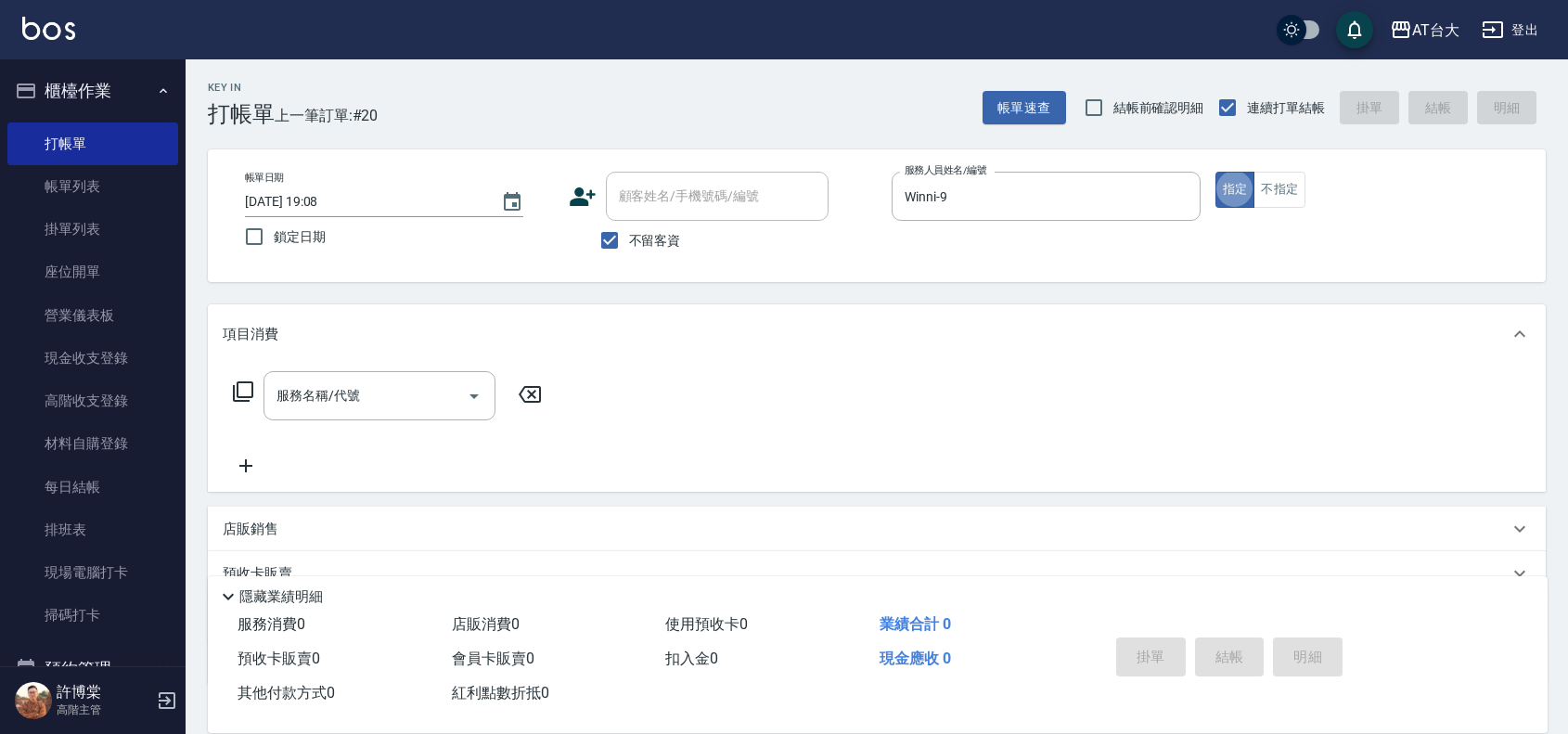
type button "true"
click at [1275, 193] on button "不指定" at bounding box center [1279, 189] width 52 height 36
type button "false"
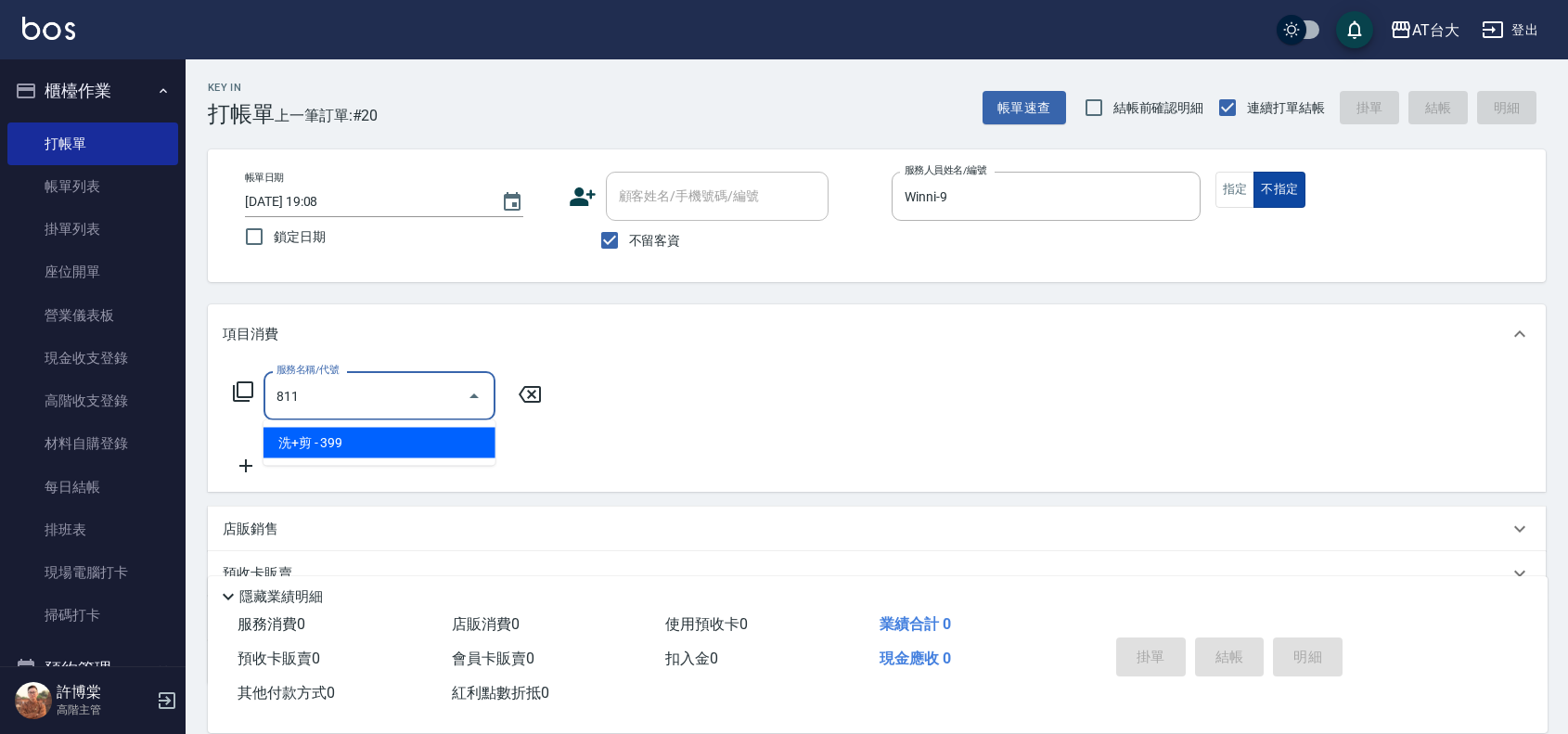
type input "洗+剪(811)"
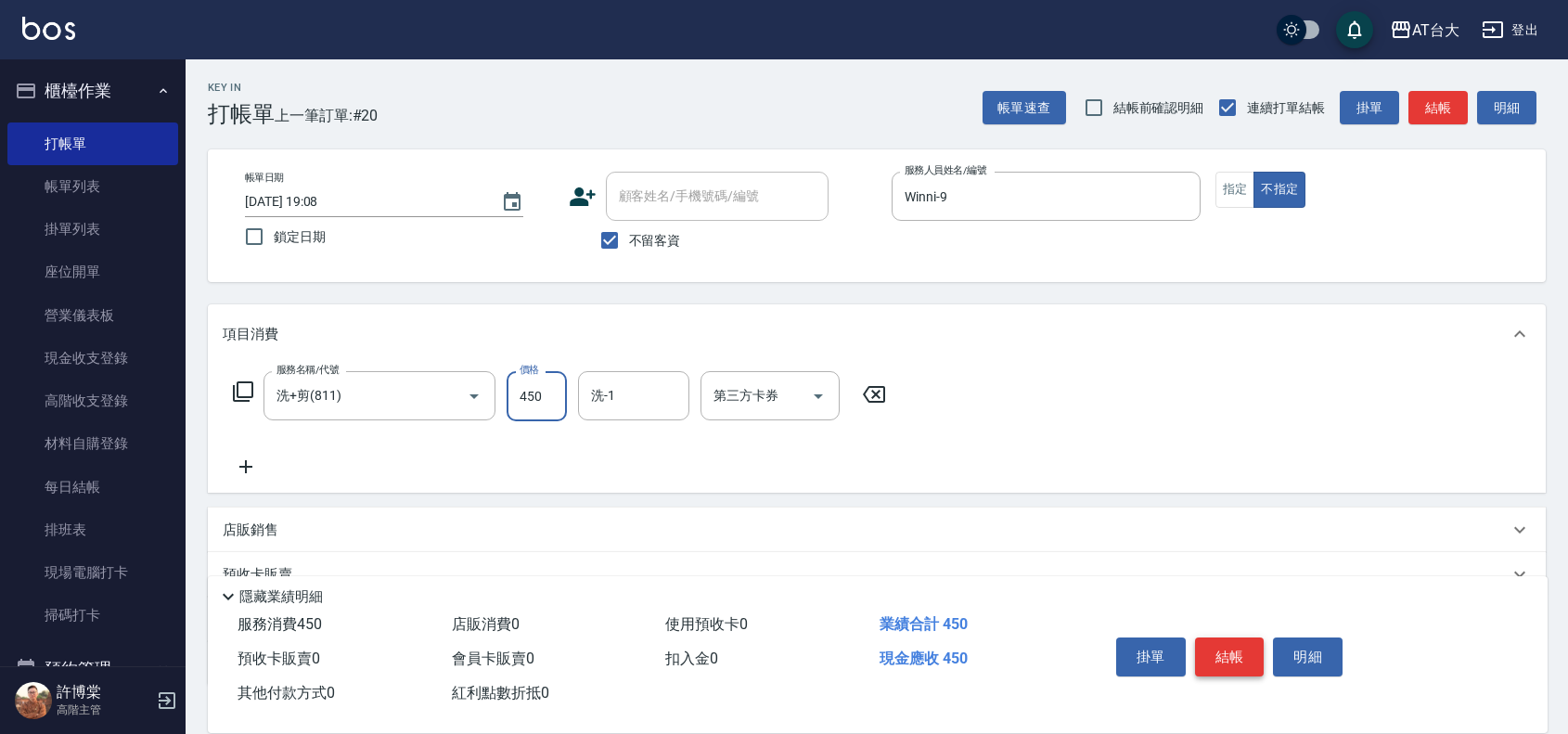
type input "450"
click at [1251, 653] on button "結帳" at bounding box center [1230, 657] width 69 height 39
type input "2025/10/12 19:09"
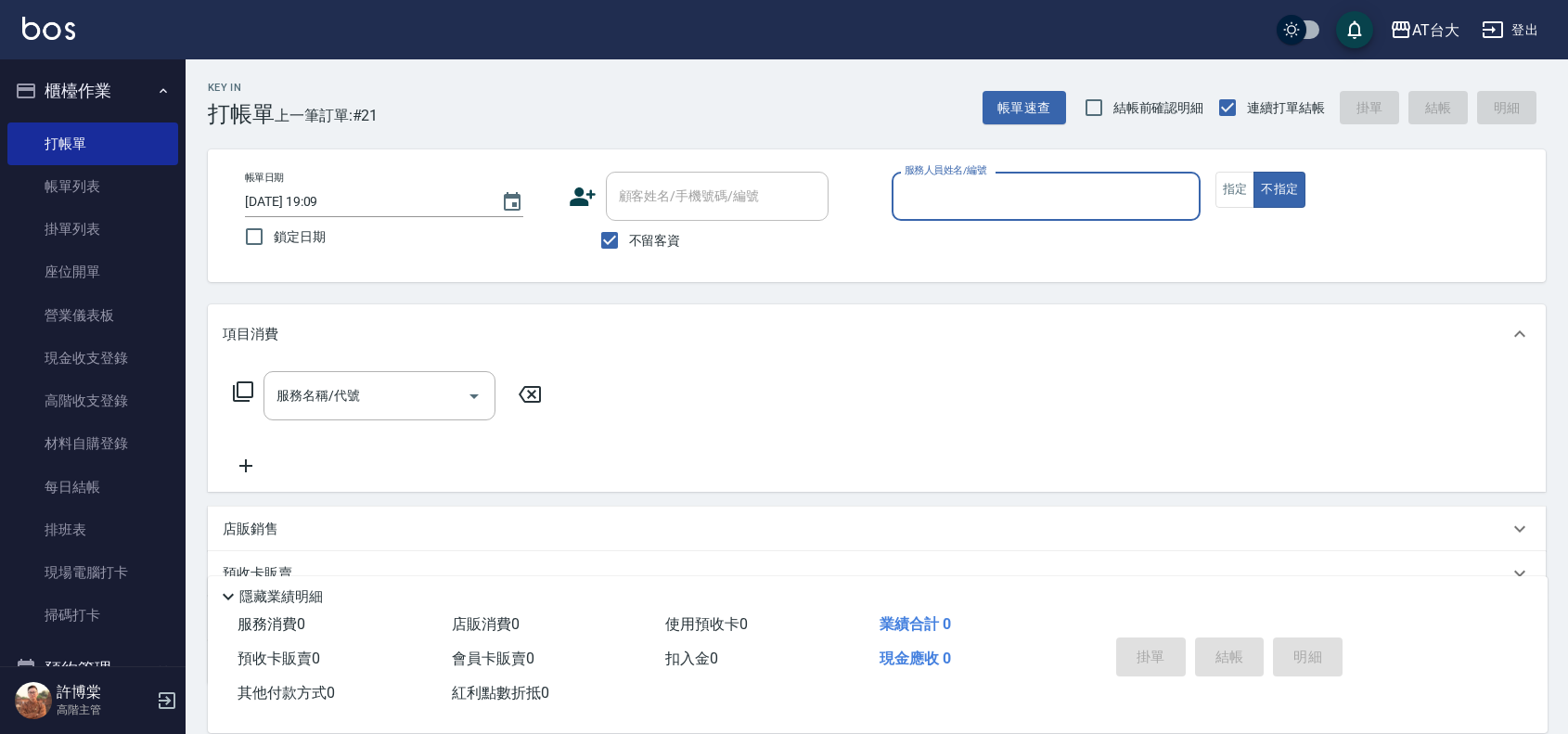
click at [1057, 195] on input "服務人員姓名/編號" at bounding box center [1045, 195] width 293 height 33
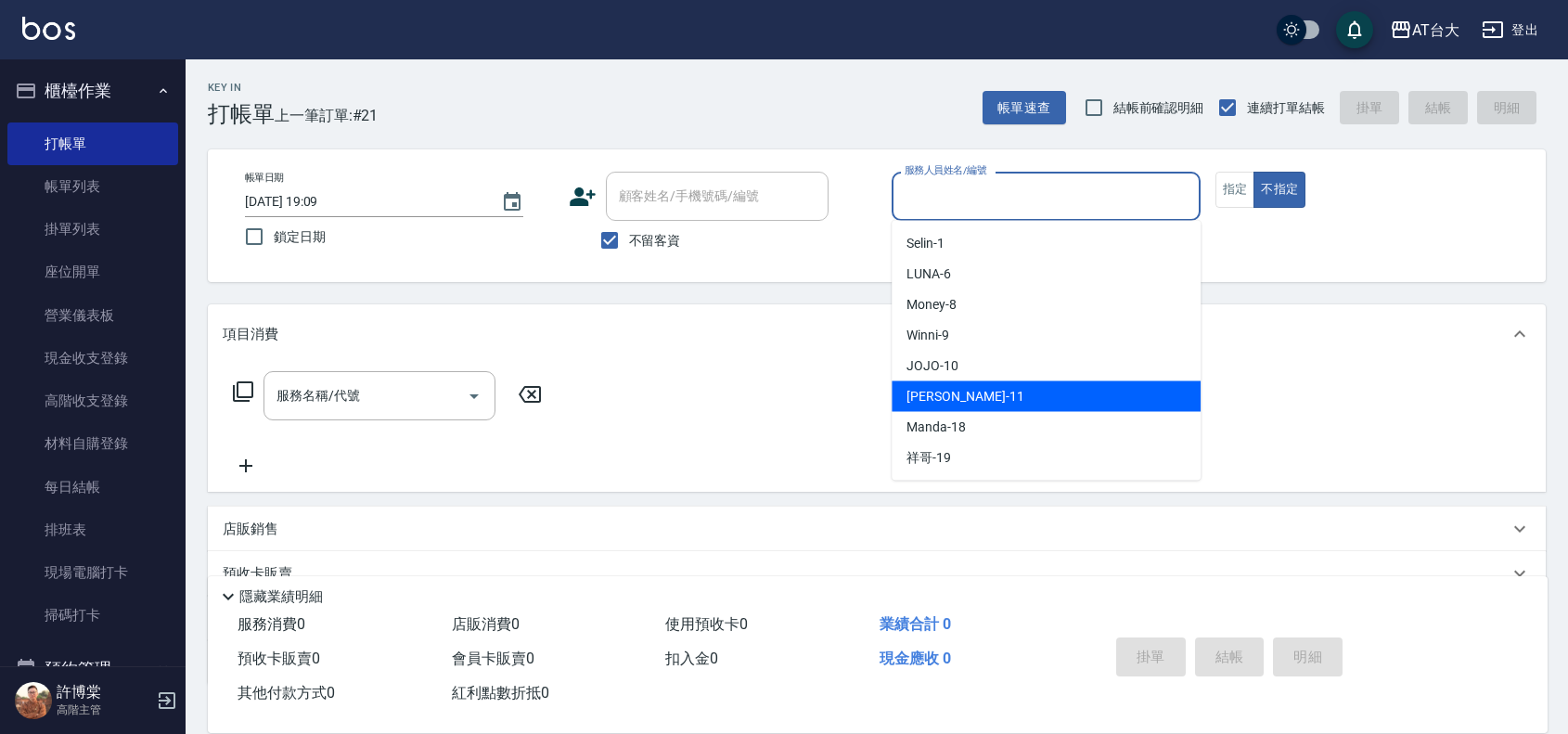
click at [1035, 383] on div "Yvonne -11" at bounding box center [1045, 396] width 308 height 31
type input "Yvonne-11"
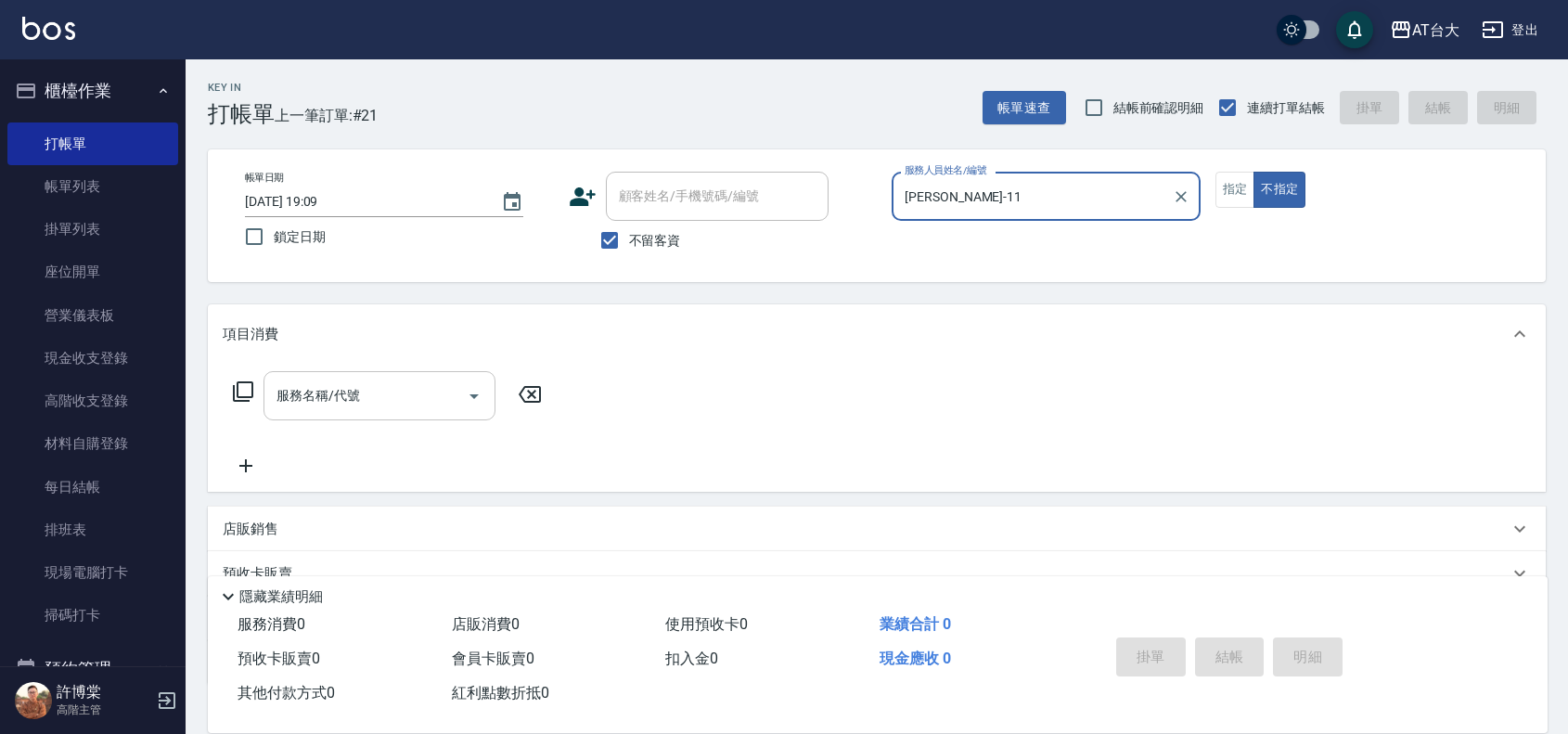
click at [411, 395] on input "服務名稱/代號" at bounding box center [365, 396] width 187 height 33
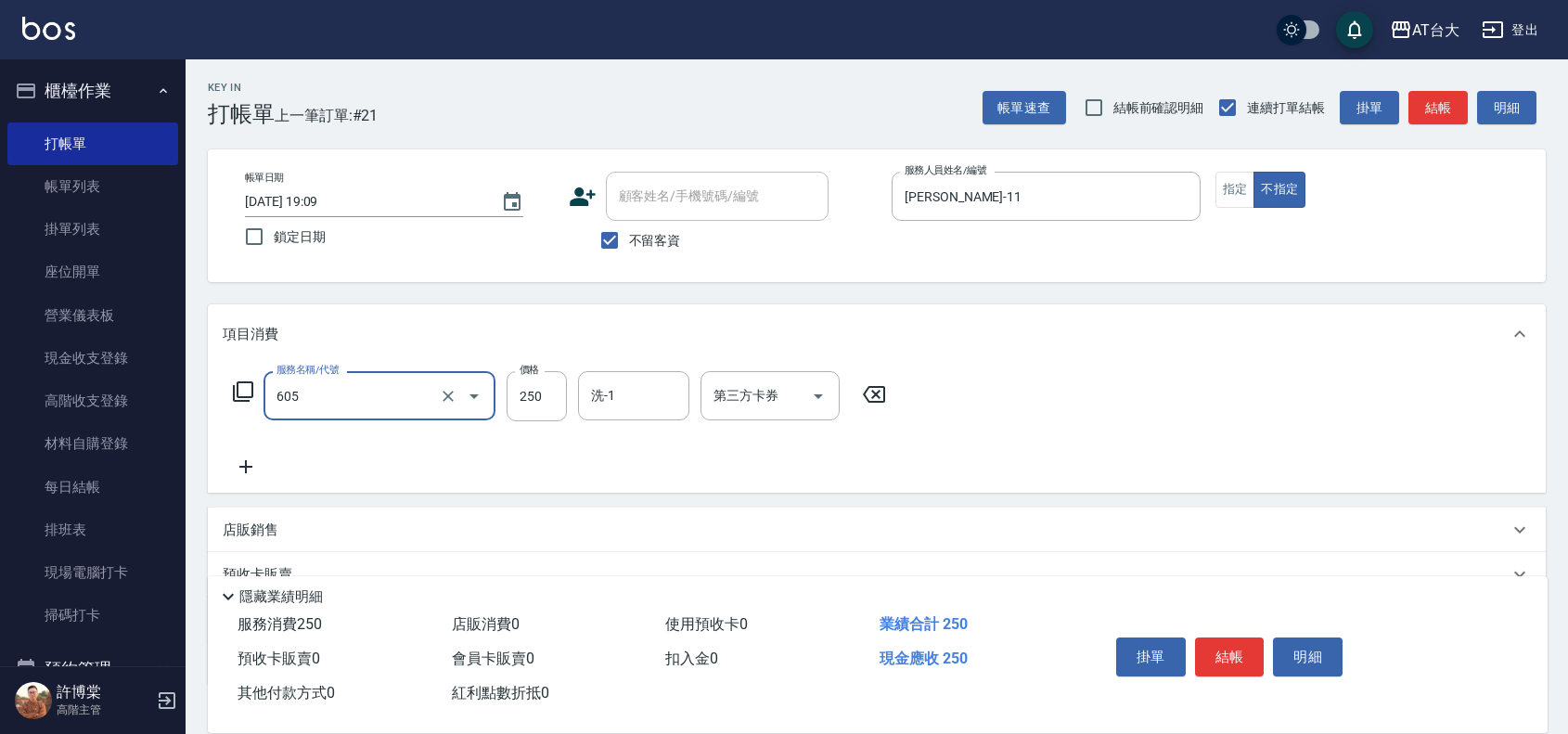
type input "洗髮 (女)(605)"
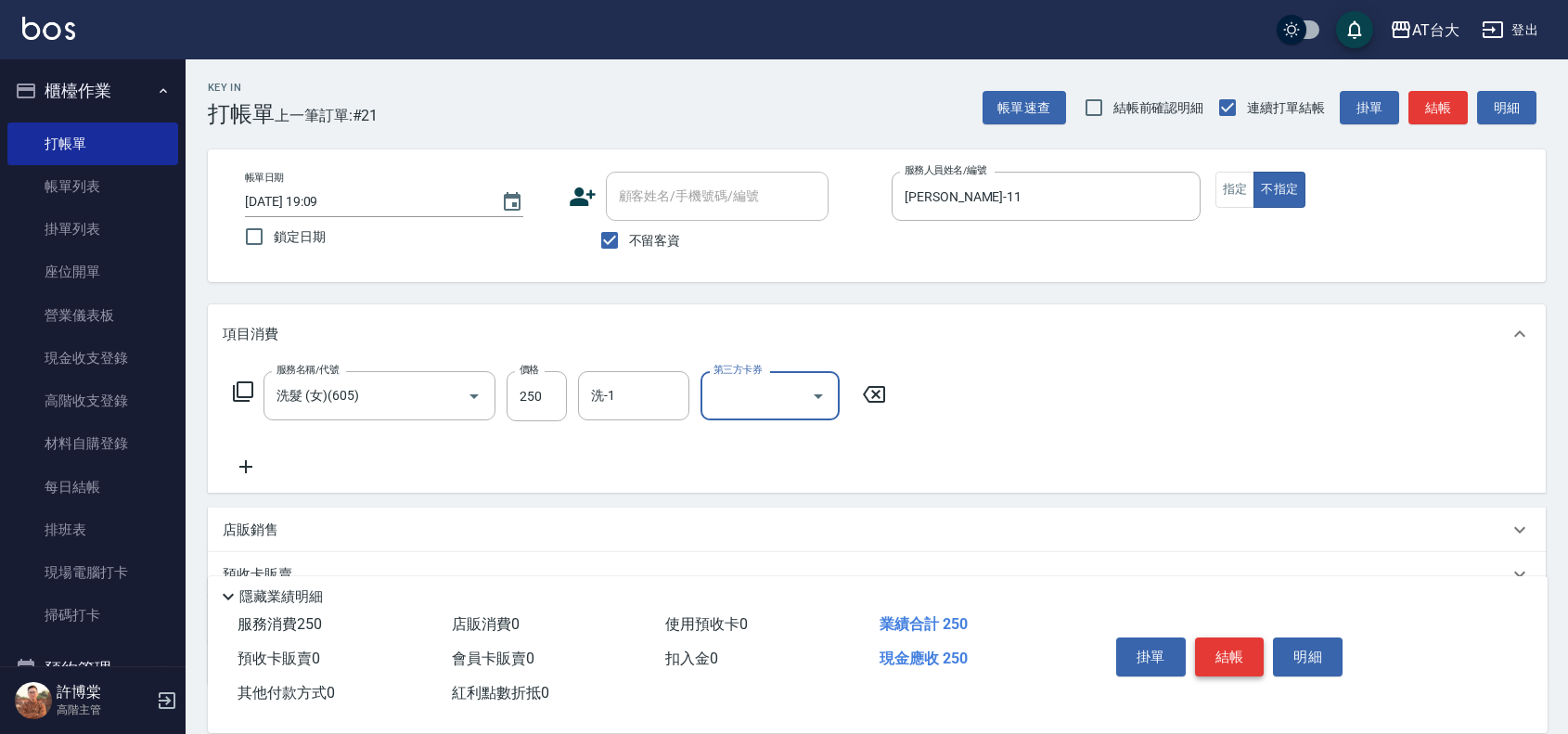
click at [1213, 650] on button "結帳" at bounding box center [1230, 657] width 69 height 39
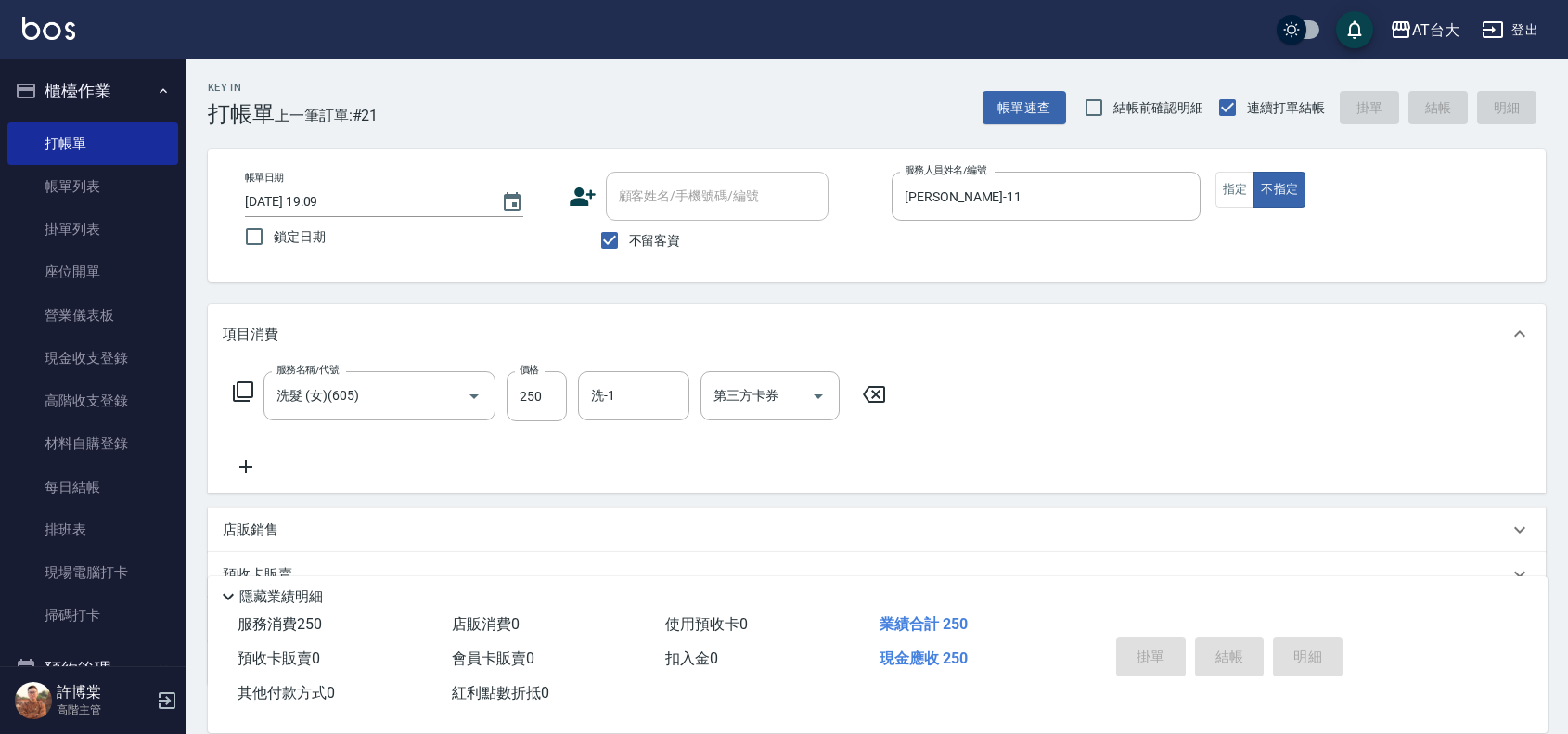
type input "2025/10/12 19:13"
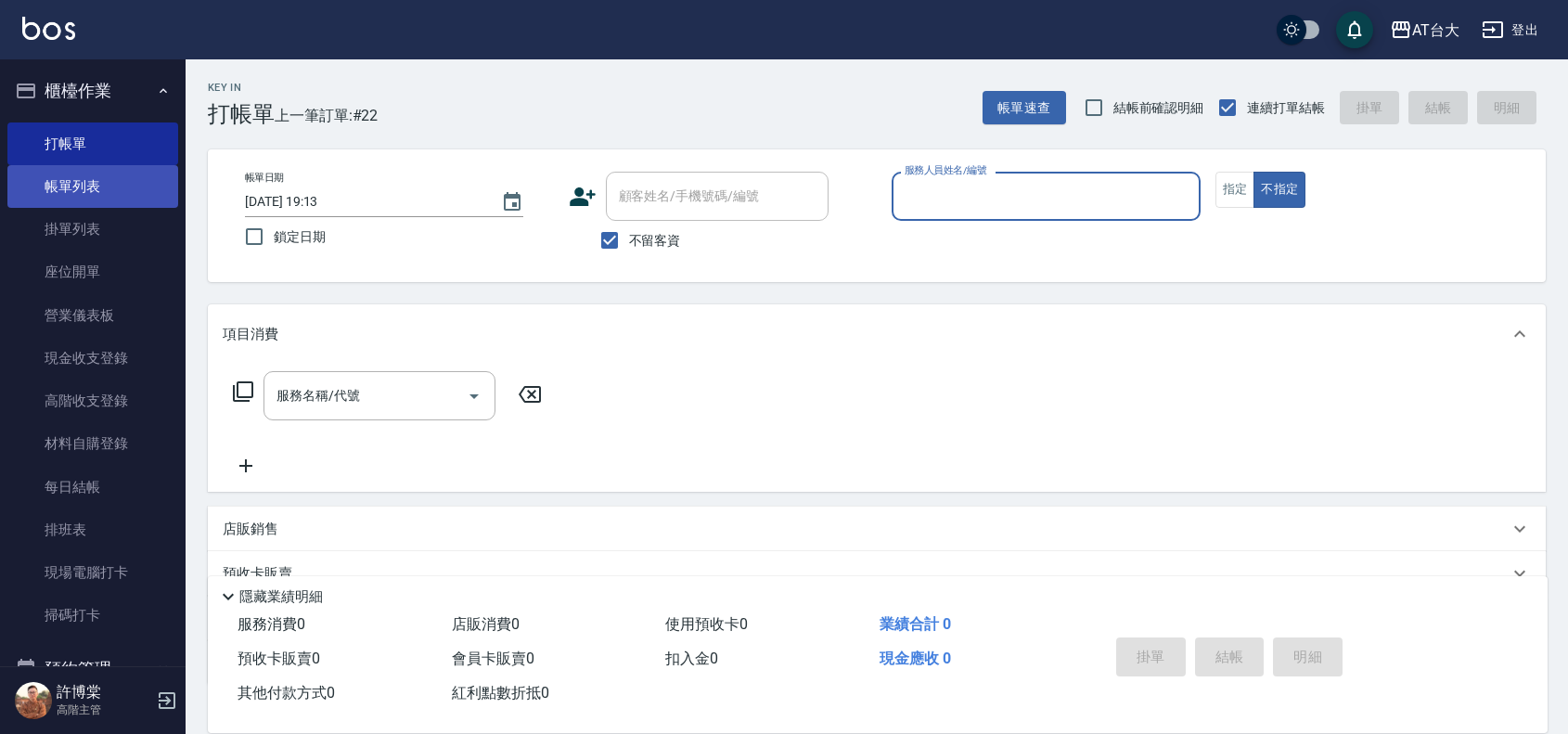
click at [76, 169] on link "帳單列表" at bounding box center [92, 185] width 171 height 43
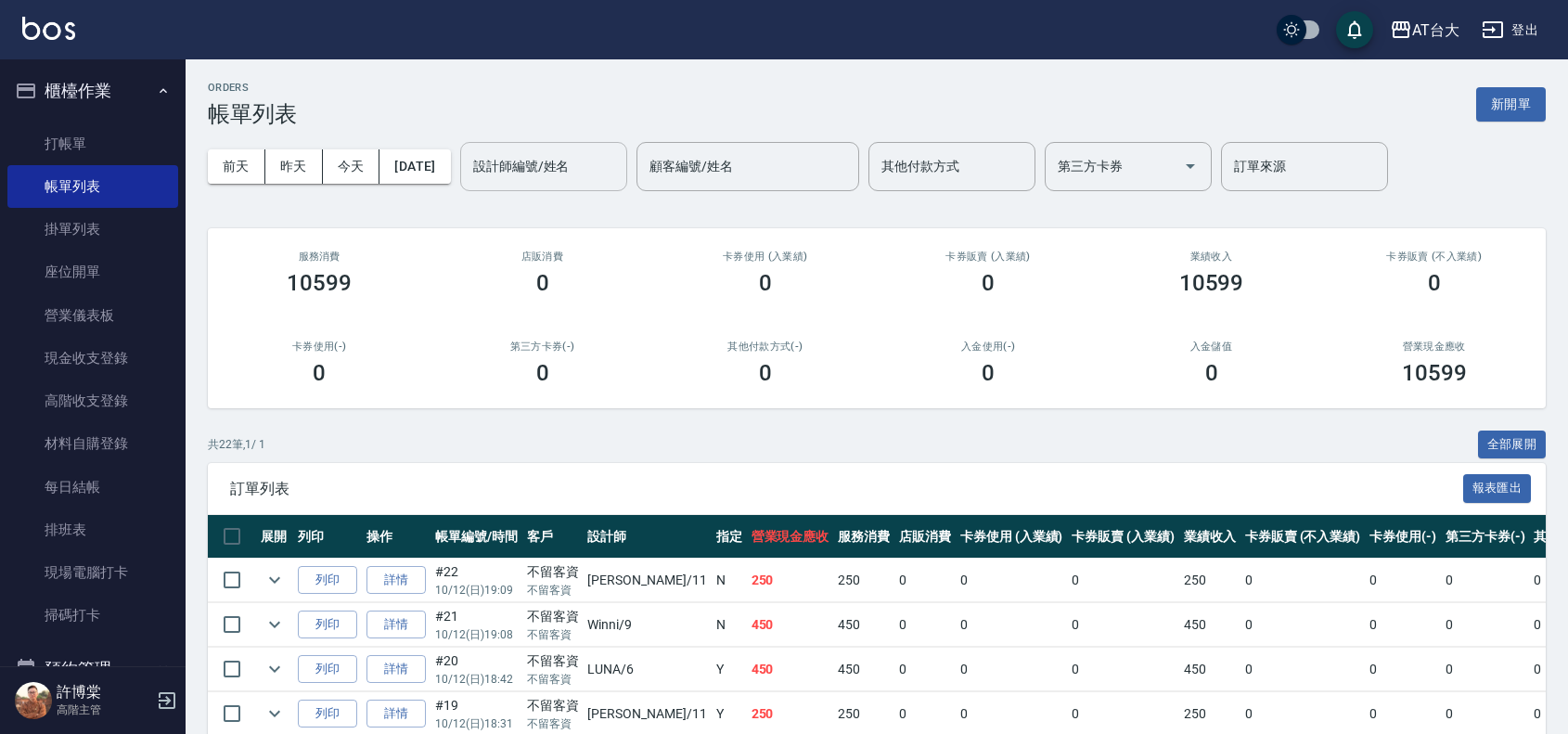
click at [603, 177] on input "設計師編號/姓名" at bounding box center [543, 167] width 151 height 33
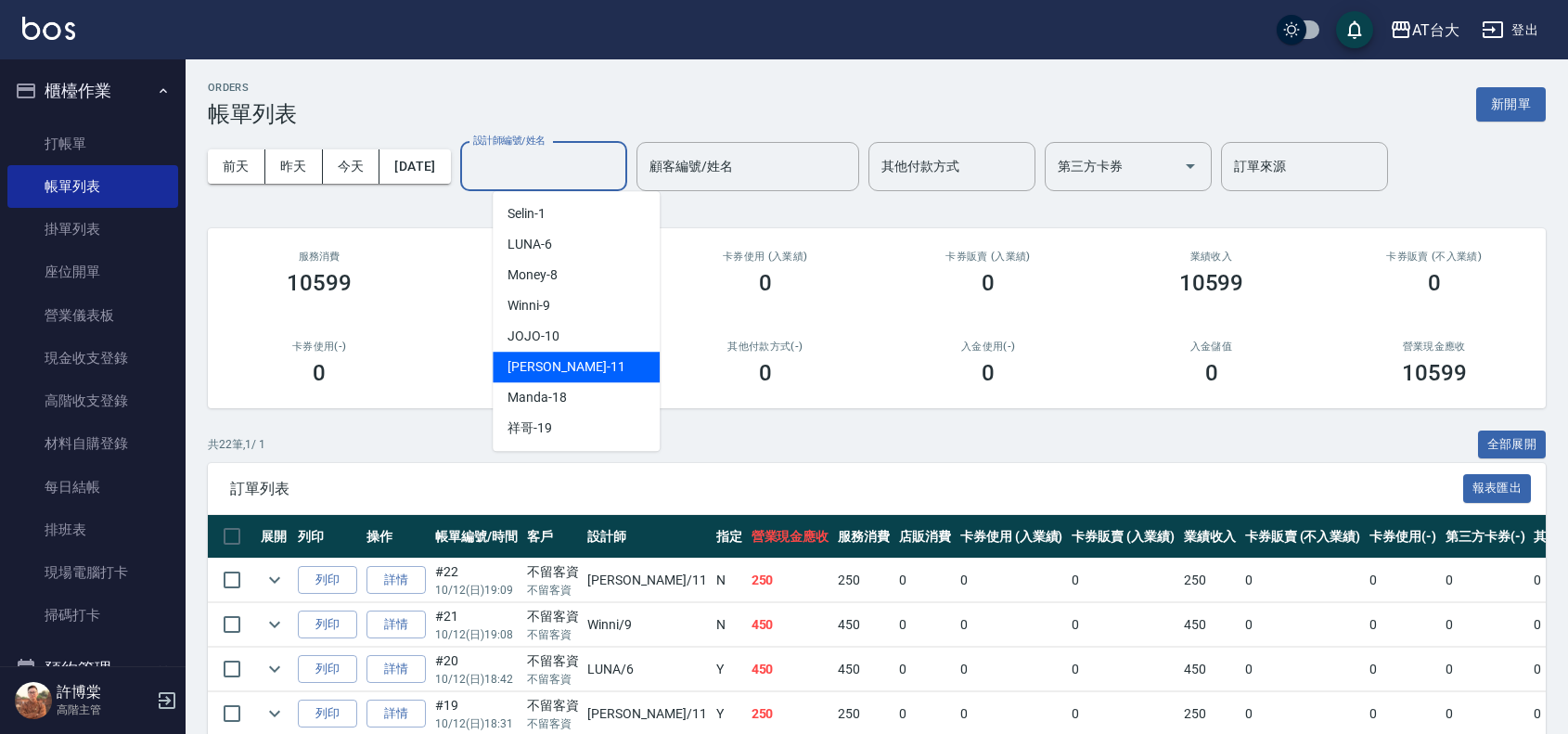
click at [577, 363] on div "Yvonne -11" at bounding box center [576, 366] width 167 height 31
click at [580, 178] on input "Yvonne-11" at bounding box center [529, 167] width 122 height 33
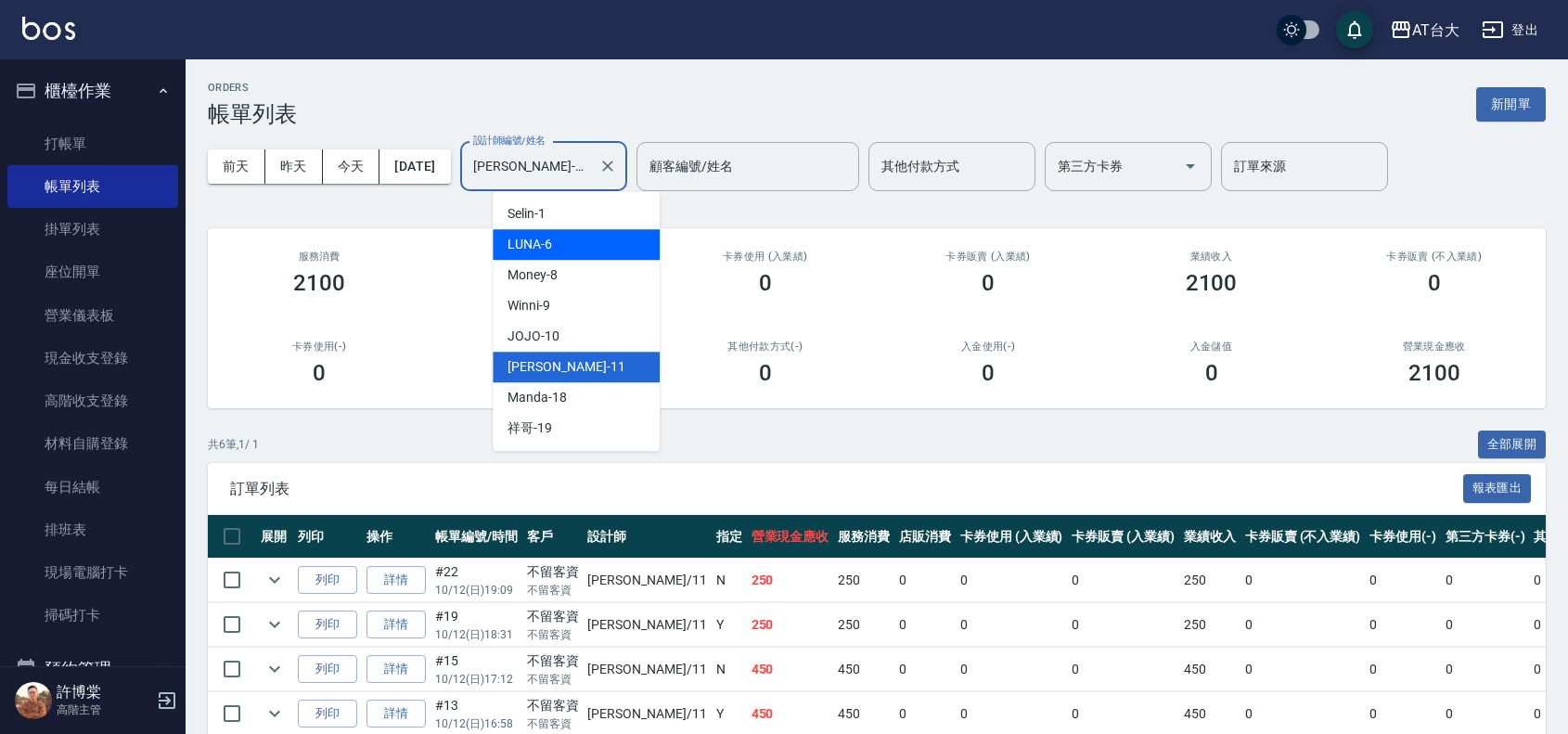
click at [573, 237] on div "LUNA -6" at bounding box center [576, 244] width 167 height 31
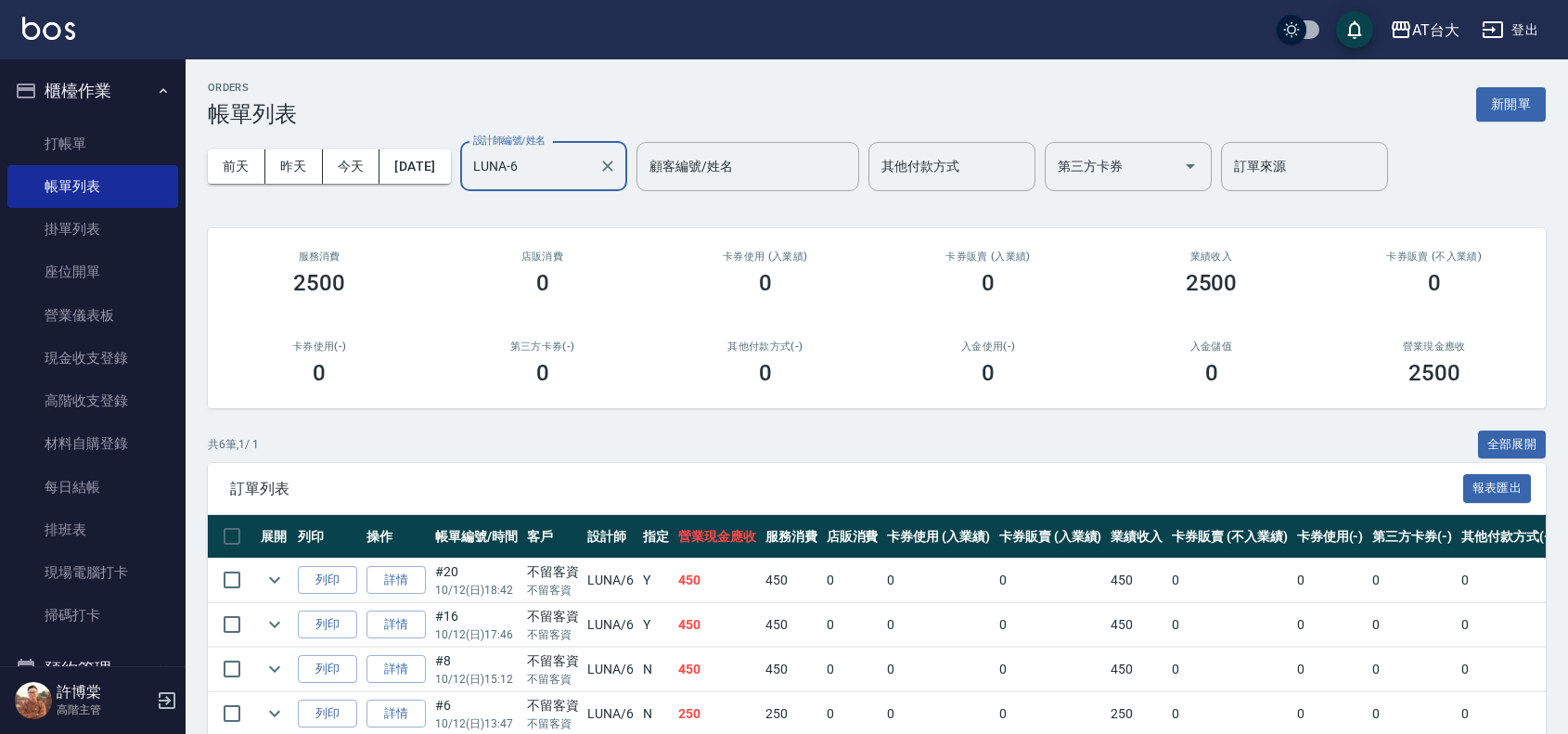
click at [586, 169] on input "LUNA-6" at bounding box center [529, 167] width 122 height 33
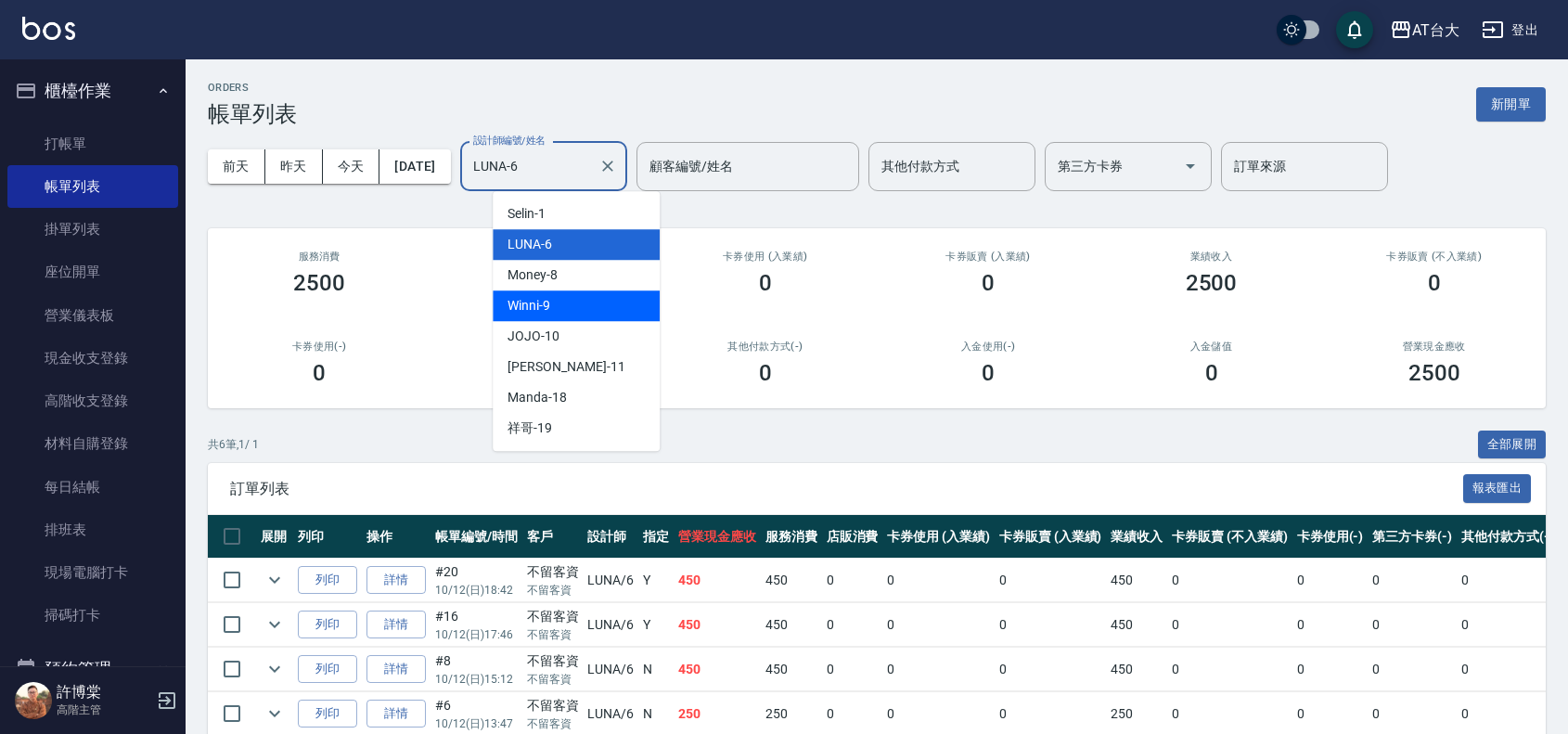
click at [577, 312] on div "Winni -9" at bounding box center [576, 306] width 167 height 31
type input "Winni-9"
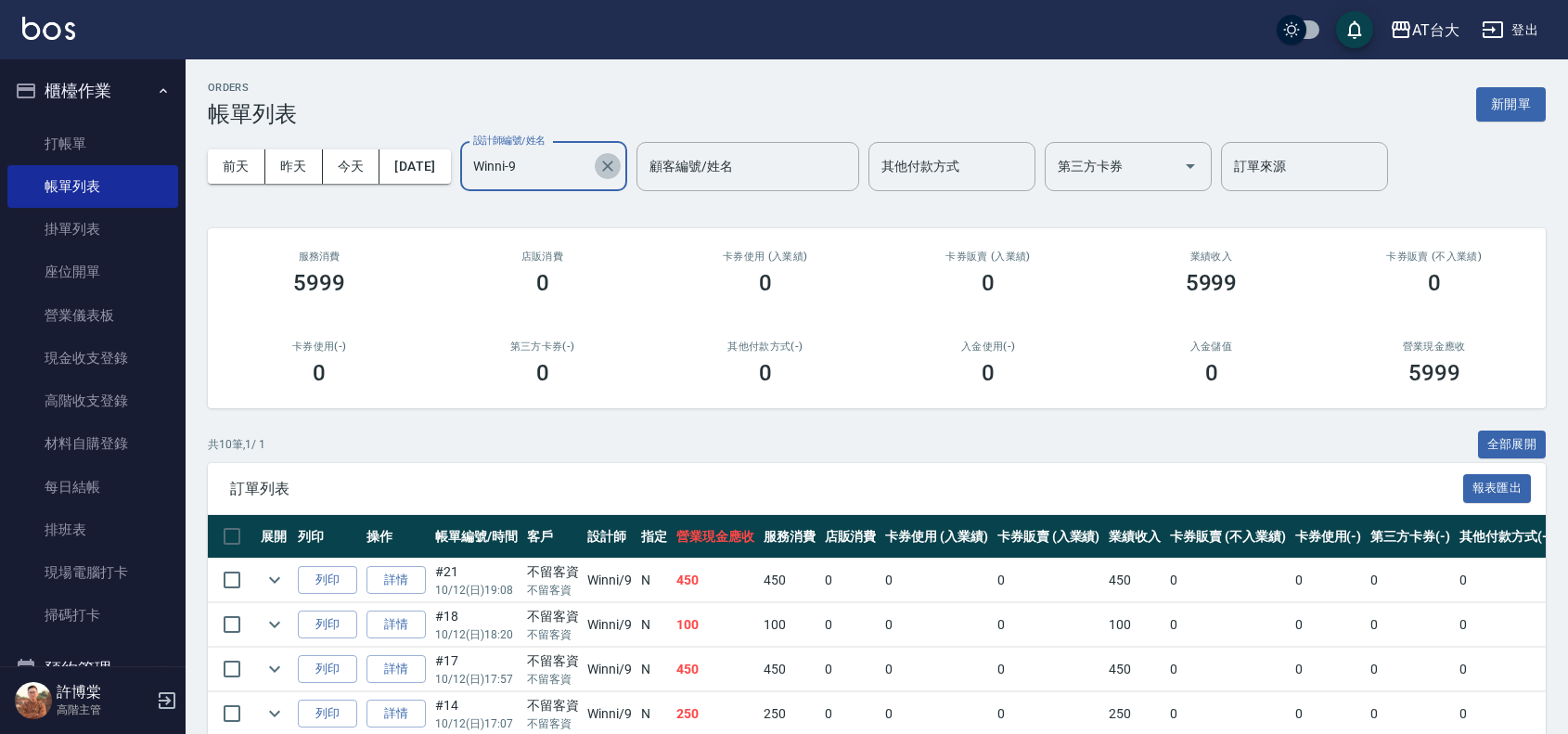
click at [617, 170] on icon "Clear" at bounding box center [607, 166] width 19 height 19
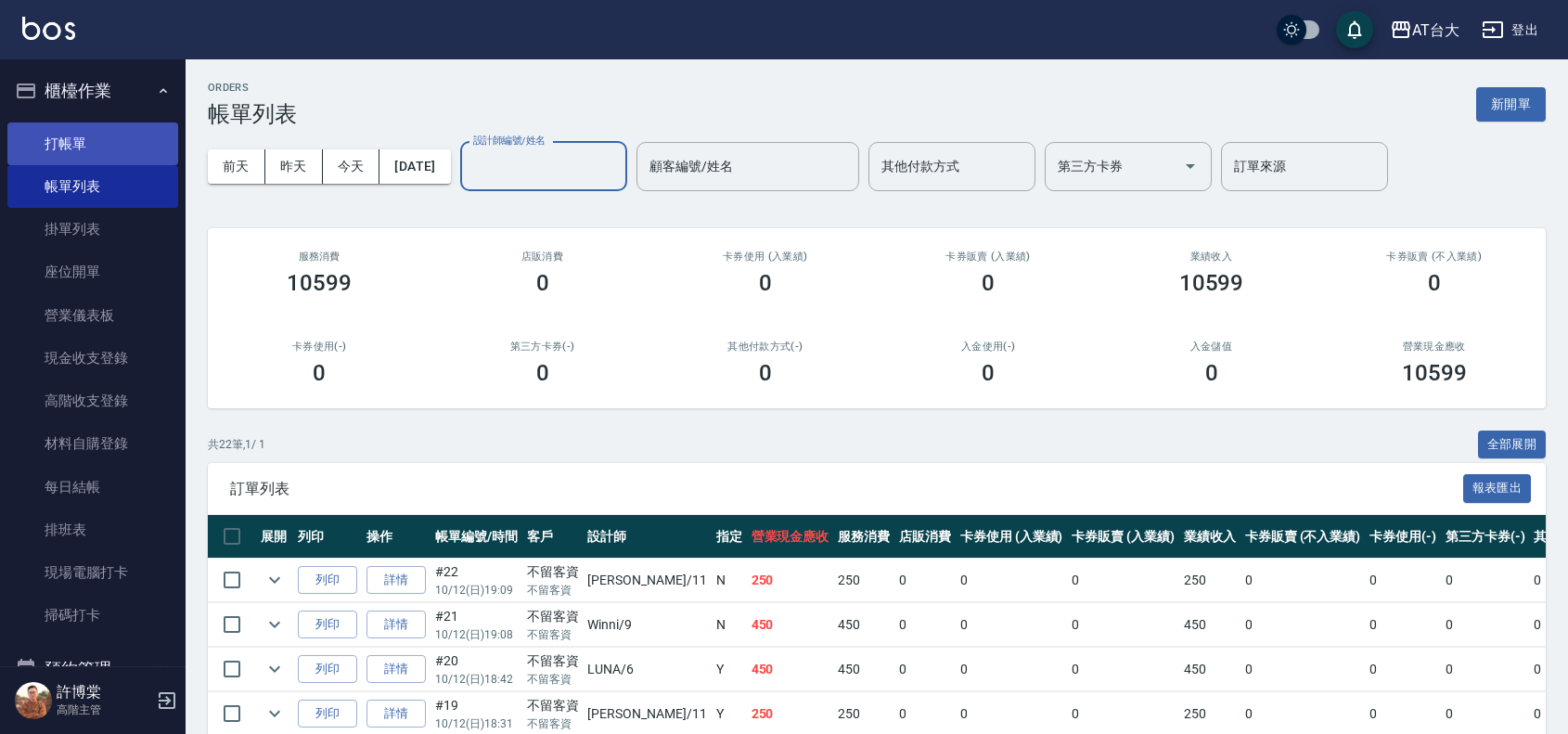
click at [108, 151] on link "打帳單" at bounding box center [92, 143] width 171 height 43
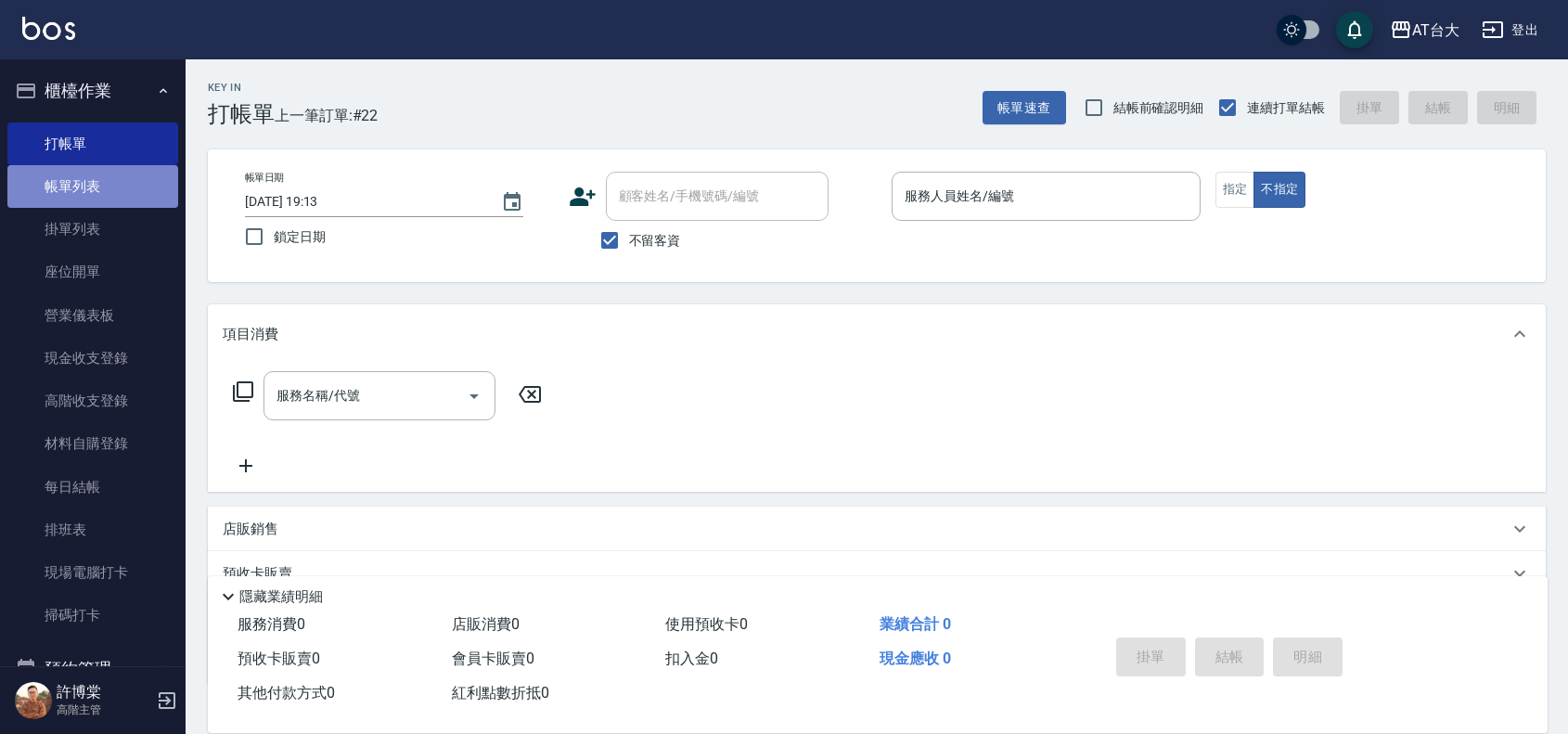
click at [121, 186] on link "帳單列表" at bounding box center [92, 185] width 171 height 43
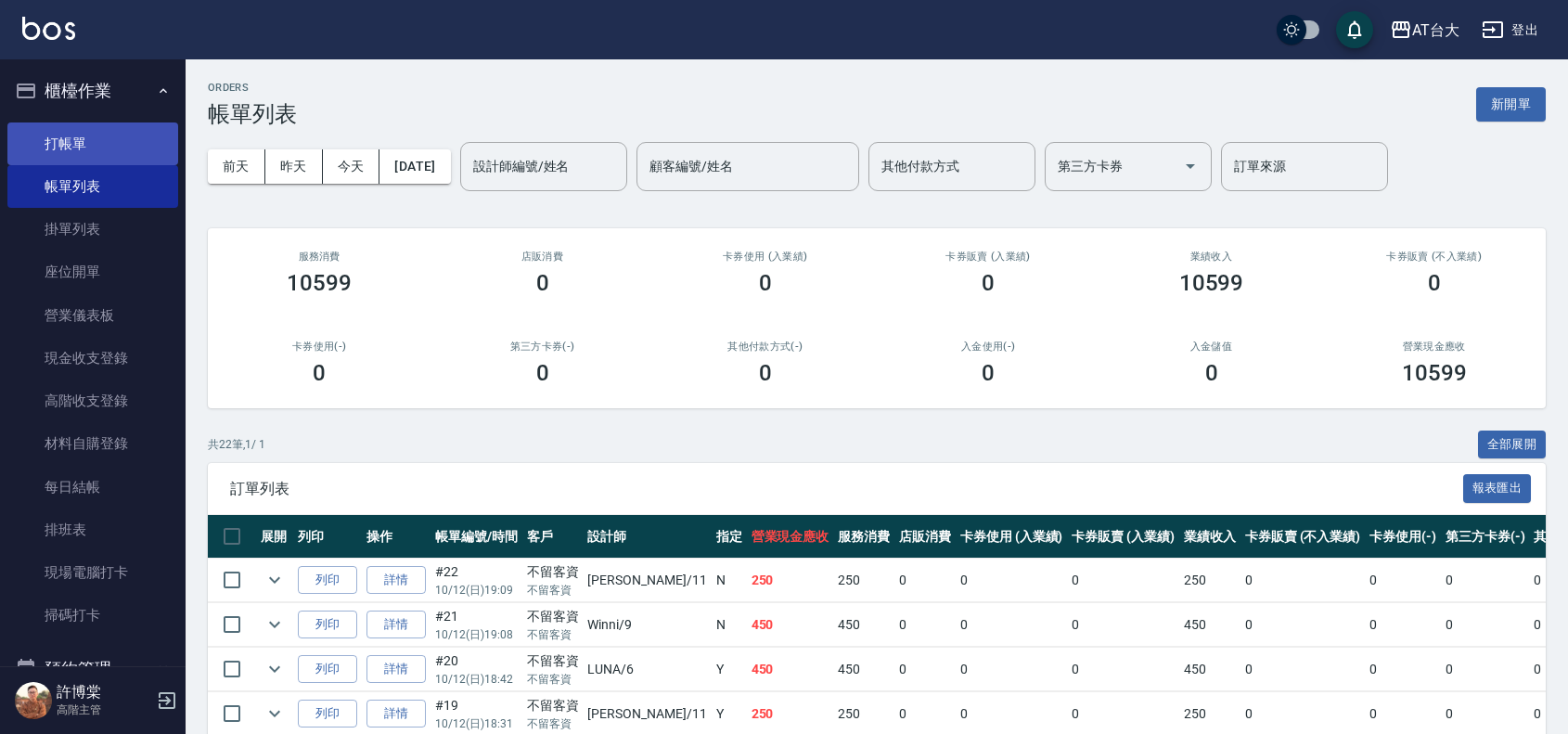
click at [97, 145] on link "打帳單" at bounding box center [92, 143] width 171 height 43
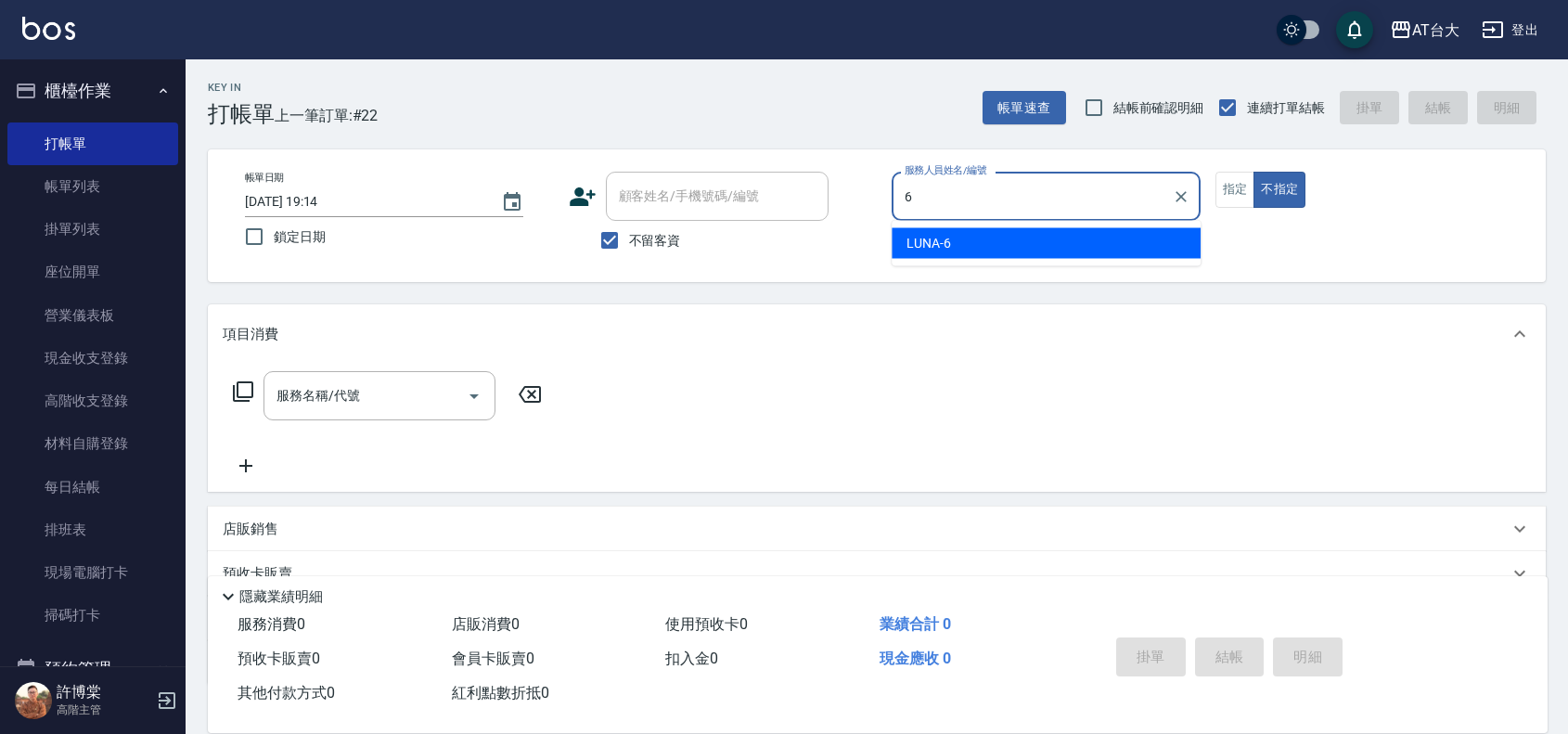
type input "LUNA-6"
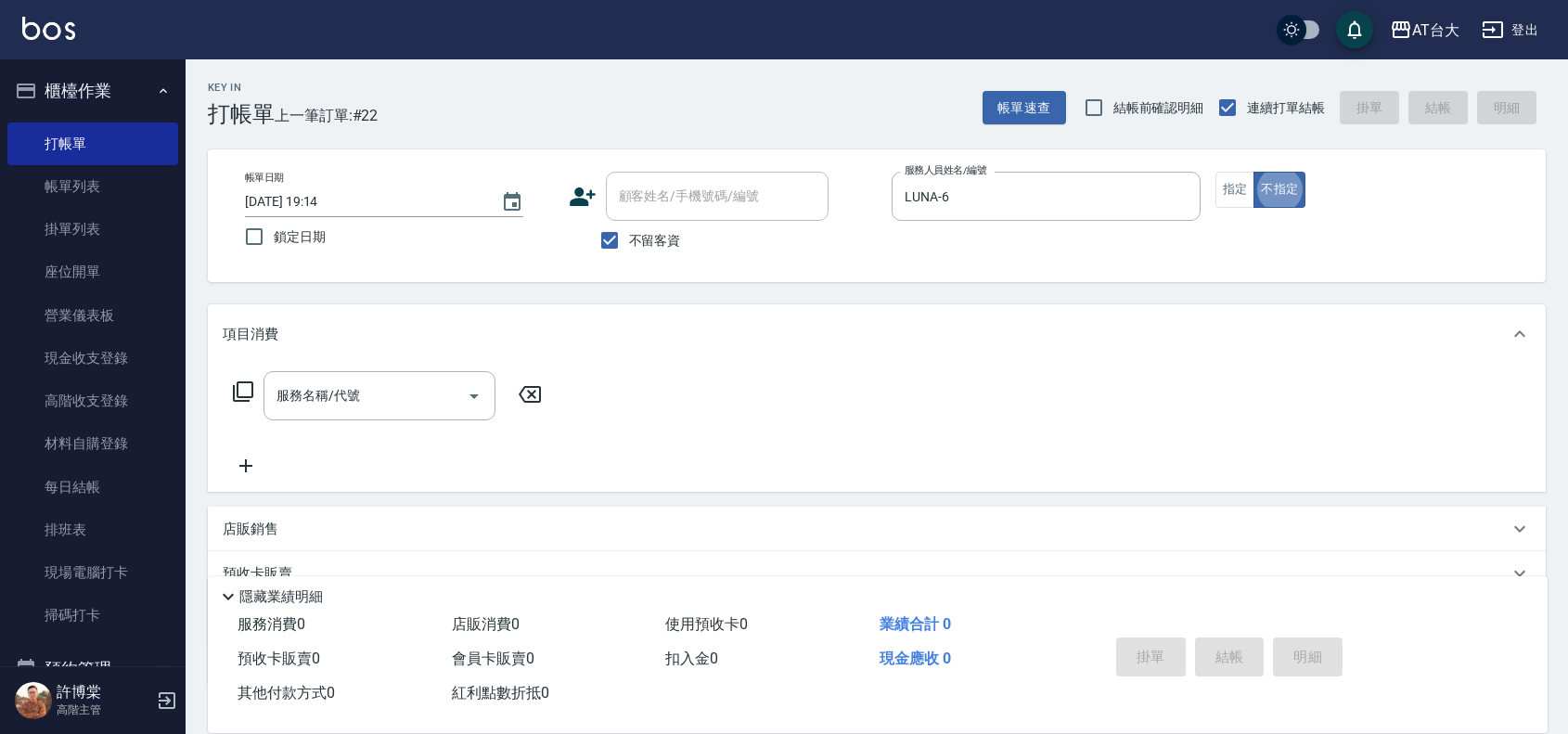
type button "false"
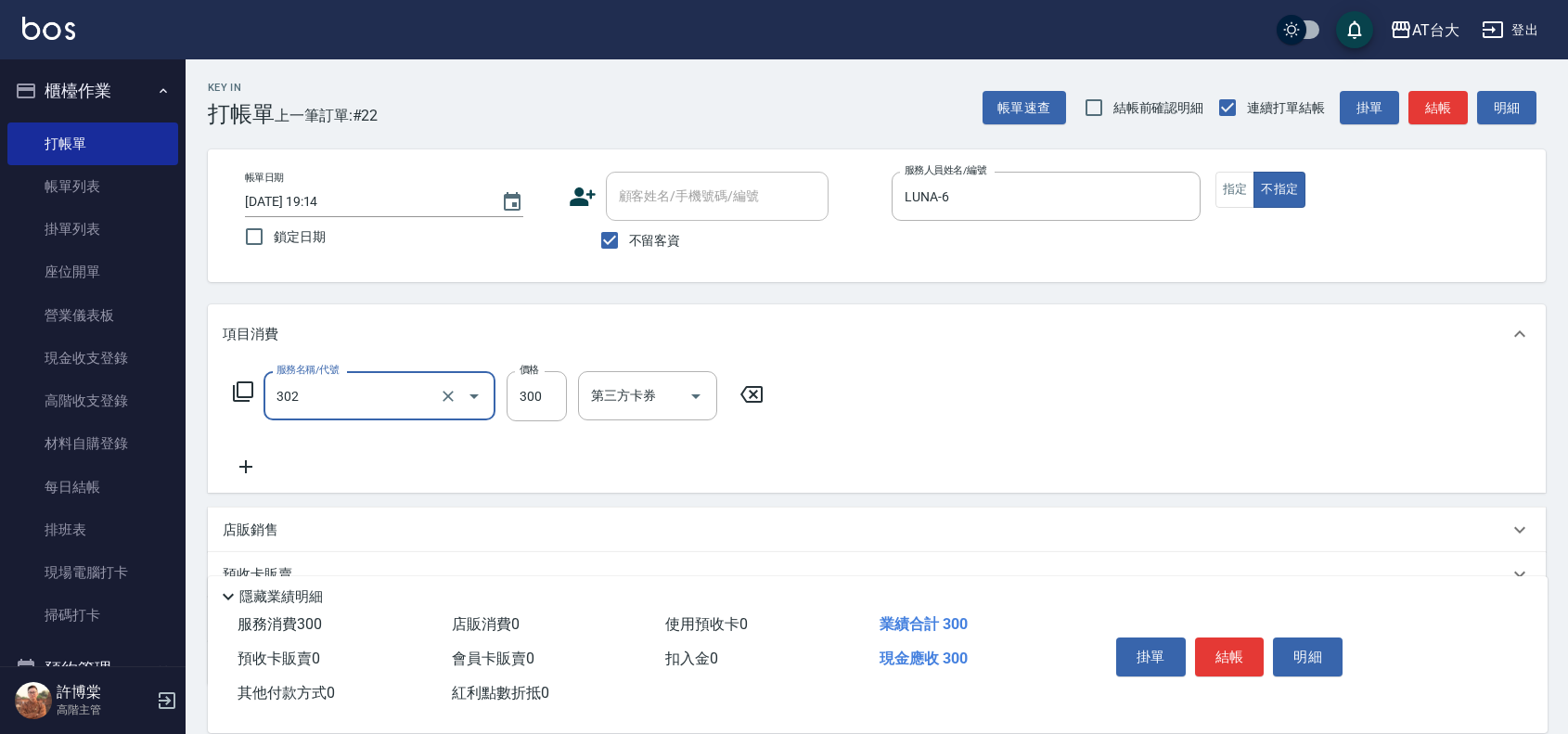
type input "剪髮(302)"
type input "250"
click at [1257, 645] on button "結帳" at bounding box center [1230, 657] width 69 height 39
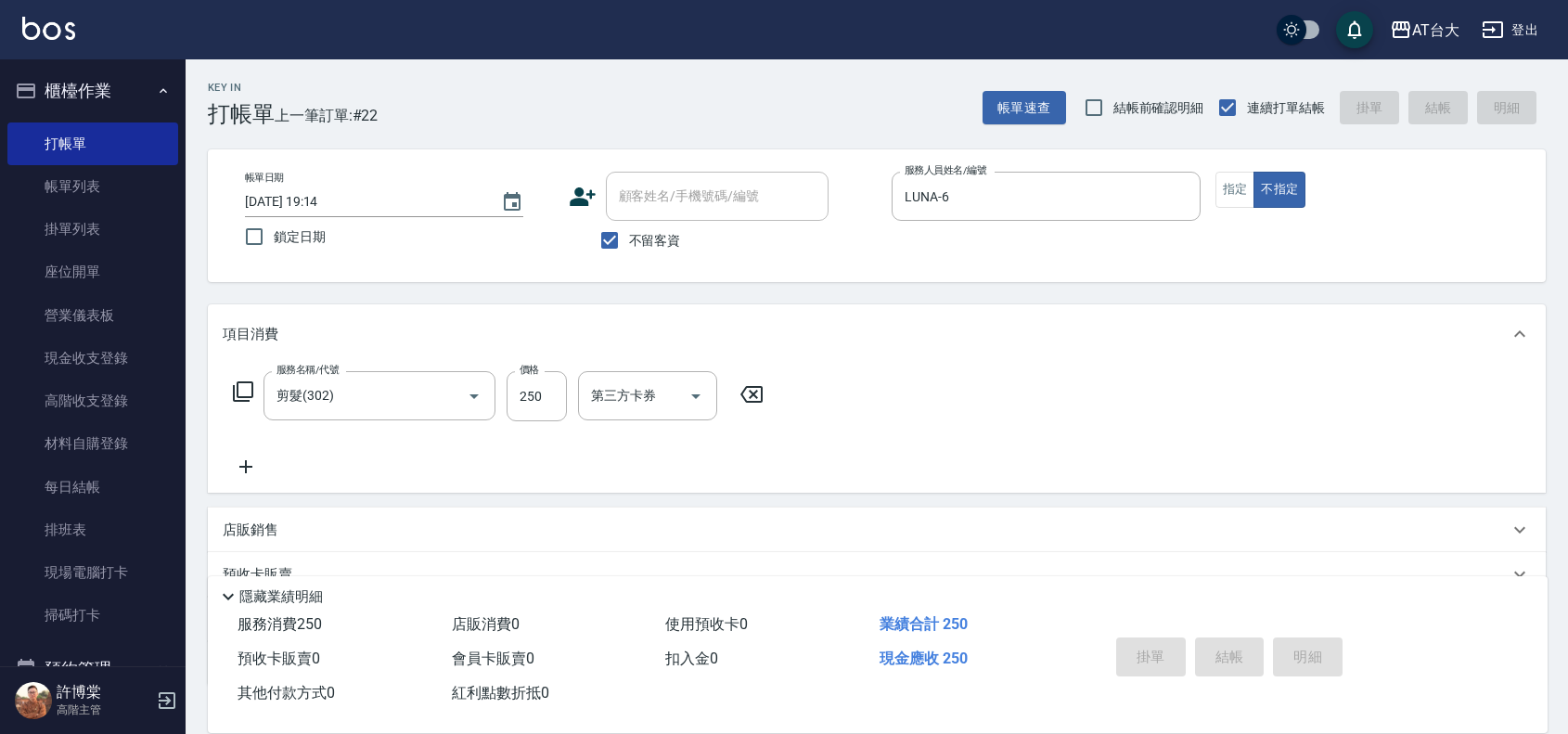
type input "2025/10/12 19:27"
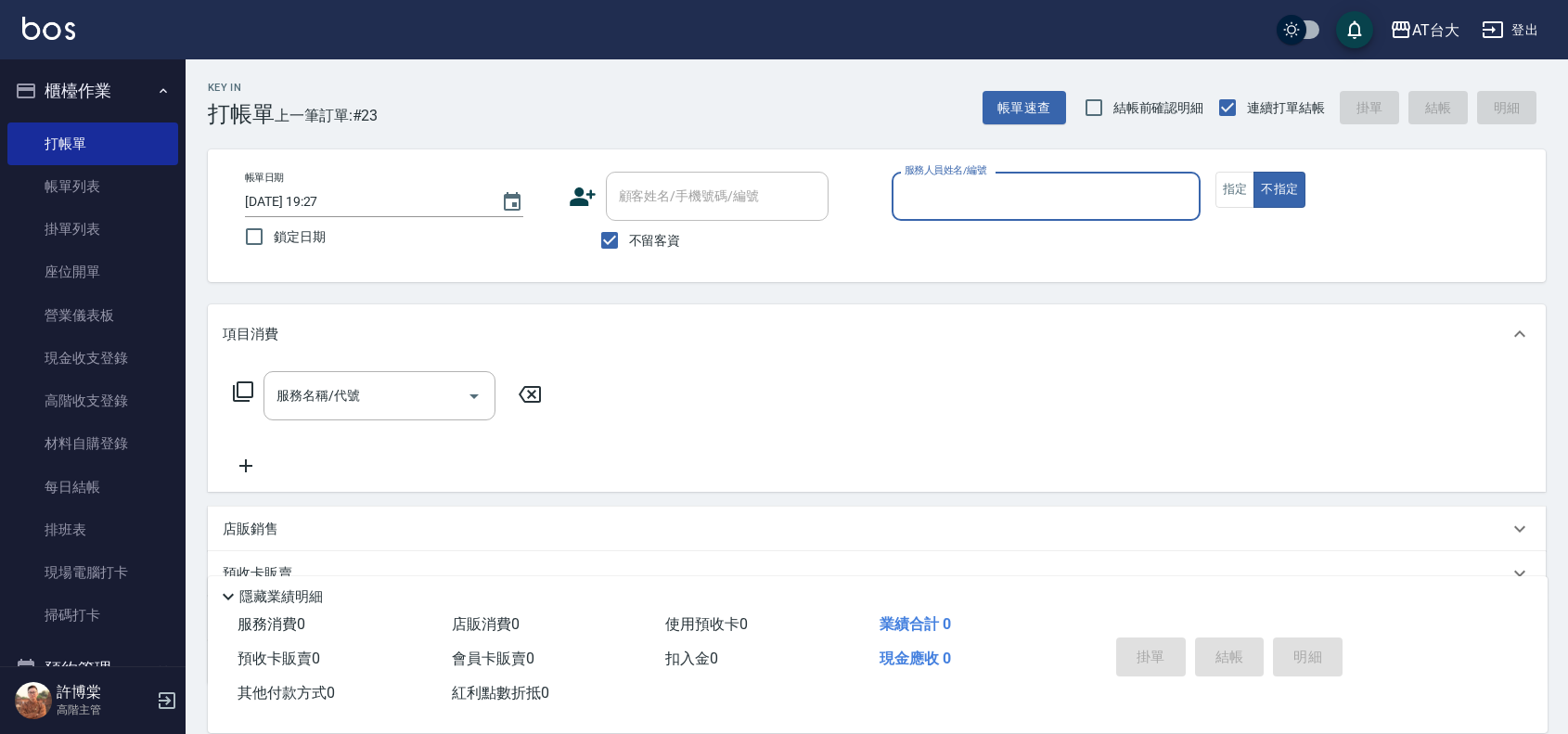
click at [1007, 214] on div "服務人員姓名/編號" at bounding box center [1045, 196] width 308 height 50
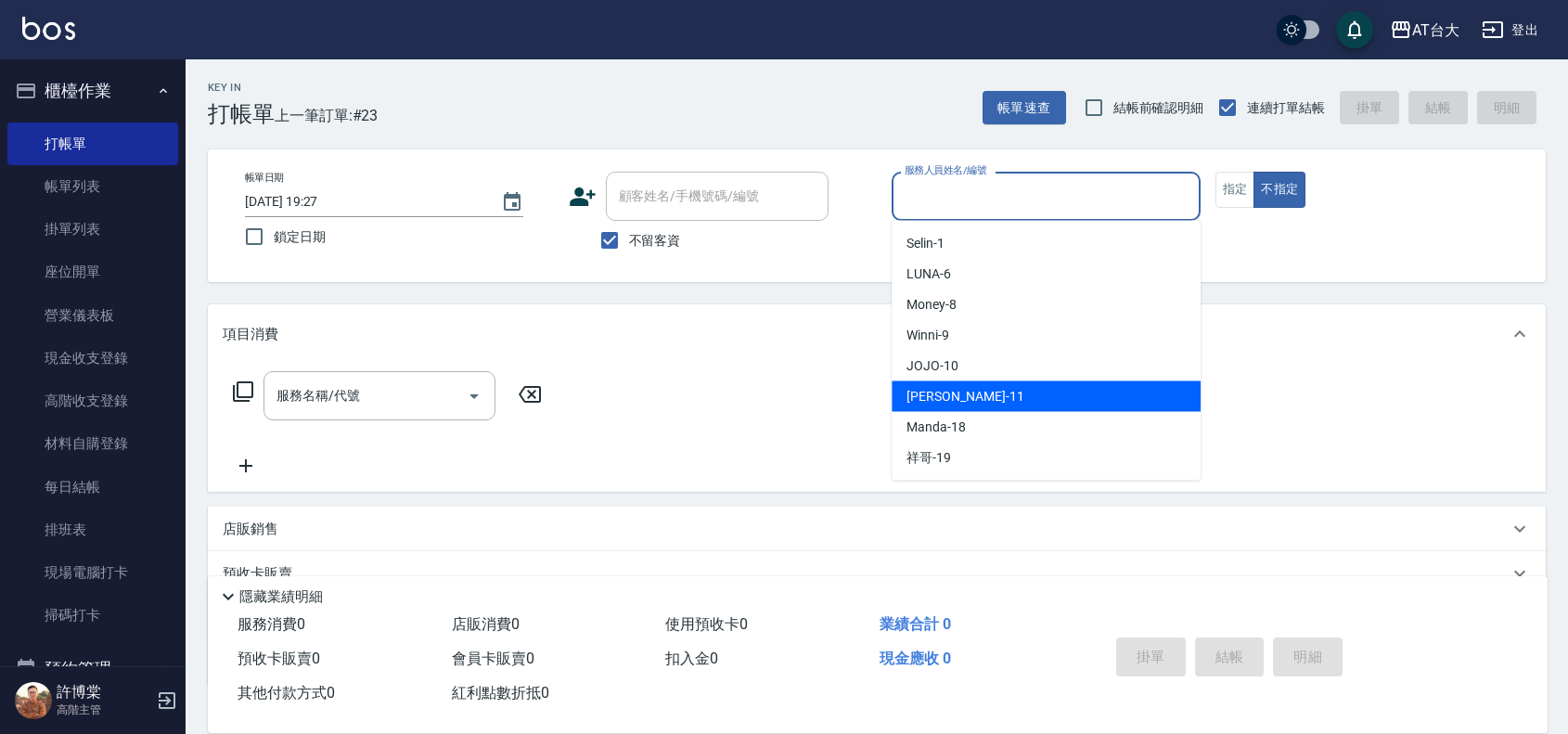
click at [986, 395] on div "Yvonne -11" at bounding box center [1045, 396] width 308 height 31
type input "Yvonne-11"
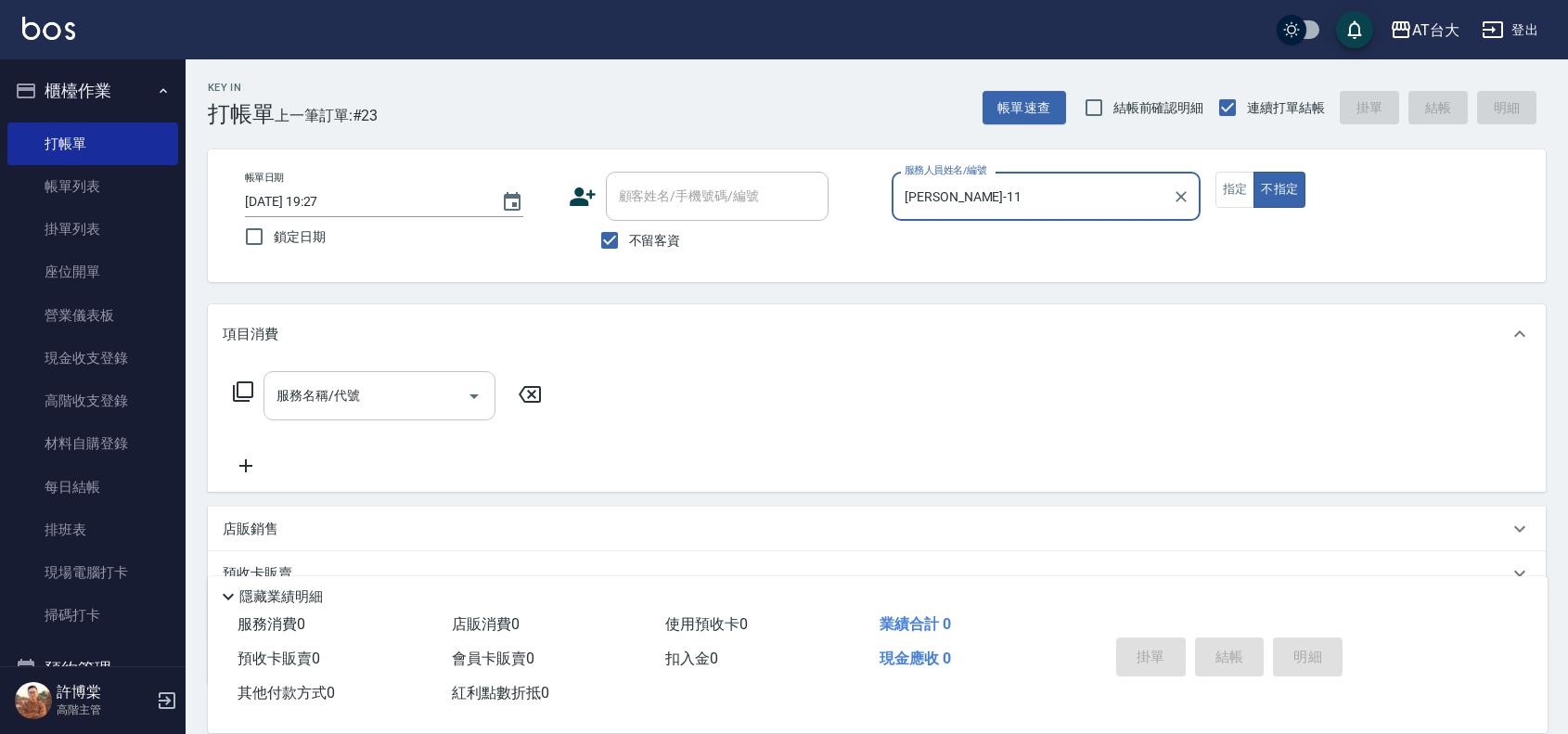
click at [419, 388] on input "服務名稱/代號" at bounding box center [365, 396] width 187 height 33
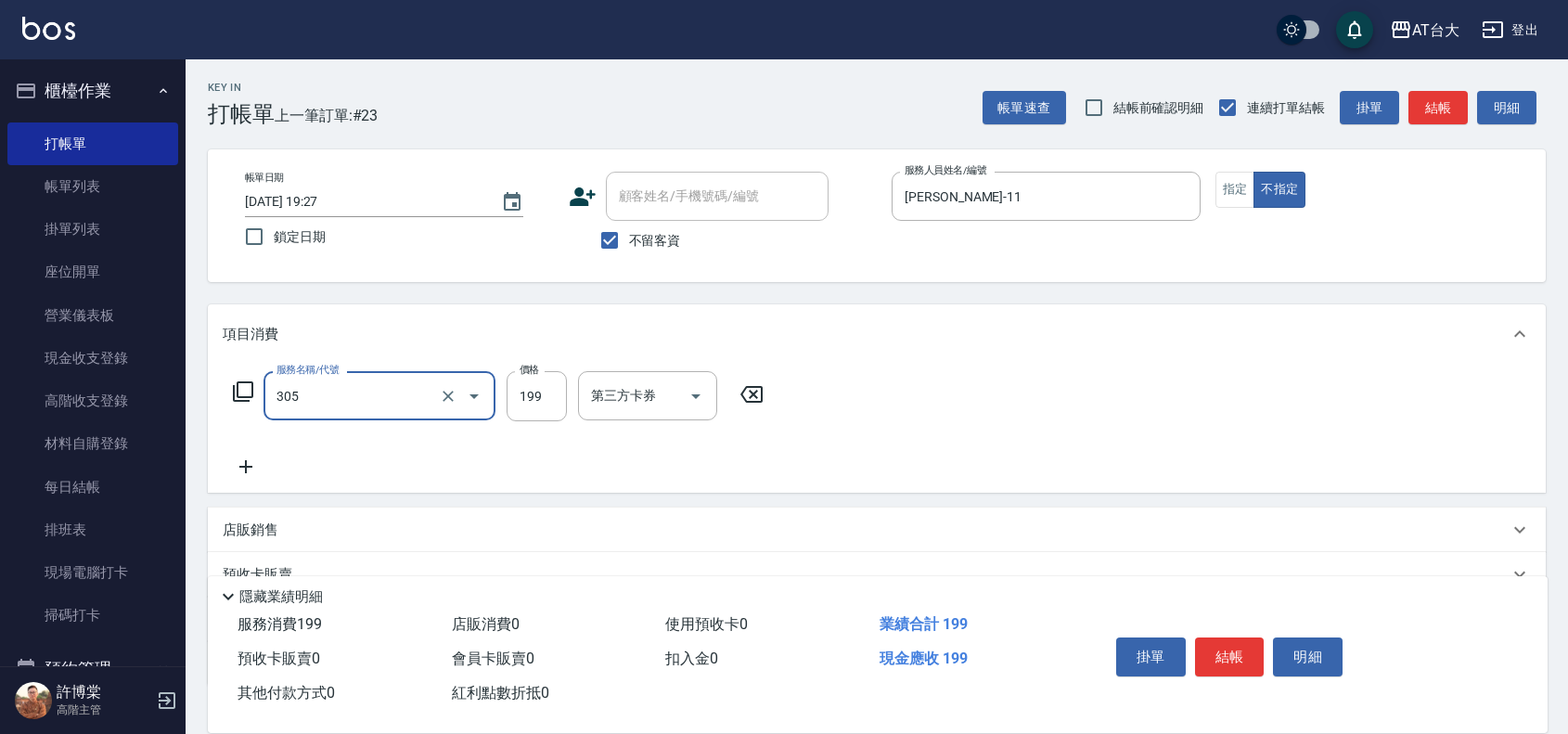
type input "剪髮(305)"
type input "250"
click at [1231, 654] on button "結帳" at bounding box center [1230, 657] width 69 height 39
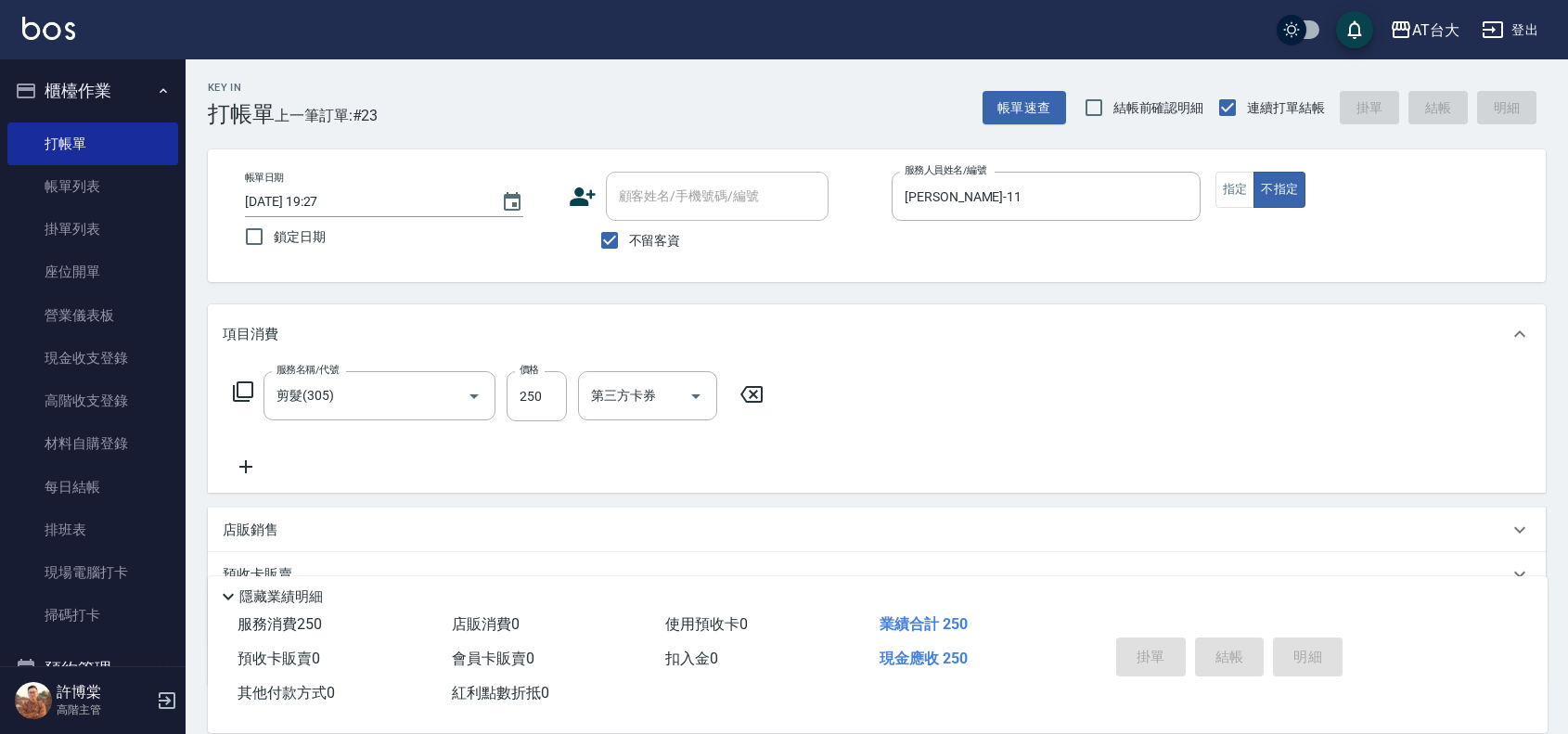
drag, startPoint x: 105, startPoint y: 190, endPoint x: 953, endPoint y: 692, distance: 985.4
click at [105, 190] on link "帳單列表" at bounding box center [92, 185] width 171 height 43
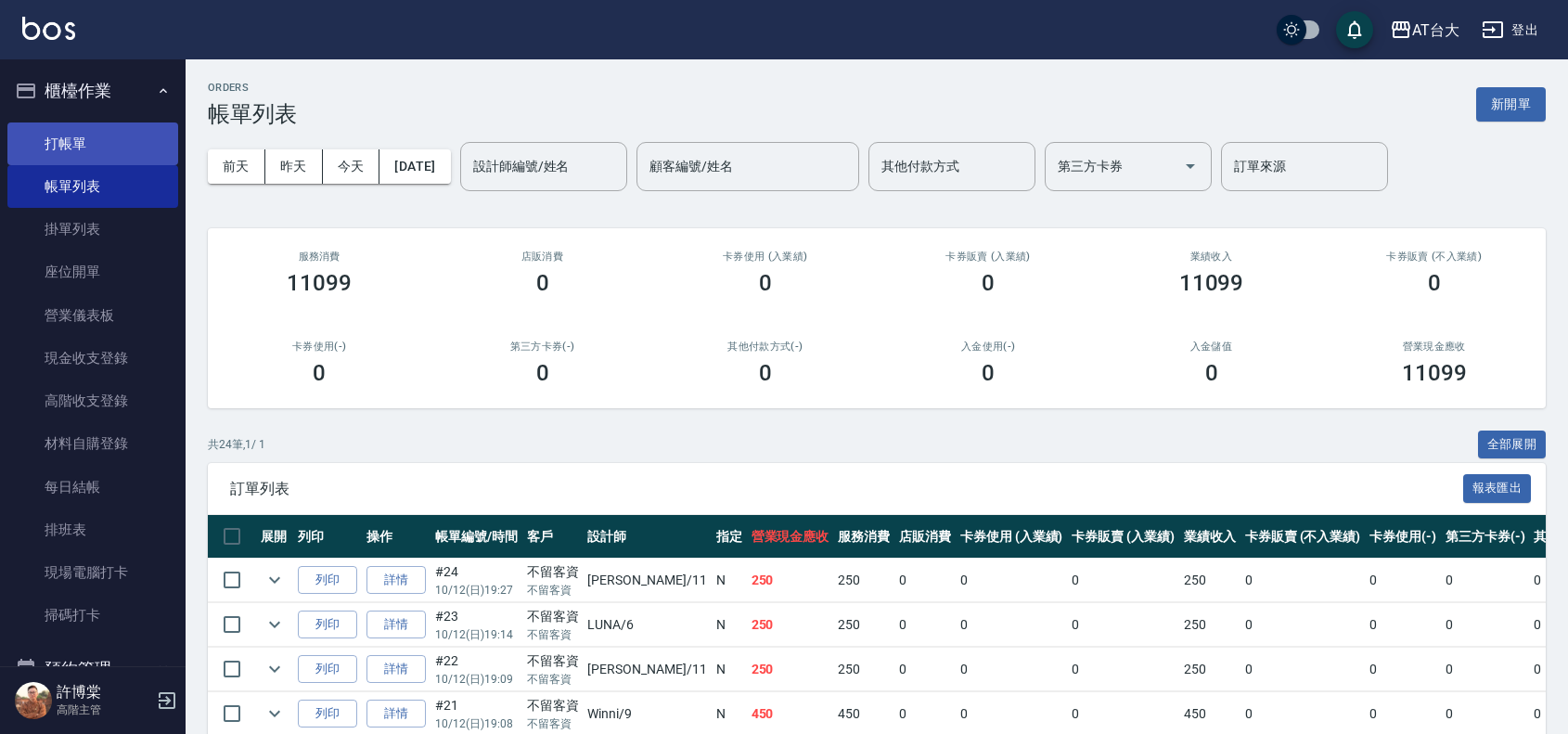
click at [79, 131] on link "打帳單" at bounding box center [92, 143] width 171 height 43
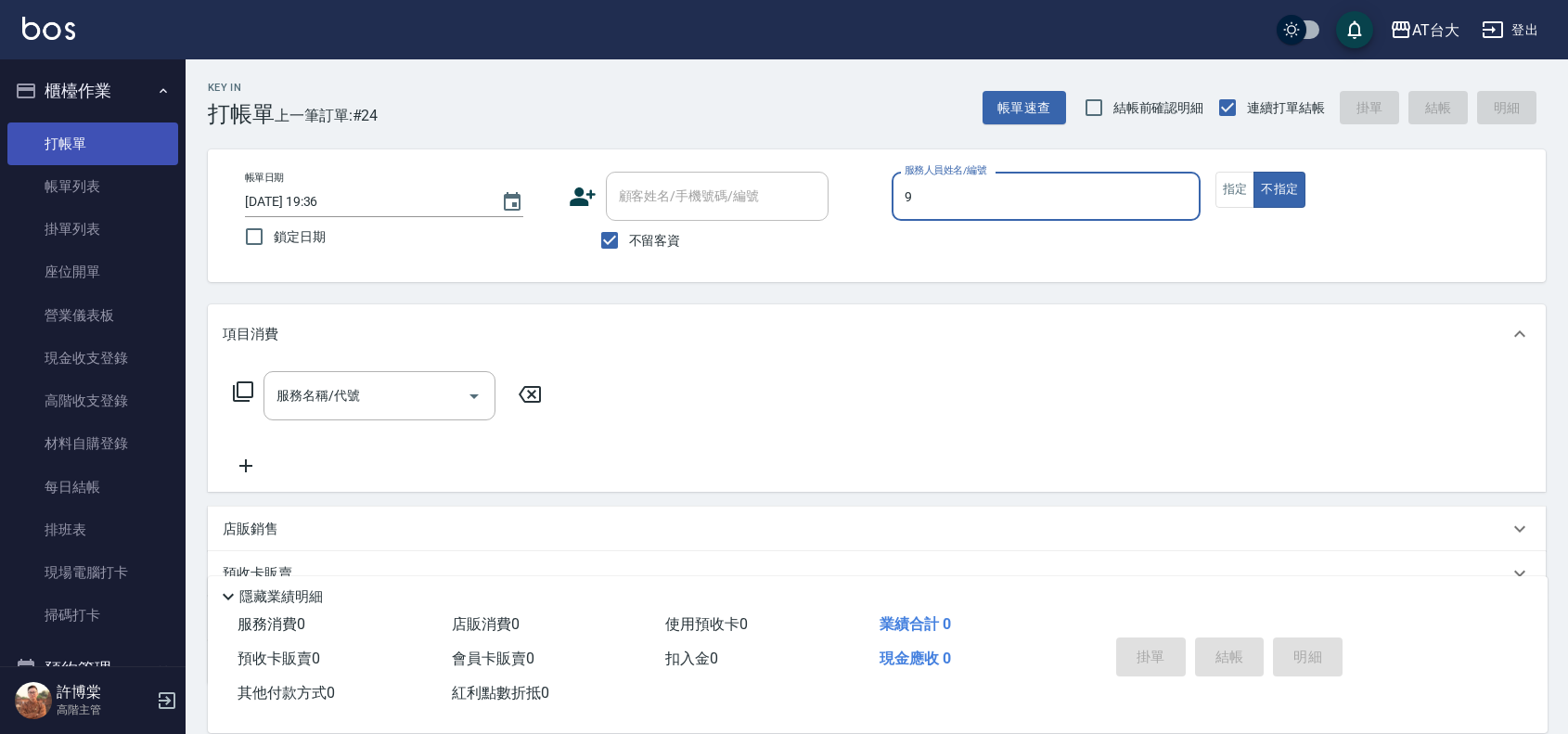
type input "Winni-9"
type button "false"
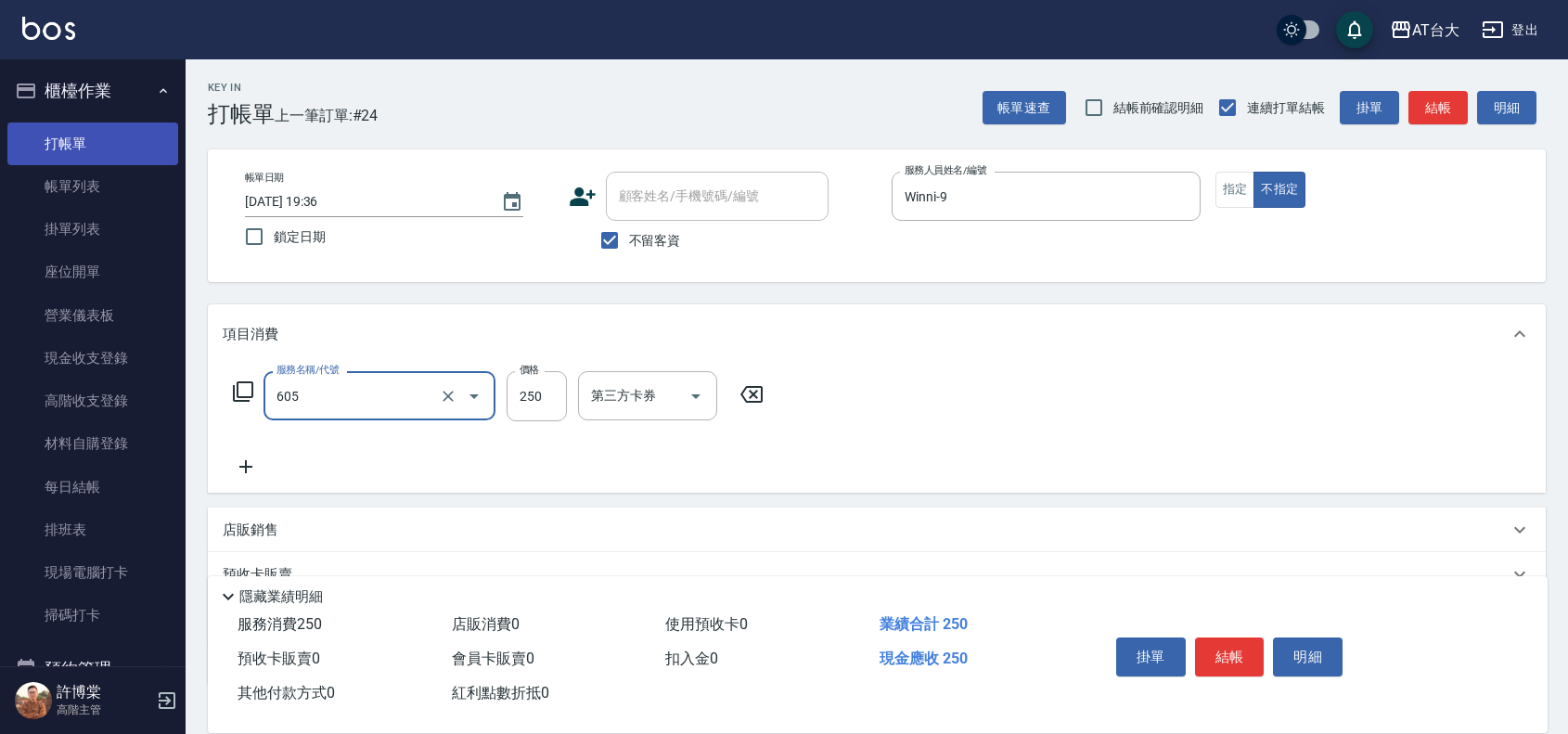
type input "洗髮 (女)(605)"
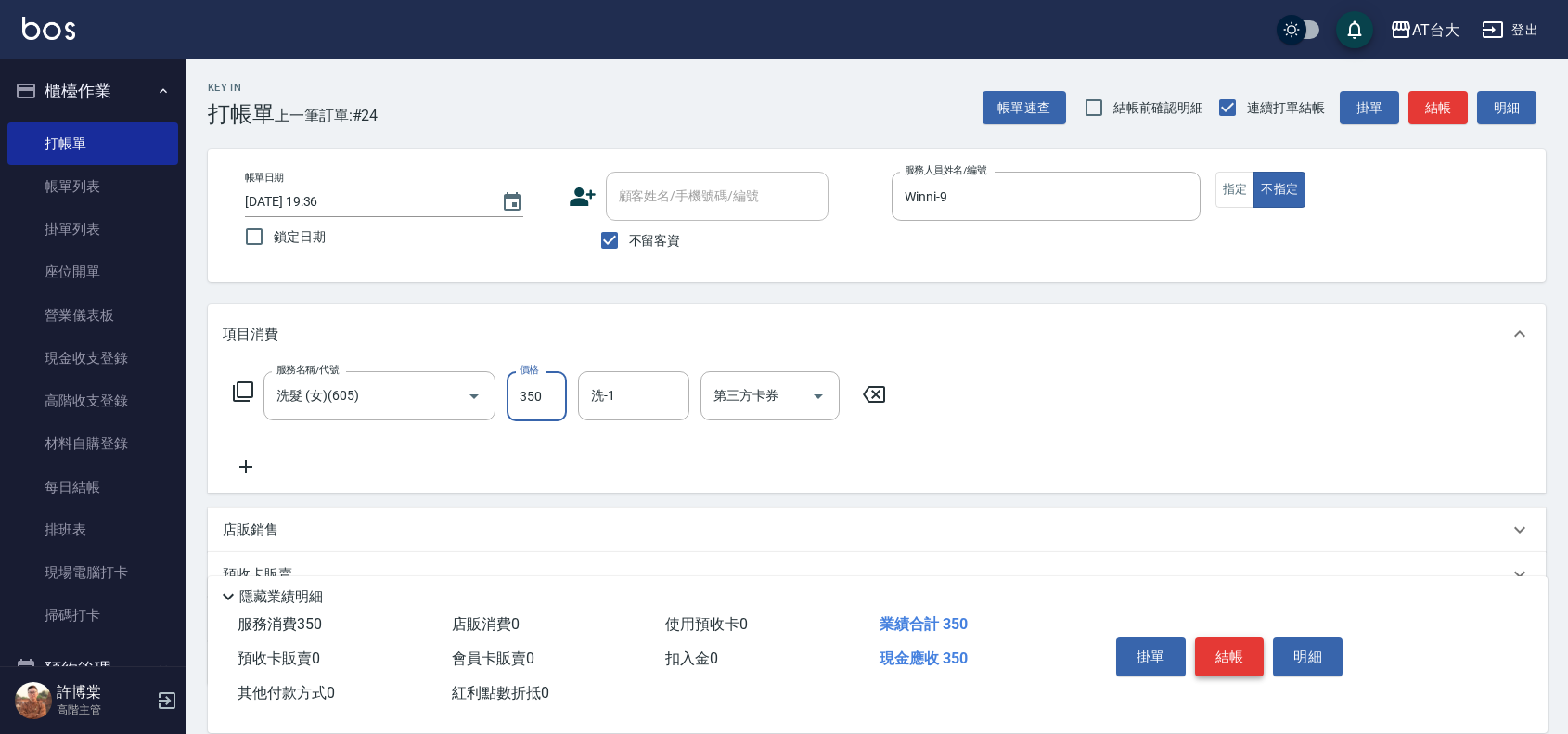
type input "350"
click at [1253, 638] on button "結帳" at bounding box center [1230, 657] width 69 height 39
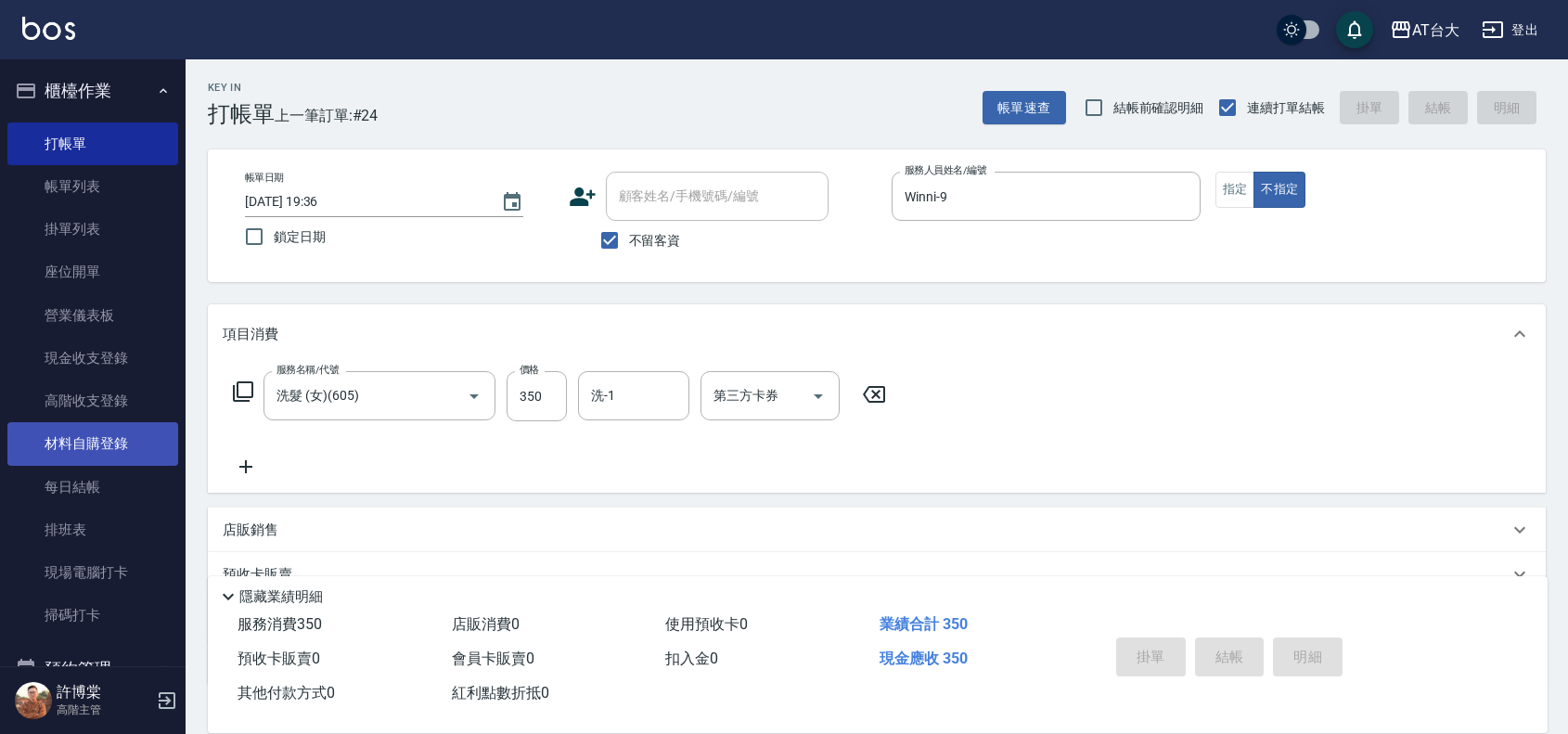
type input "2025/10/12 19:57"
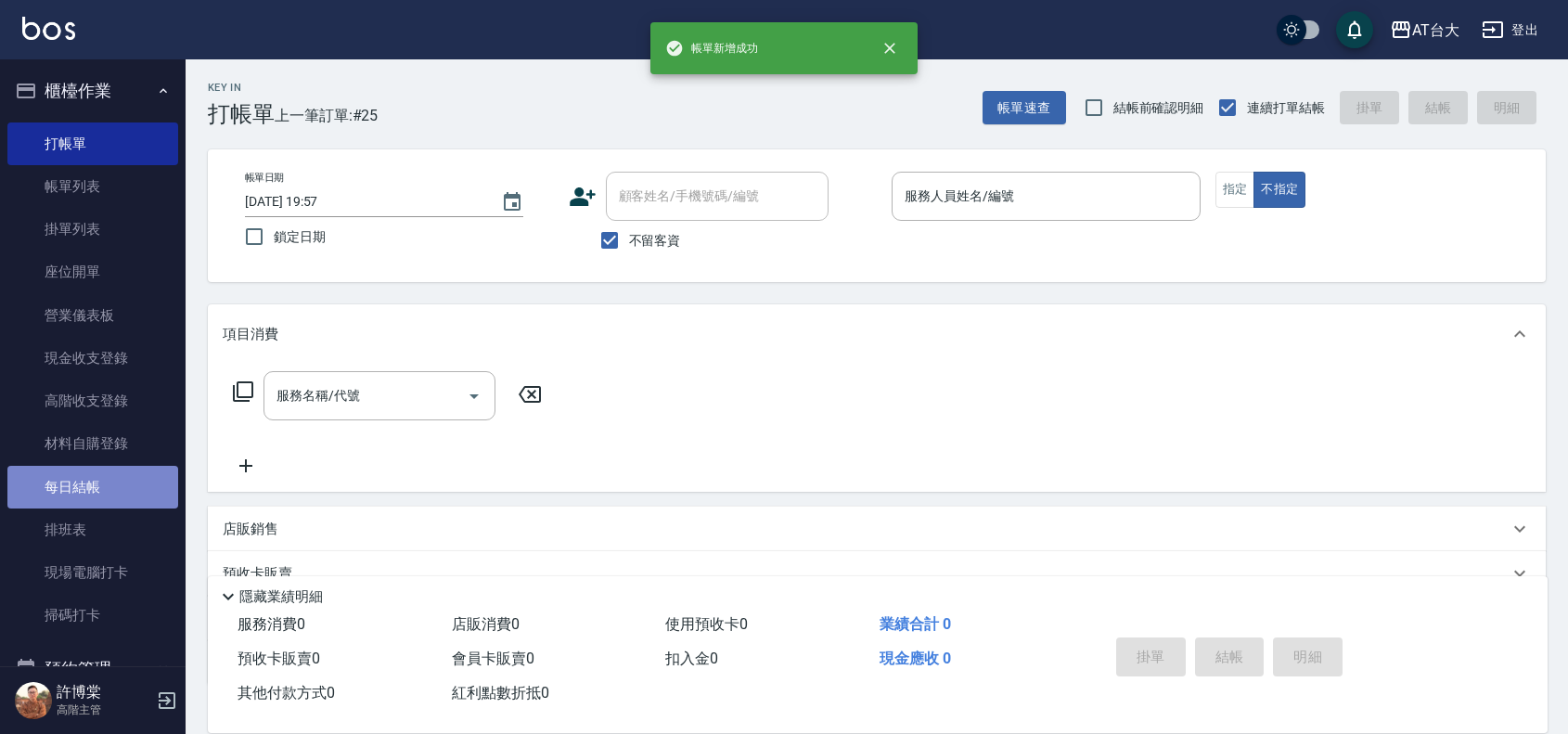
click at [100, 480] on link "每日結帳" at bounding box center [92, 487] width 171 height 43
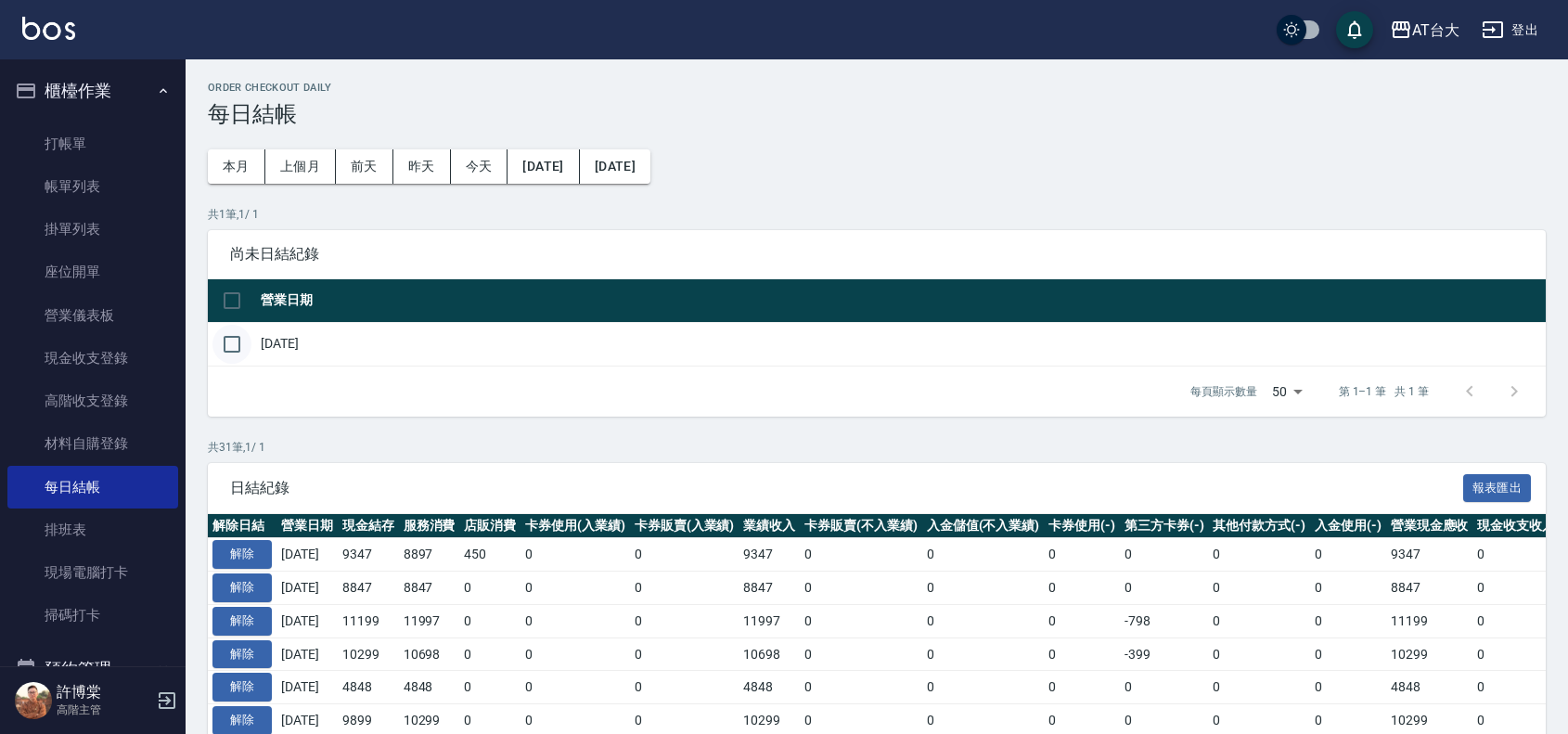
click at [232, 345] on input "checkbox" at bounding box center [231, 343] width 39 height 39
checkbox input "true"
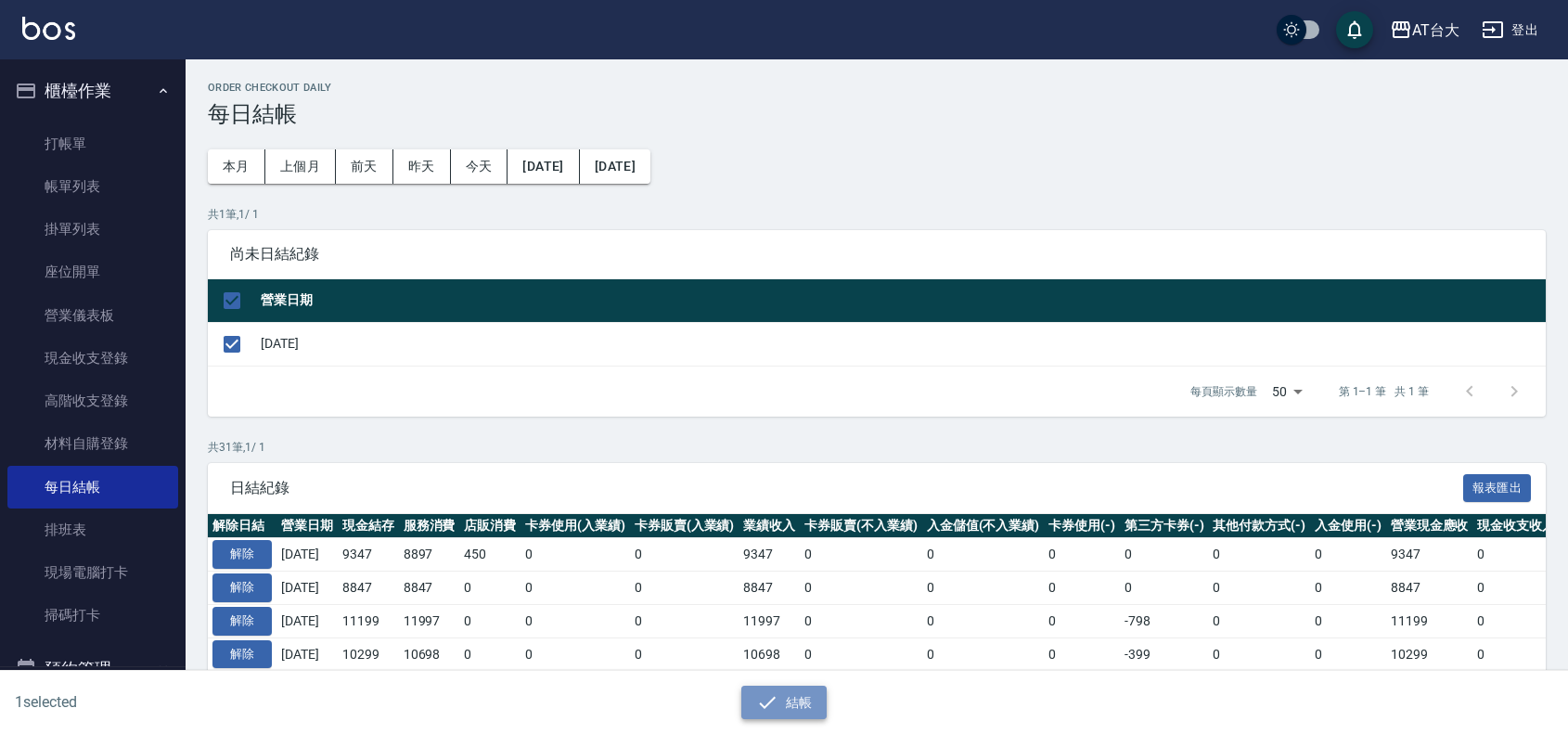
click at [790, 688] on button "結帳" at bounding box center [784, 702] width 86 height 35
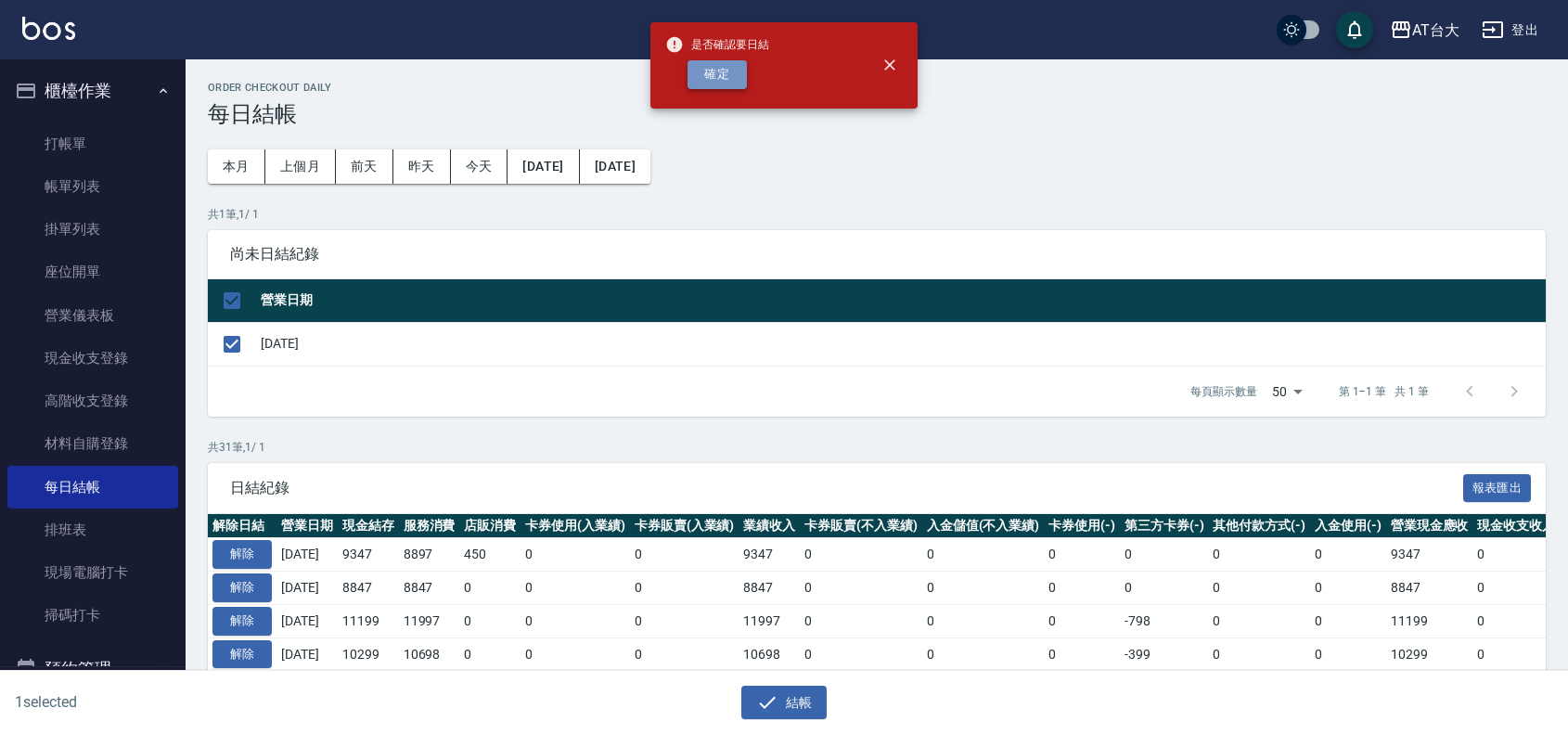
click at [708, 79] on button "確定" at bounding box center [717, 74] width 60 height 29
checkbox input "false"
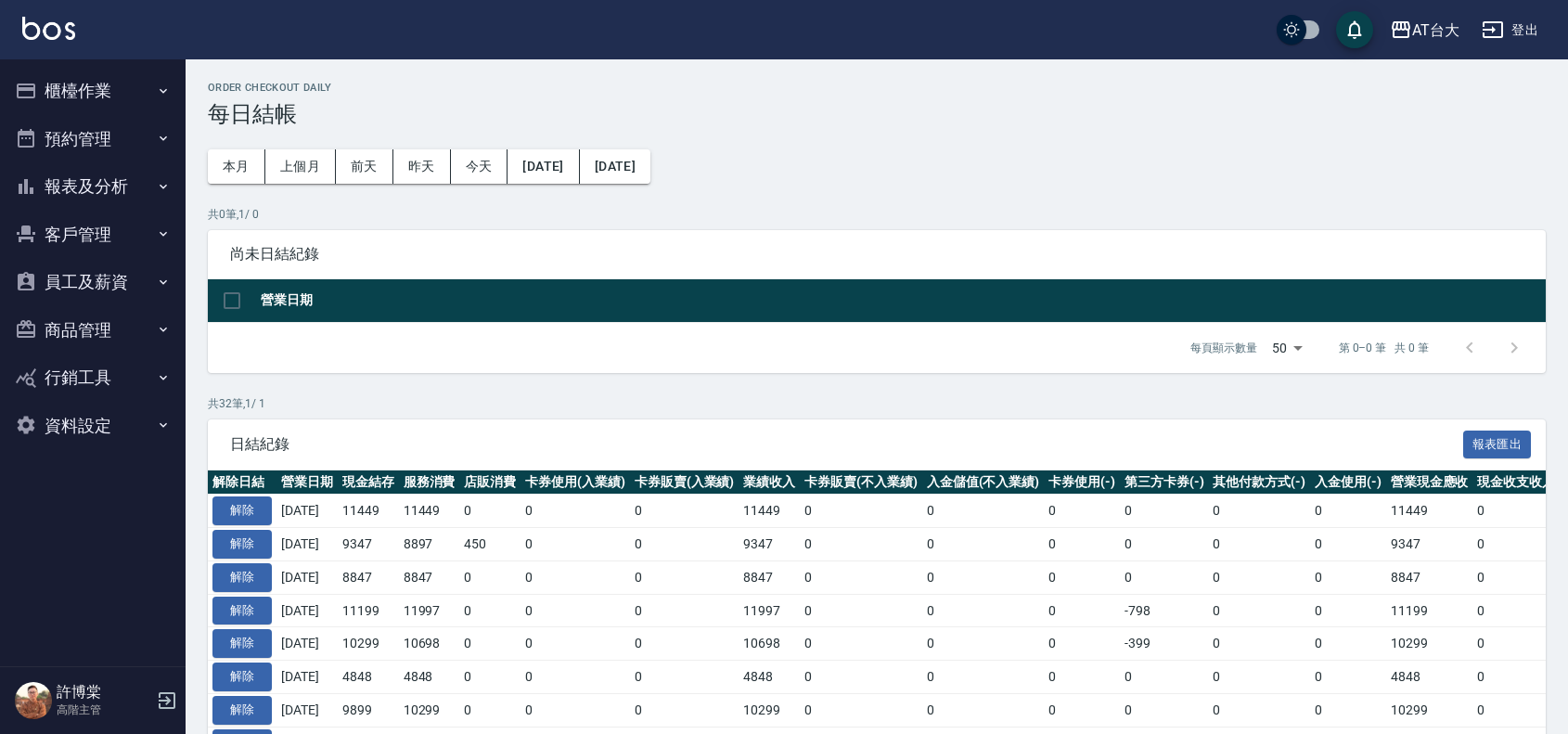
click at [62, 100] on button "櫃檯作業" at bounding box center [92, 90] width 171 height 49
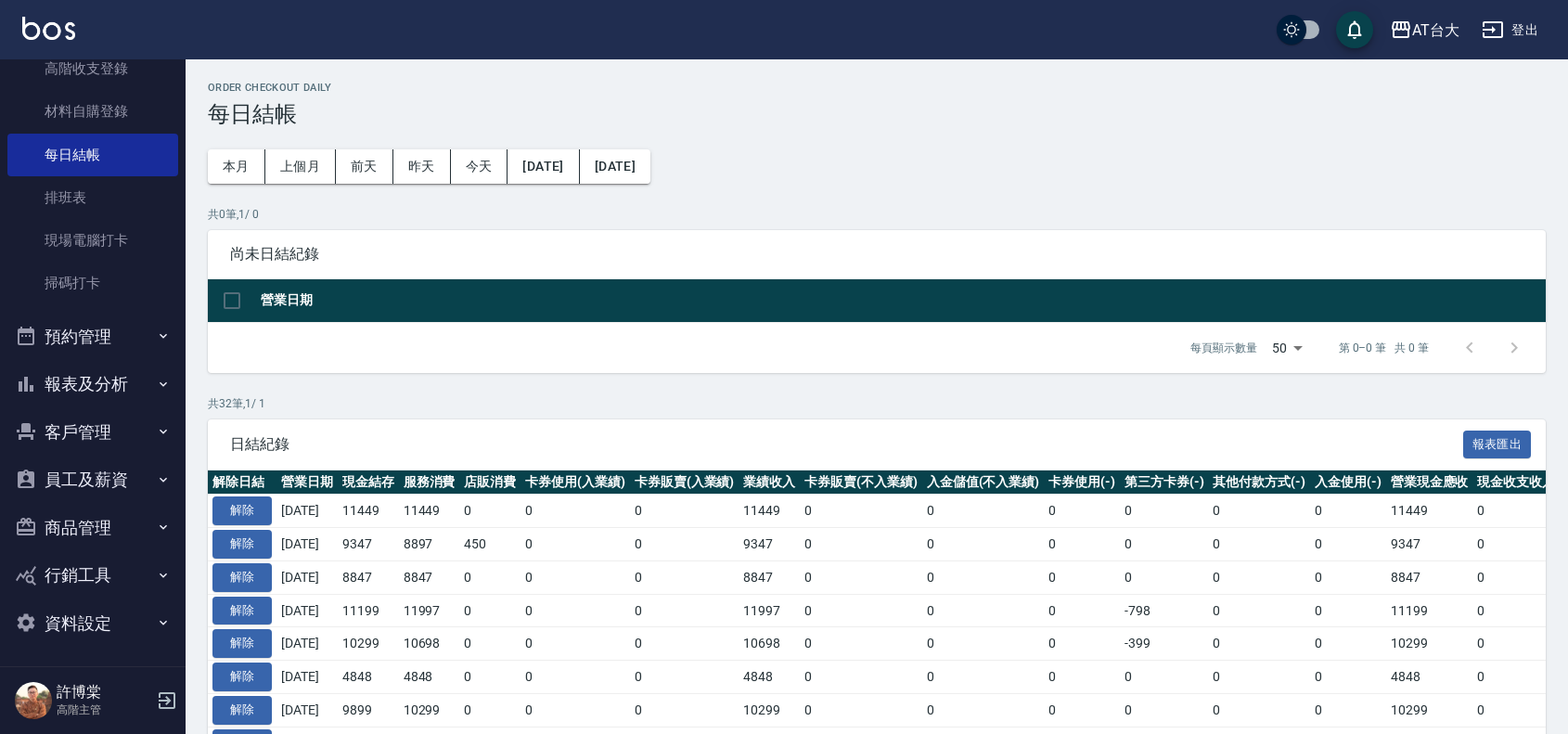
scroll to position [335, 0]
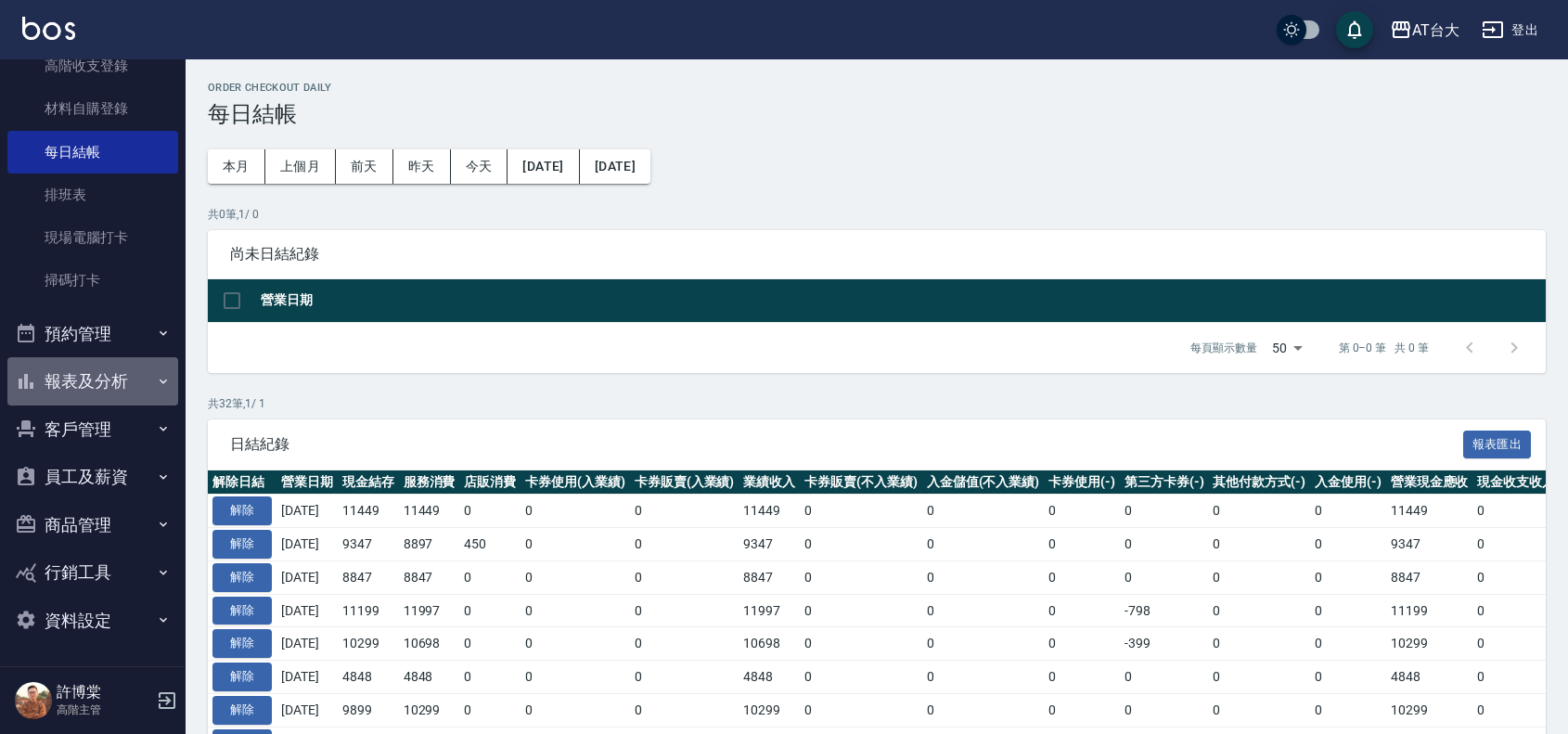
click at [113, 395] on button "報表及分析" at bounding box center [92, 381] width 171 height 49
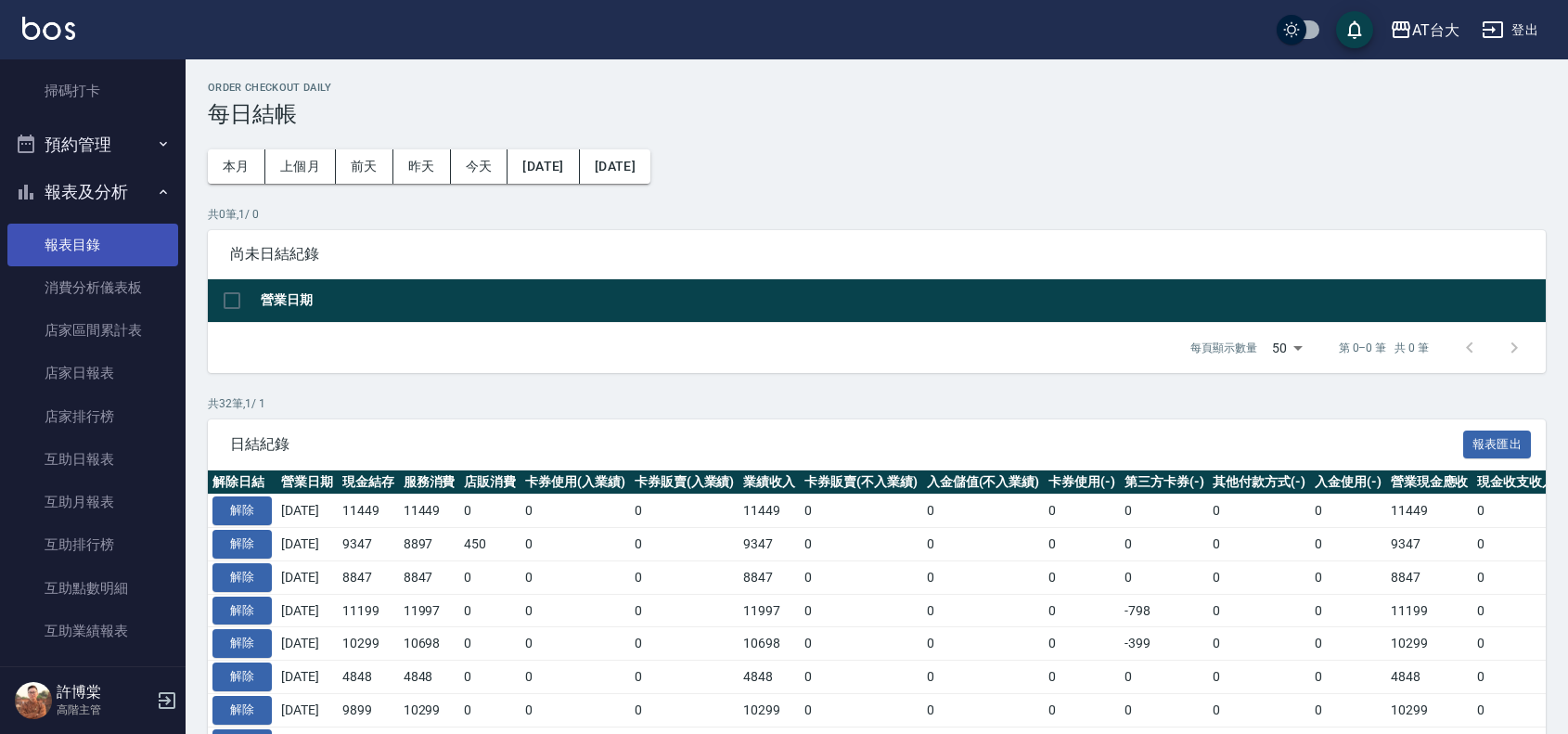
scroll to position [566, 0]
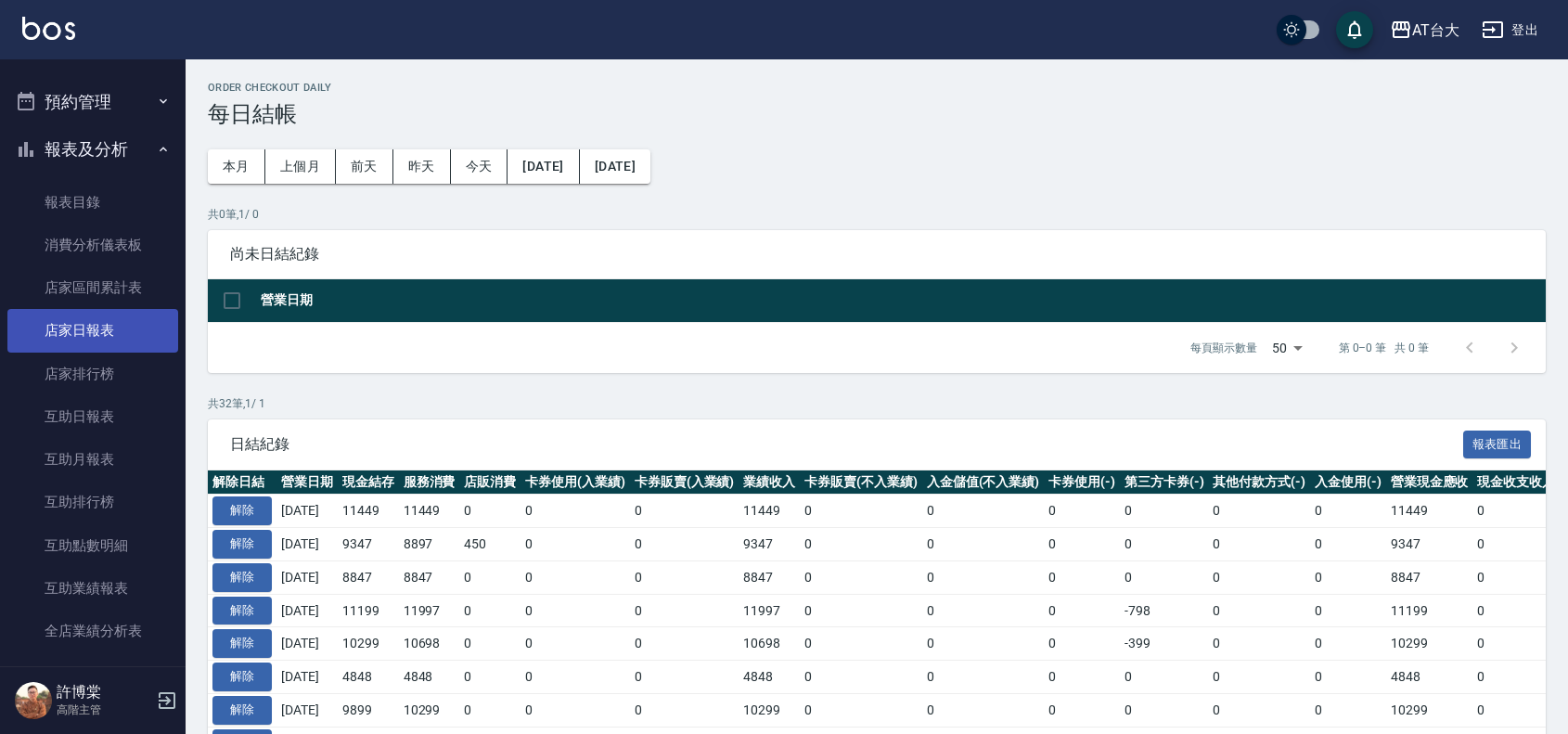
click at [37, 325] on link "店家日報表" at bounding box center [92, 329] width 171 height 43
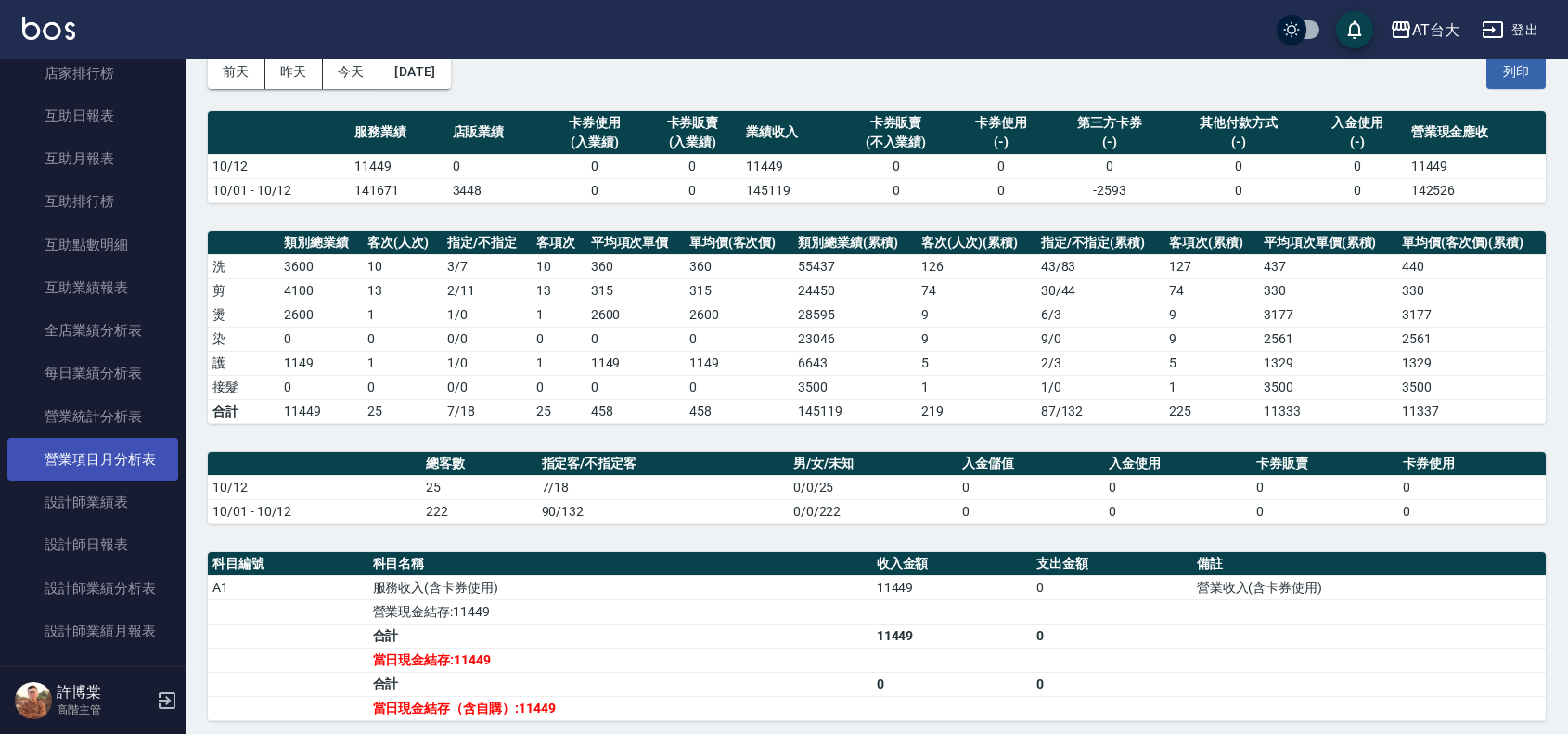
scroll to position [915, 0]
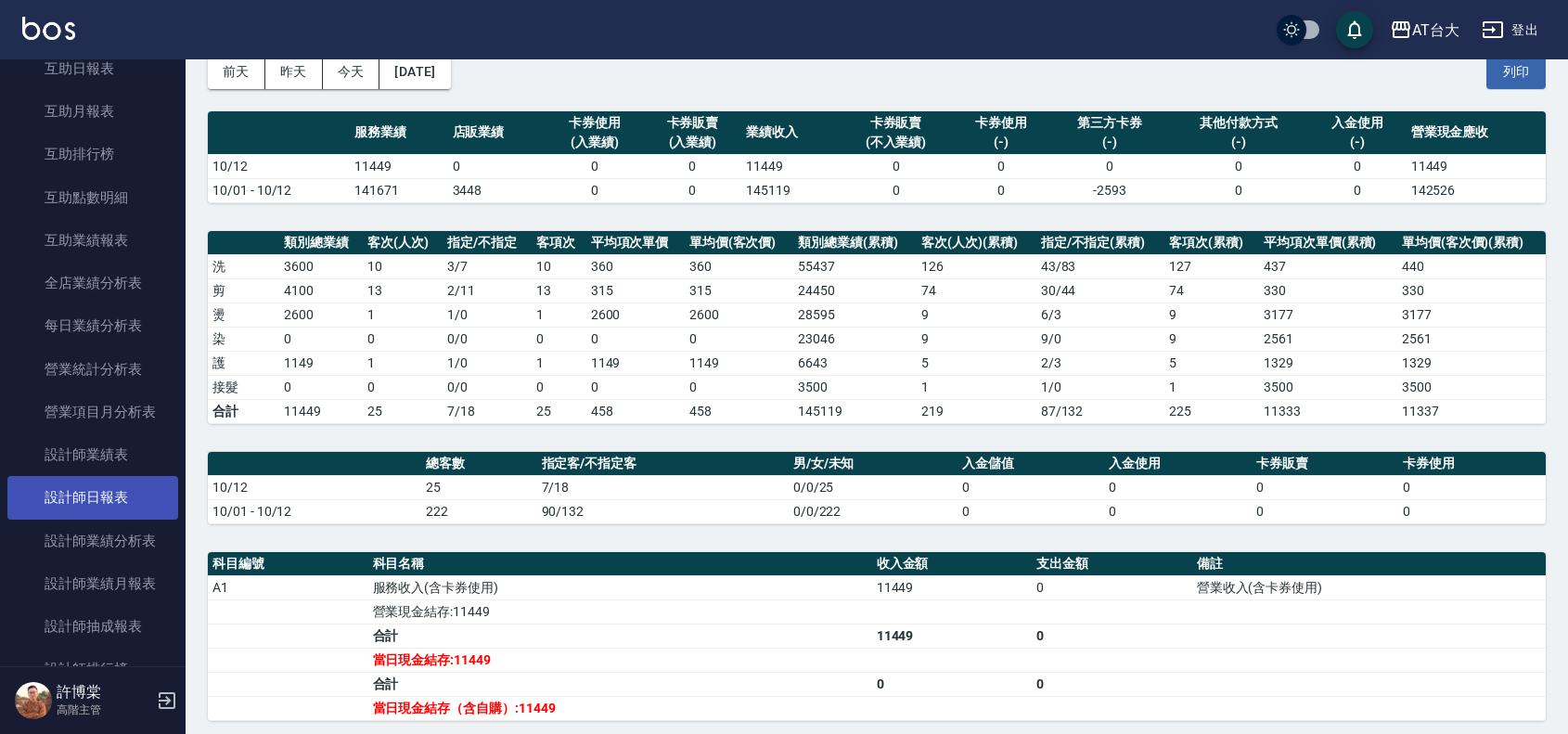
click at [98, 498] on link "設計師日報表" at bounding box center [92, 497] width 171 height 43
